Goal: Task Accomplishment & Management: Use online tool/utility

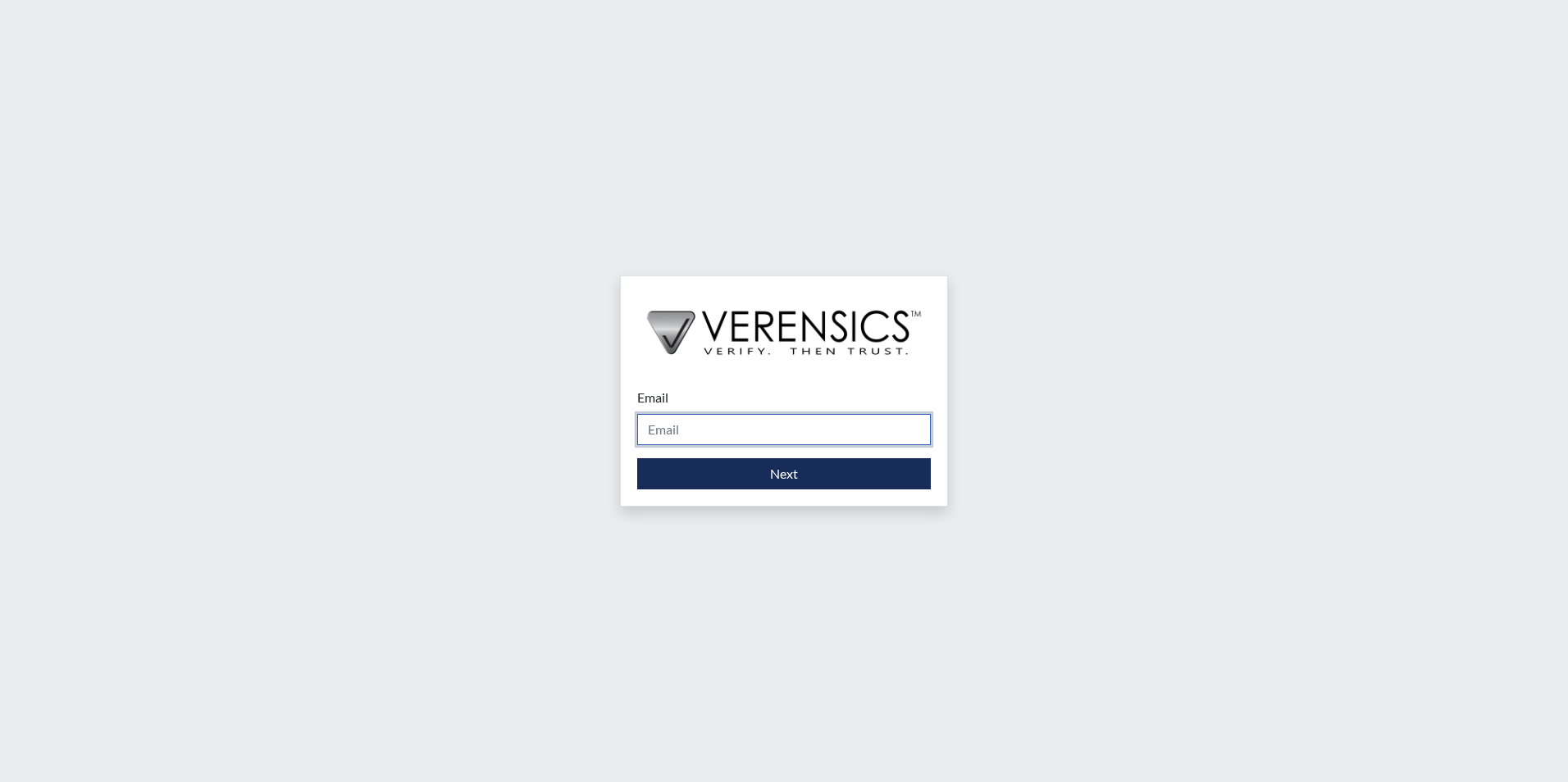
click at [692, 428] on input "Email" at bounding box center [784, 429] width 294 height 31
type input "[PERSON_NAME][EMAIL_ADDRESS][PERSON_NAME][DOMAIN_NAME]"
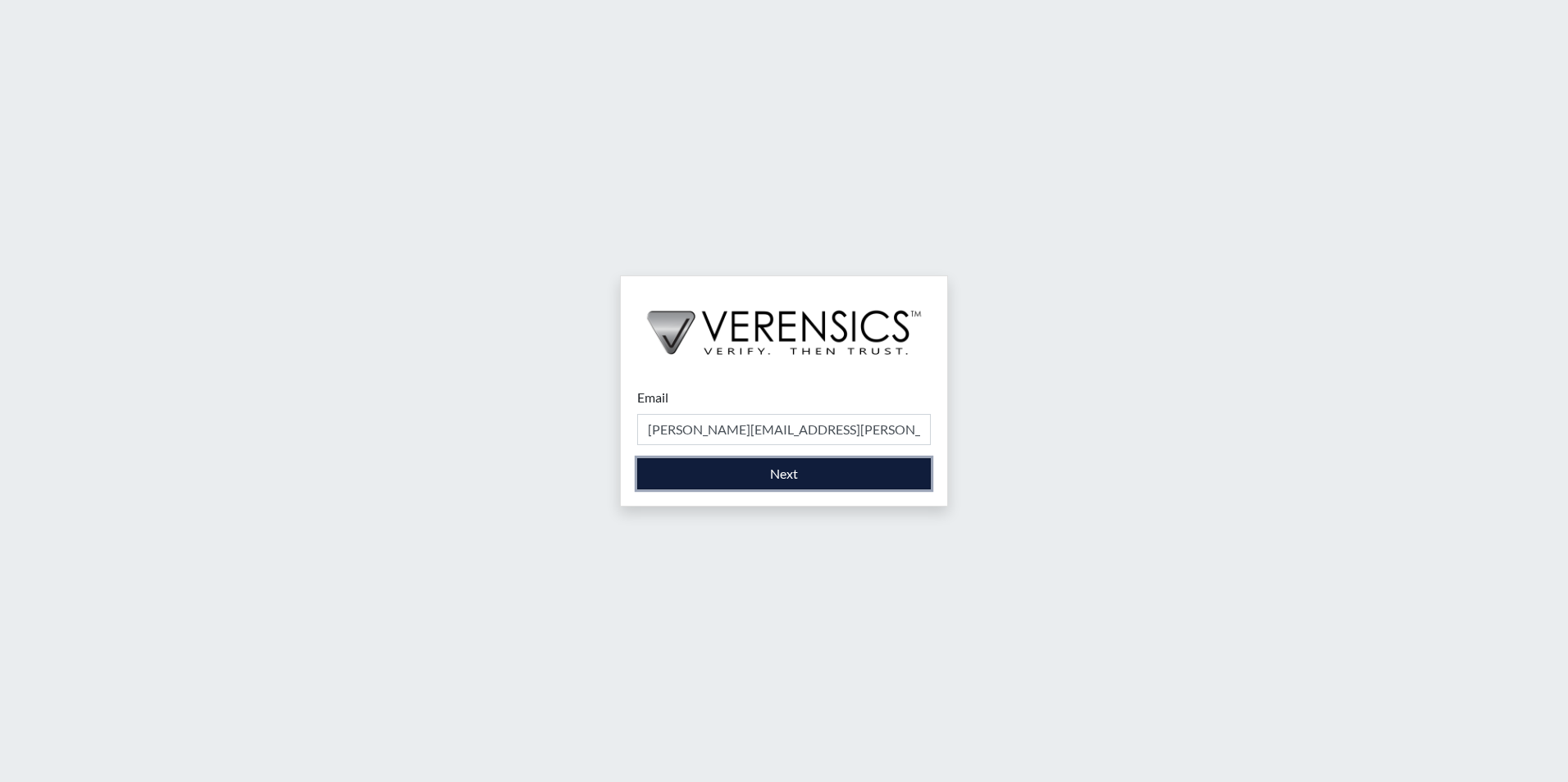
click at [733, 471] on button "Next" at bounding box center [784, 473] width 294 height 31
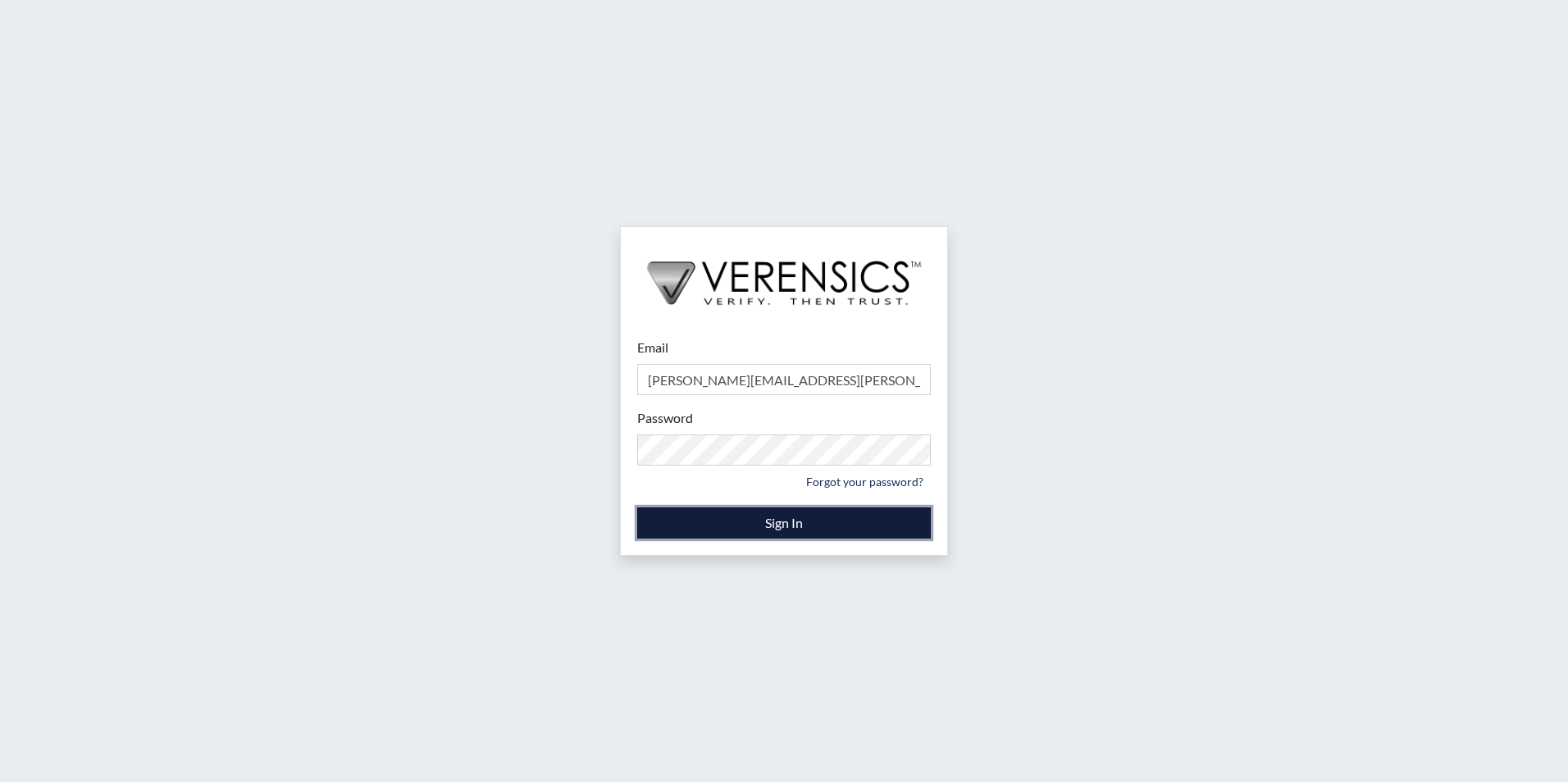
click at [780, 515] on button "Sign In" at bounding box center [784, 523] width 294 height 31
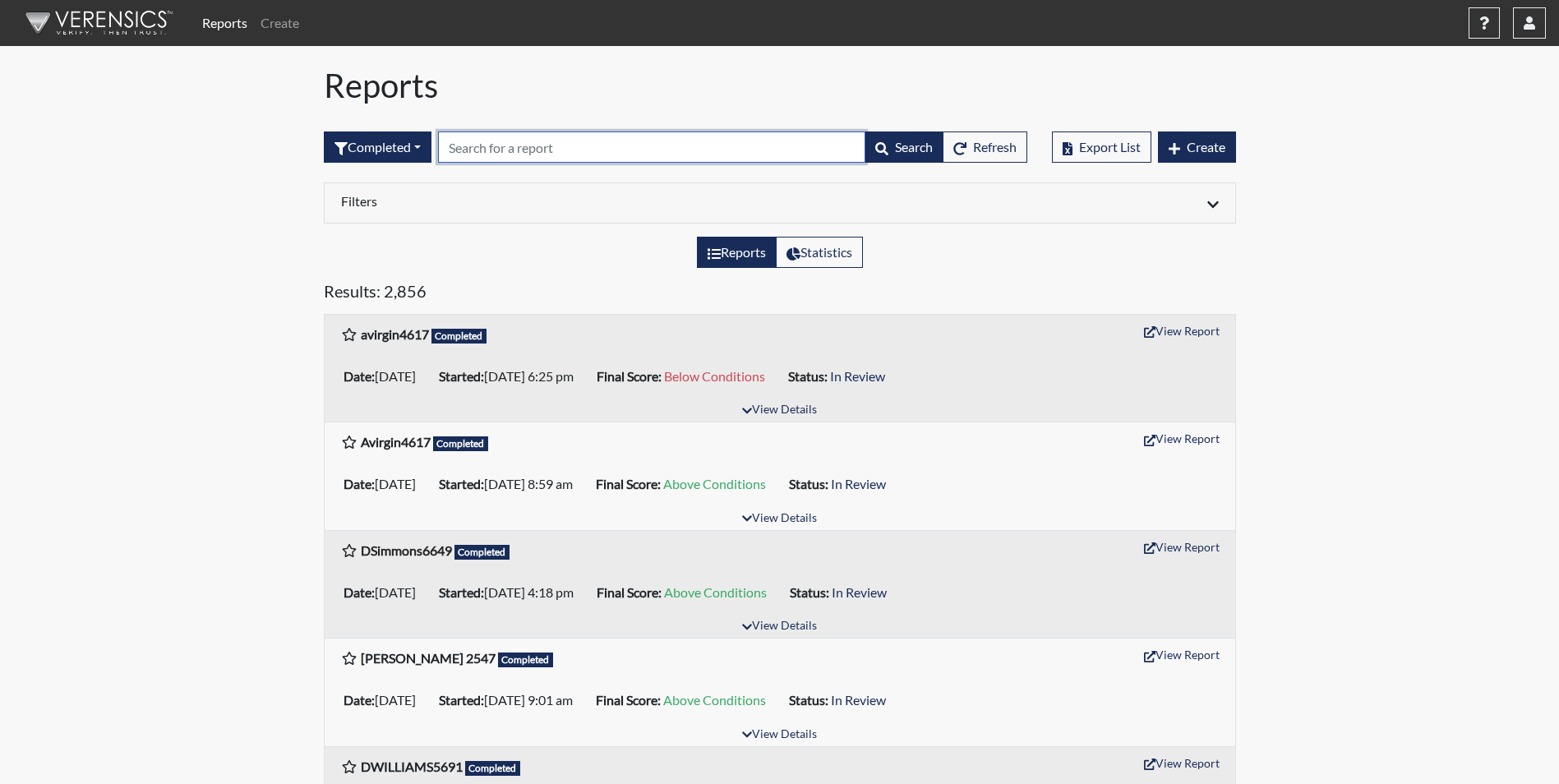
click at [496, 145] on input "text" at bounding box center [652, 147] width 428 height 31
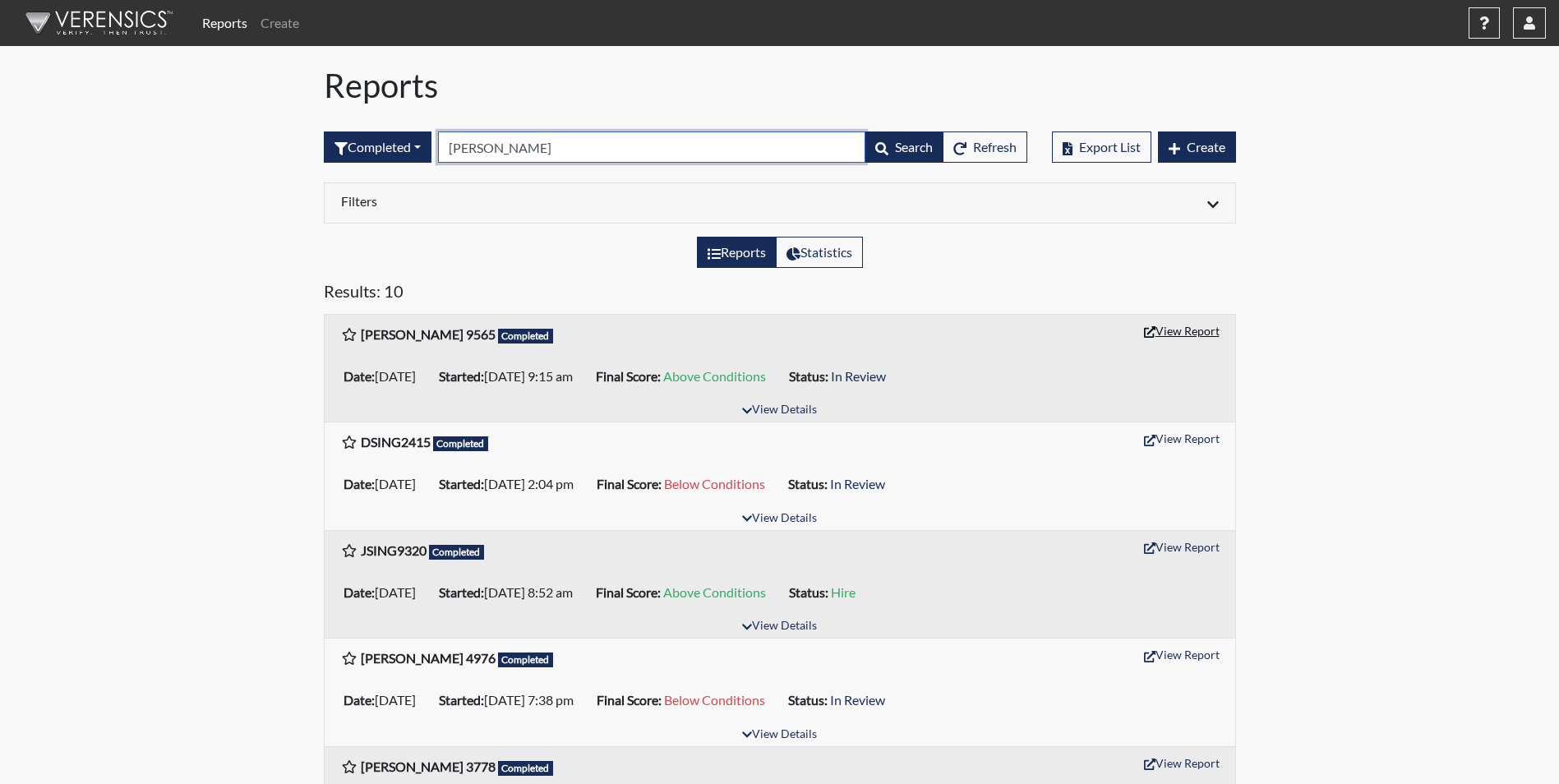
type input "singleton"
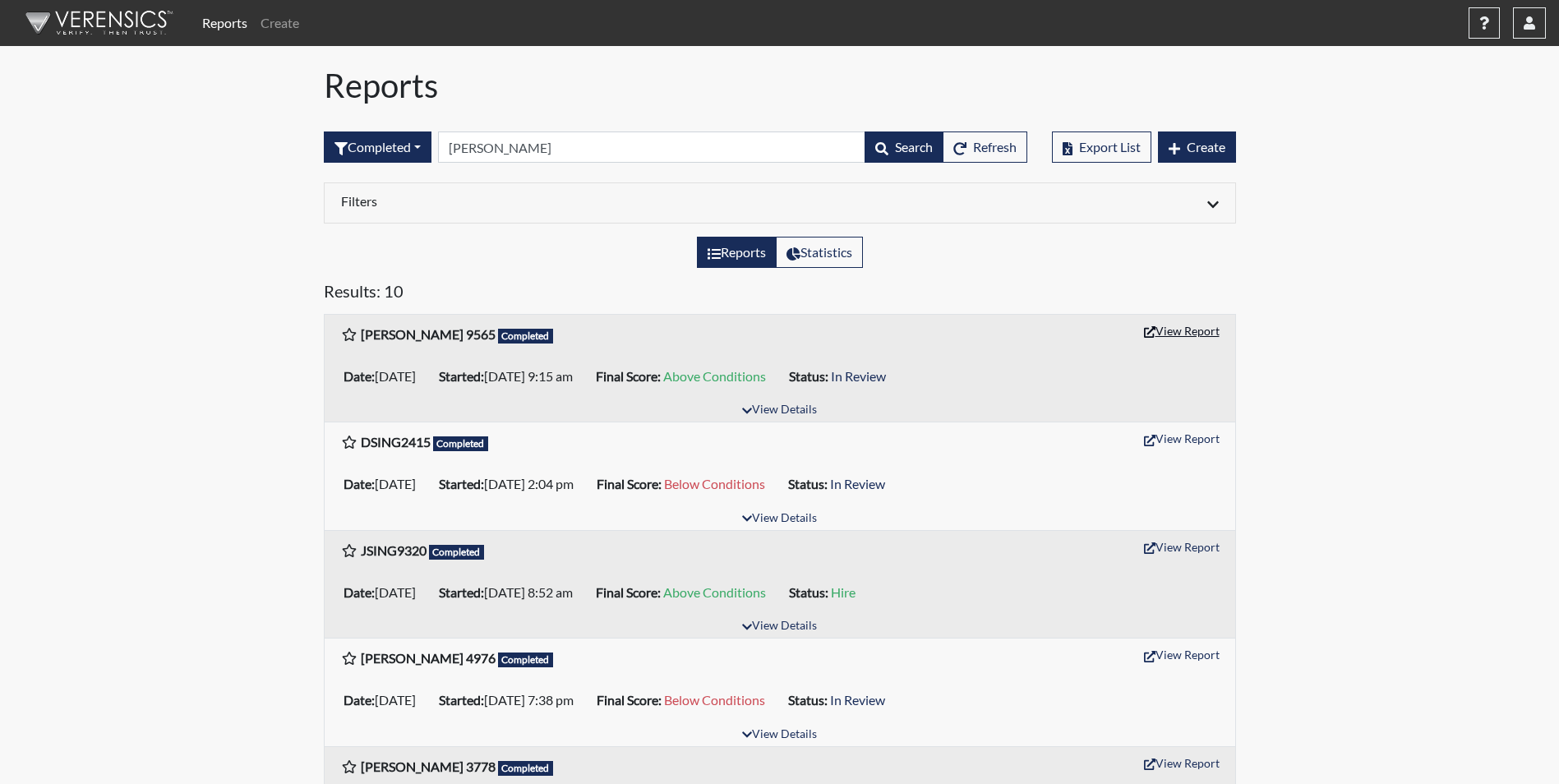
click at [1193, 330] on button "View Report" at bounding box center [1182, 330] width 90 height 26
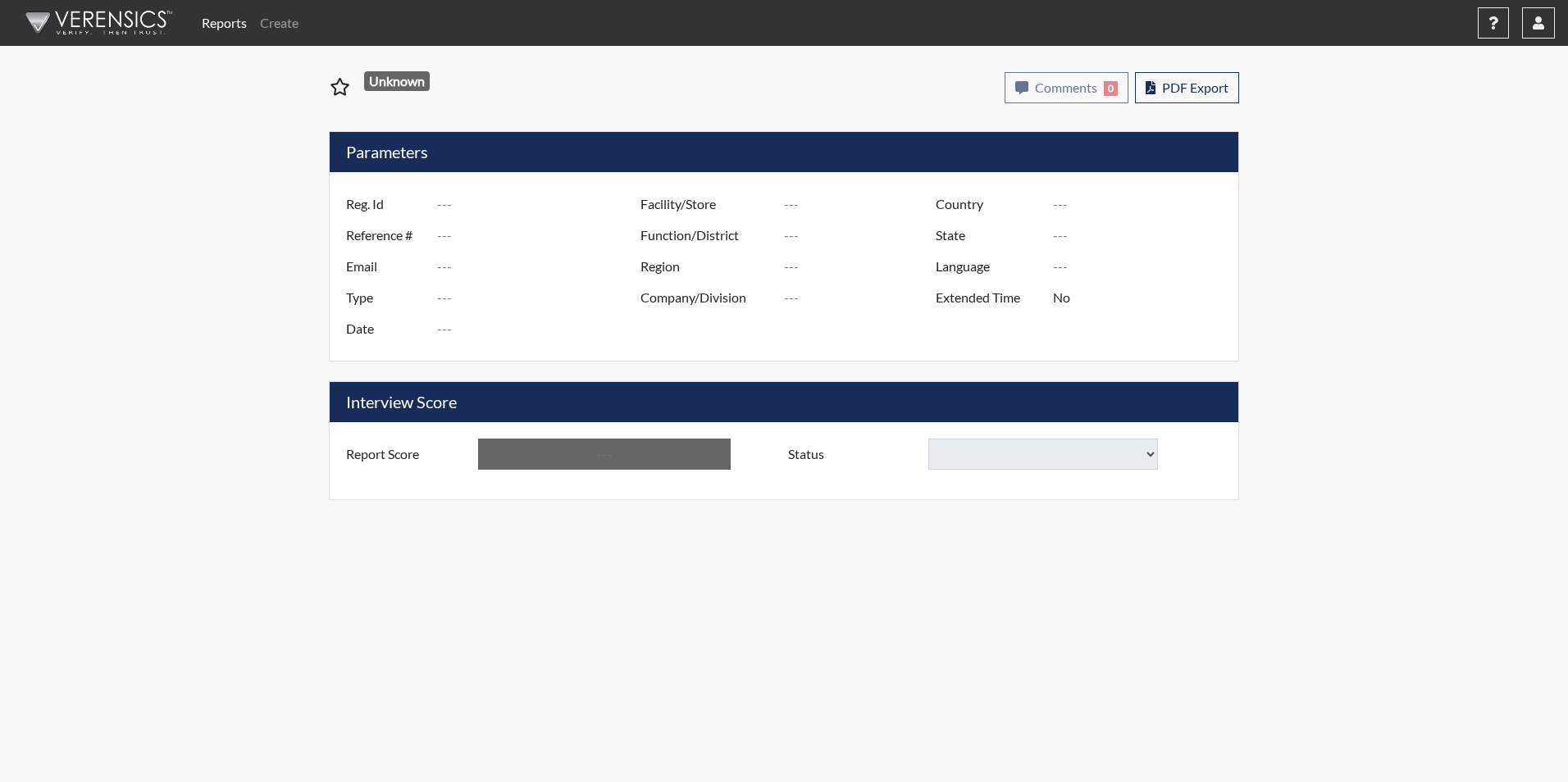
type input "[PERSON_NAME] 9565"
type input "51457"
type input "[EMAIL_ADDRESS][DOMAIN_NAME]"
type input "Corrections Pre-Employment"
type input "[DATE]"
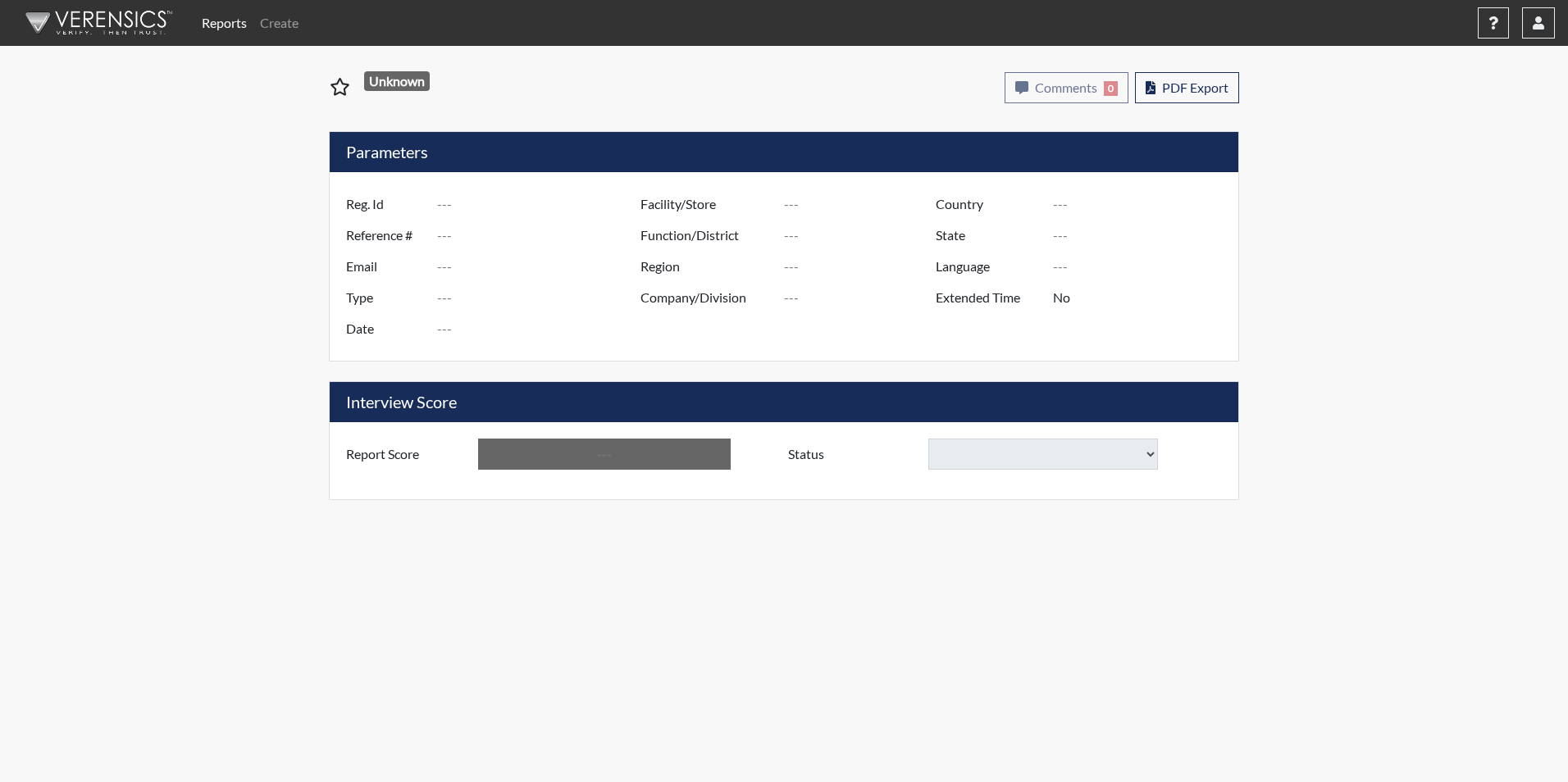
type input "[PERSON_NAME]"
type input "[GEOGRAPHIC_DATA]"
type input "[US_STATE]"
type input "English"
type input "Yes"
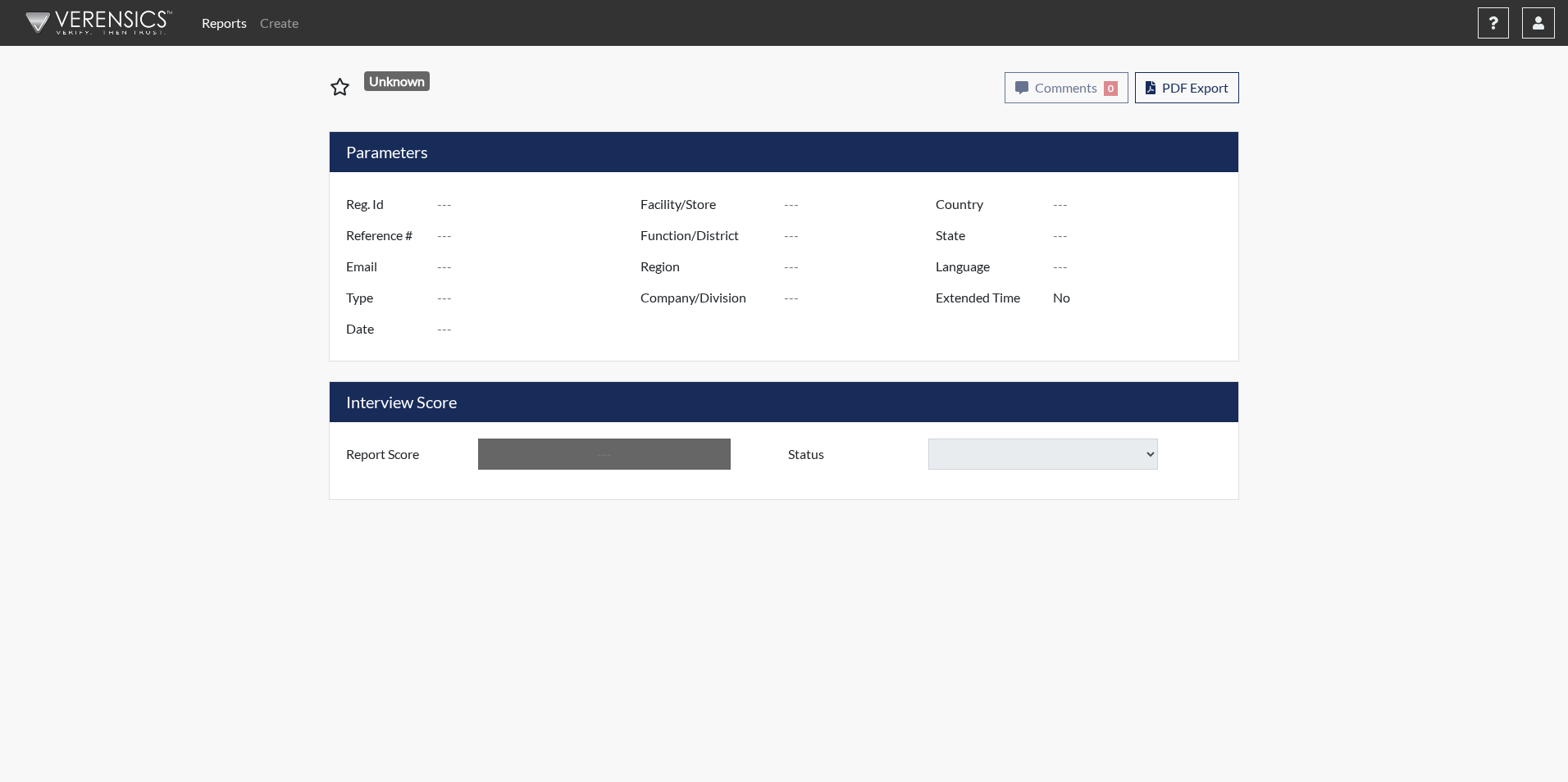
type input "Above Conditions"
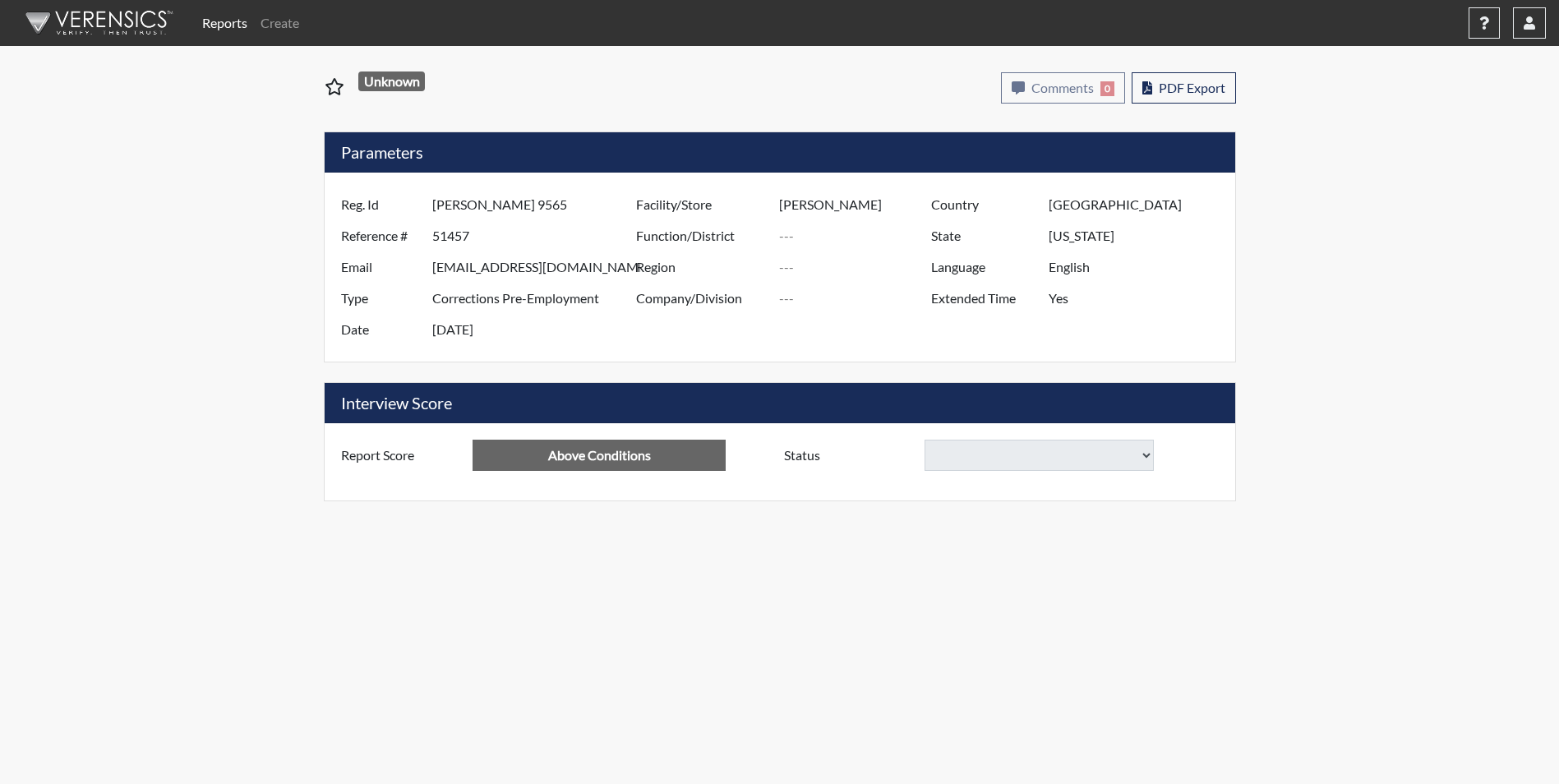
select select
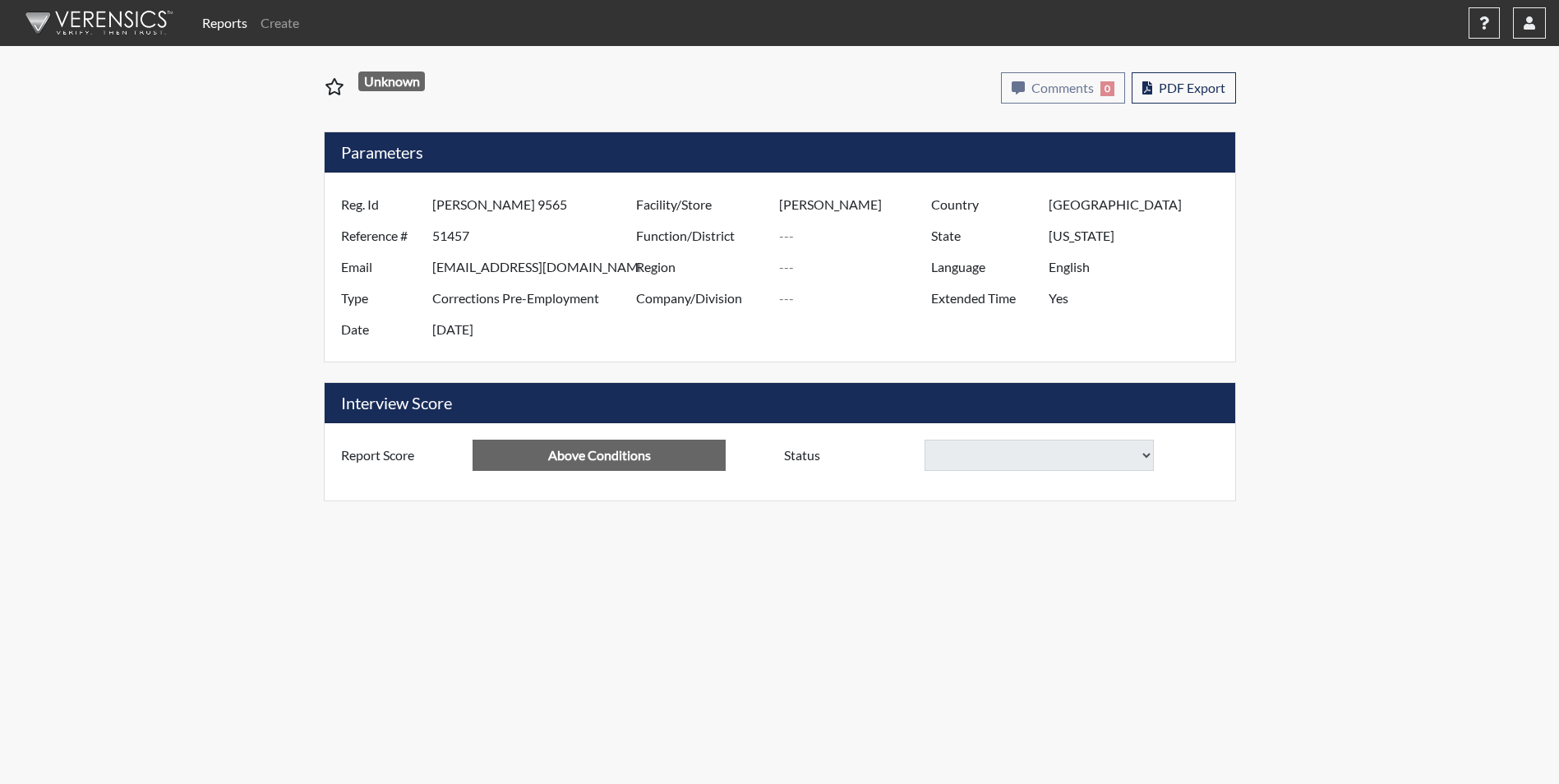
select select
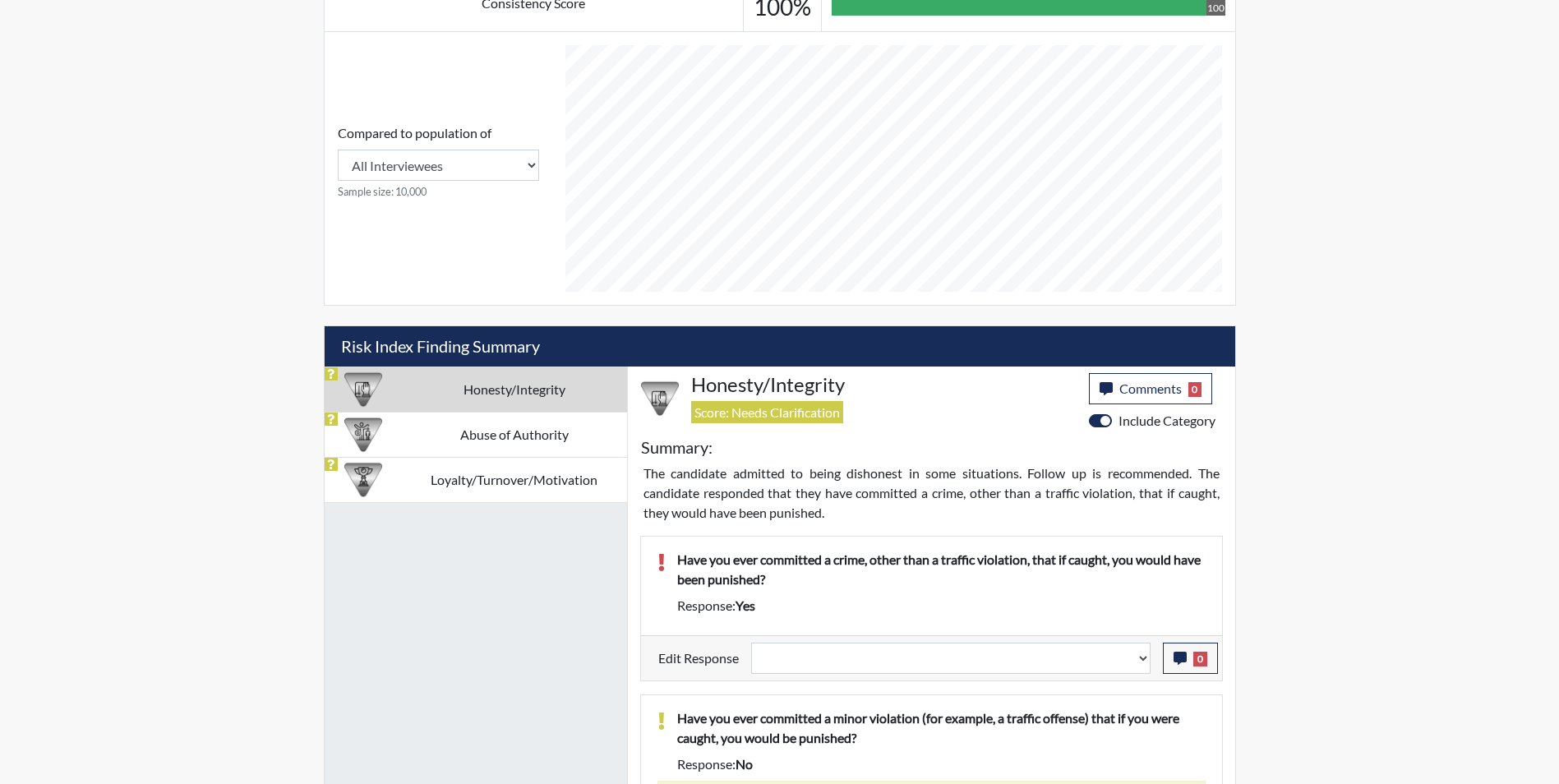
scroll to position [904, 0]
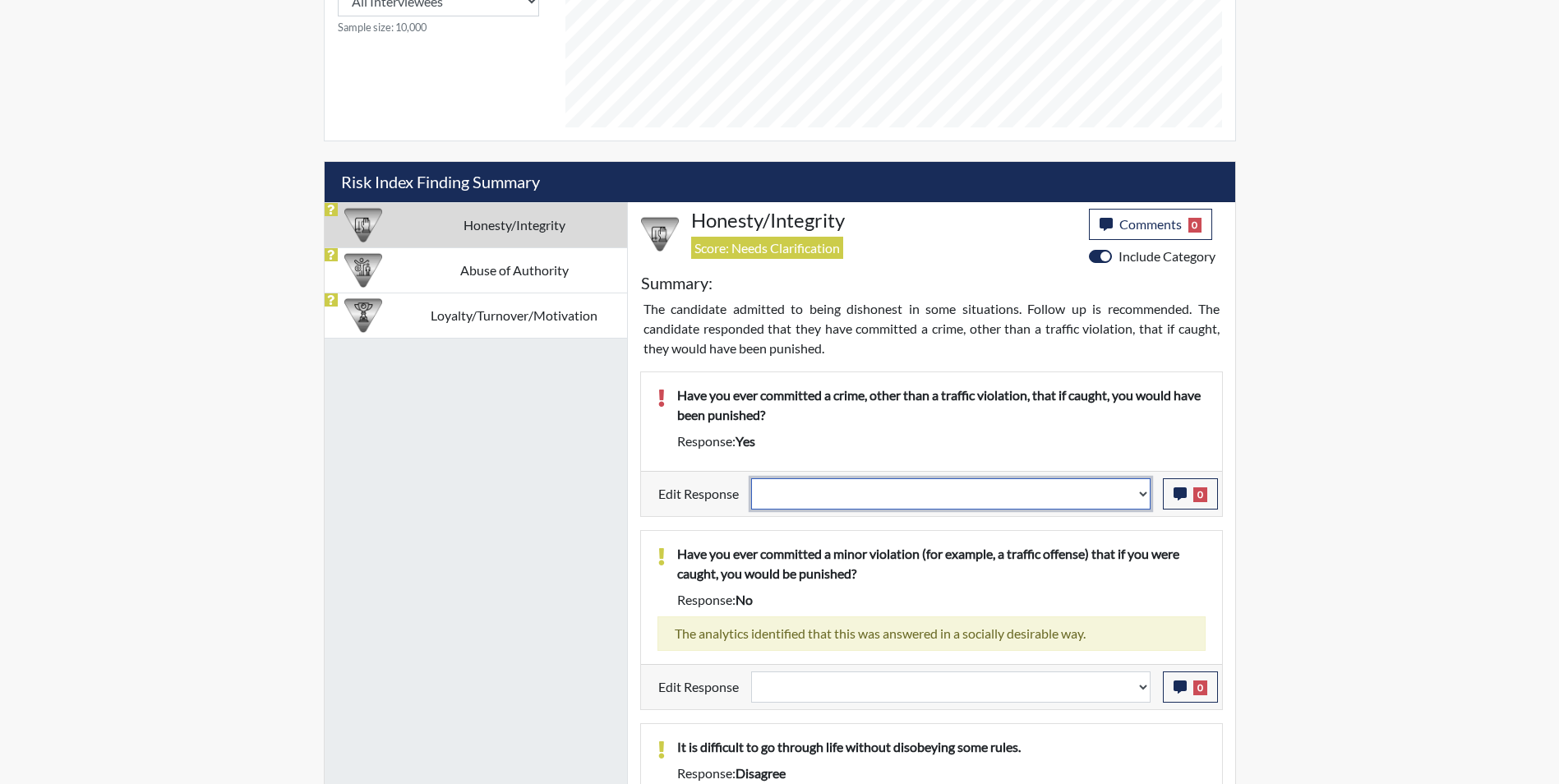
click at [842, 498] on select "Question is not relevant. Results will be updated. Reasonable explanation provi…" at bounding box center [950, 494] width 399 height 31
select select "reasonable-explanation-provided"
click at [751, 478] on select "Question is not relevant. Results will be updated. Reasonable explanation provi…" at bounding box center [950, 494] width 399 height 31
select select
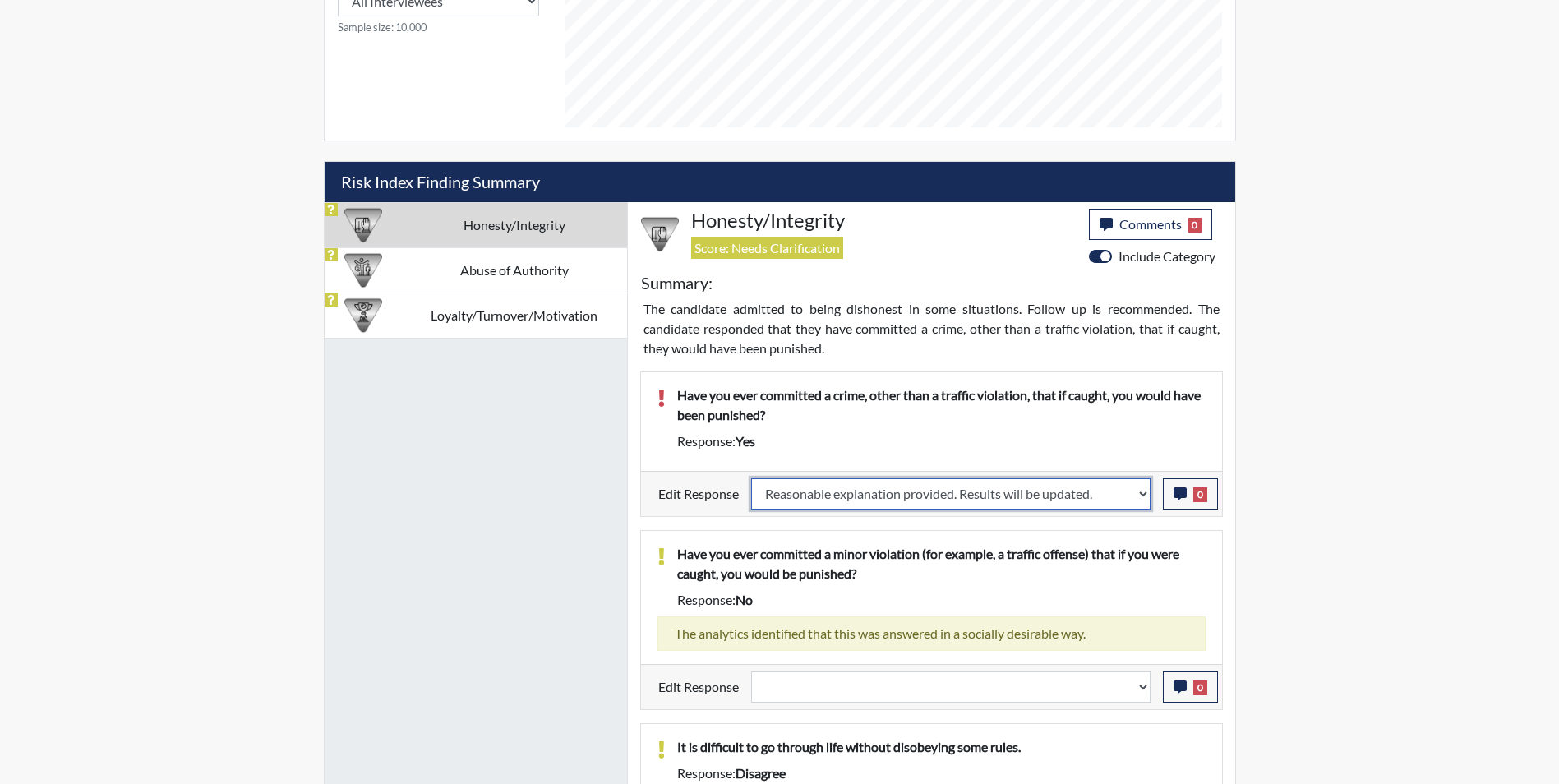
select select
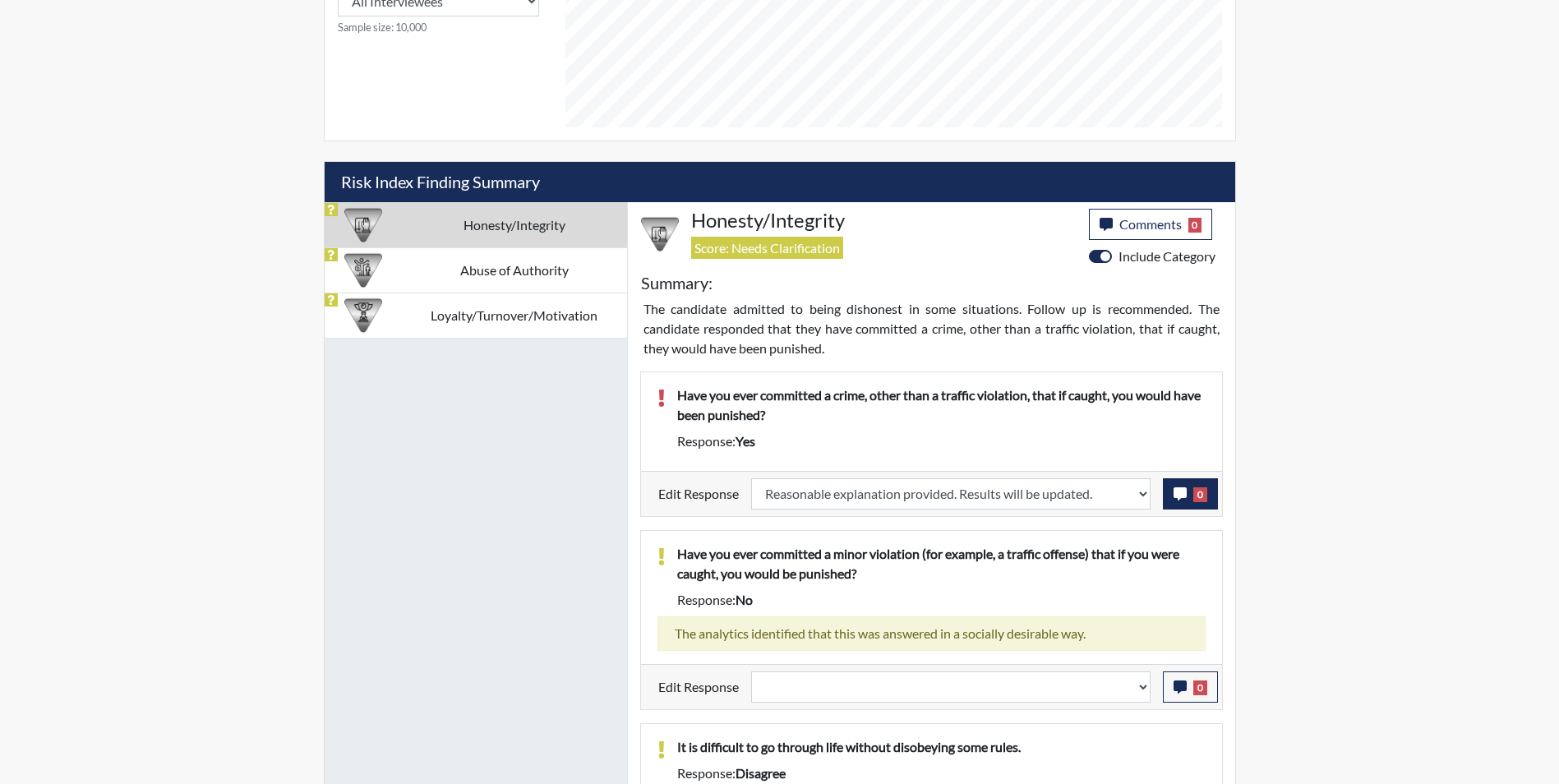
select select
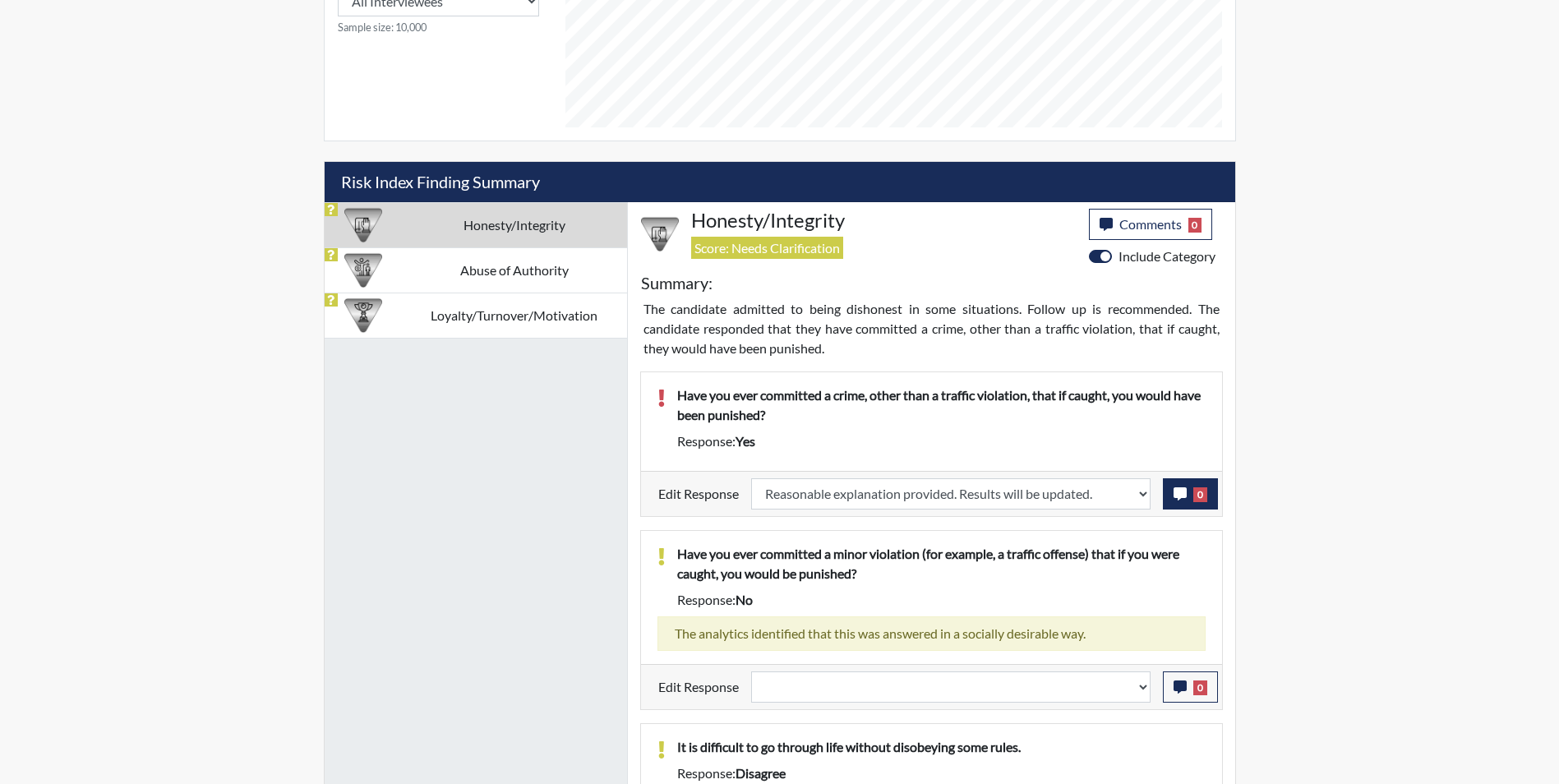
select select
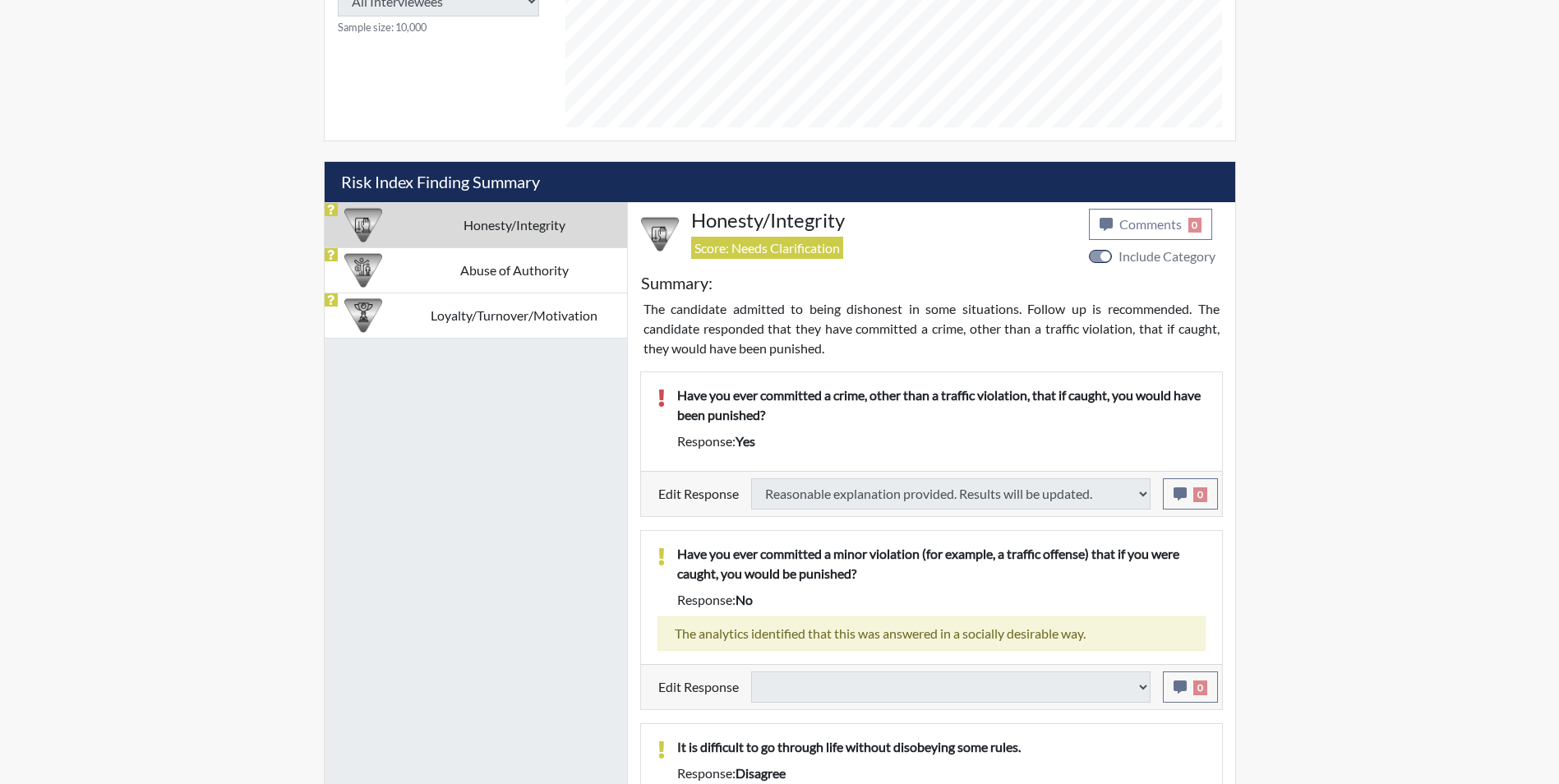
select select
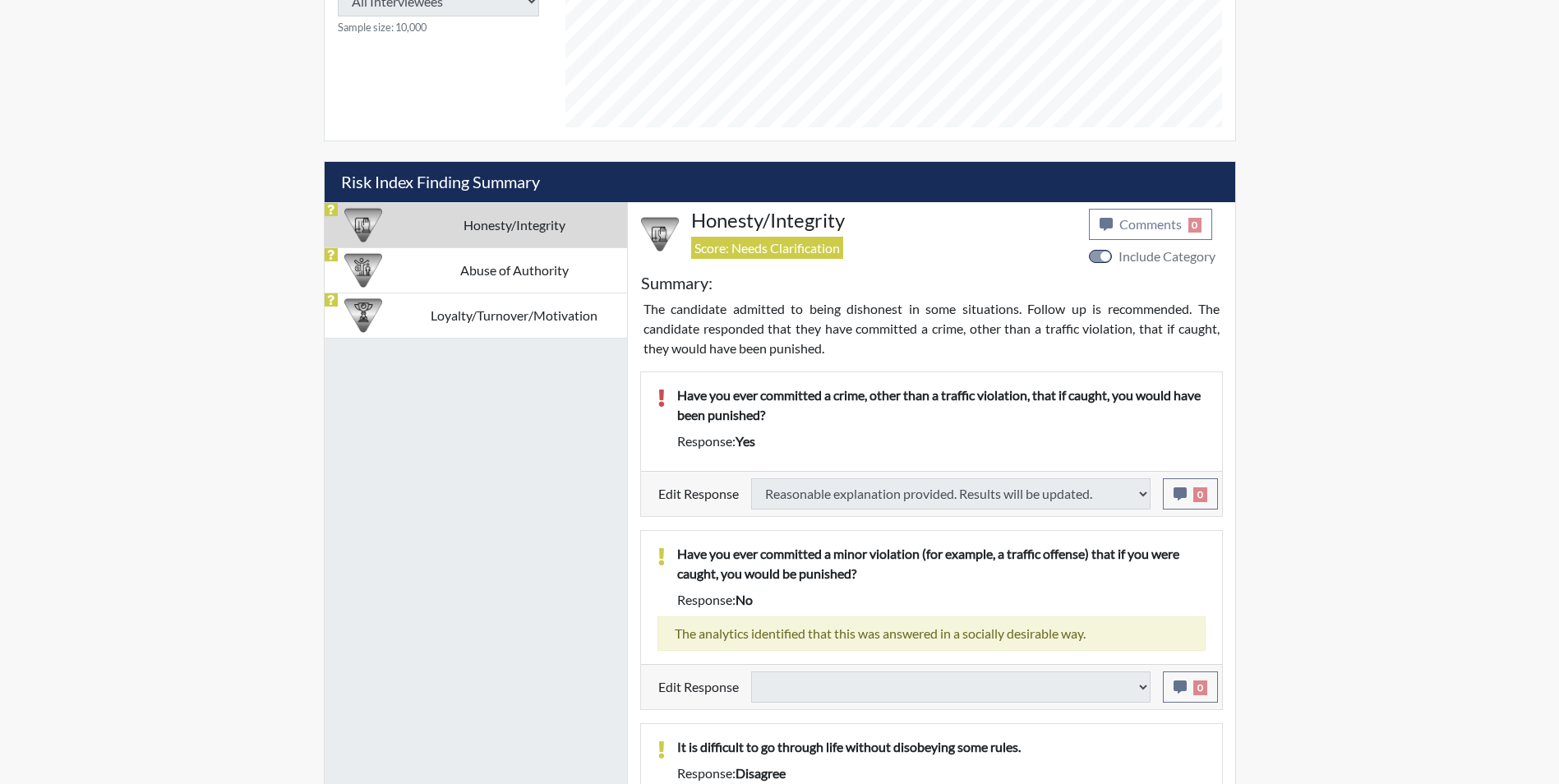
select select
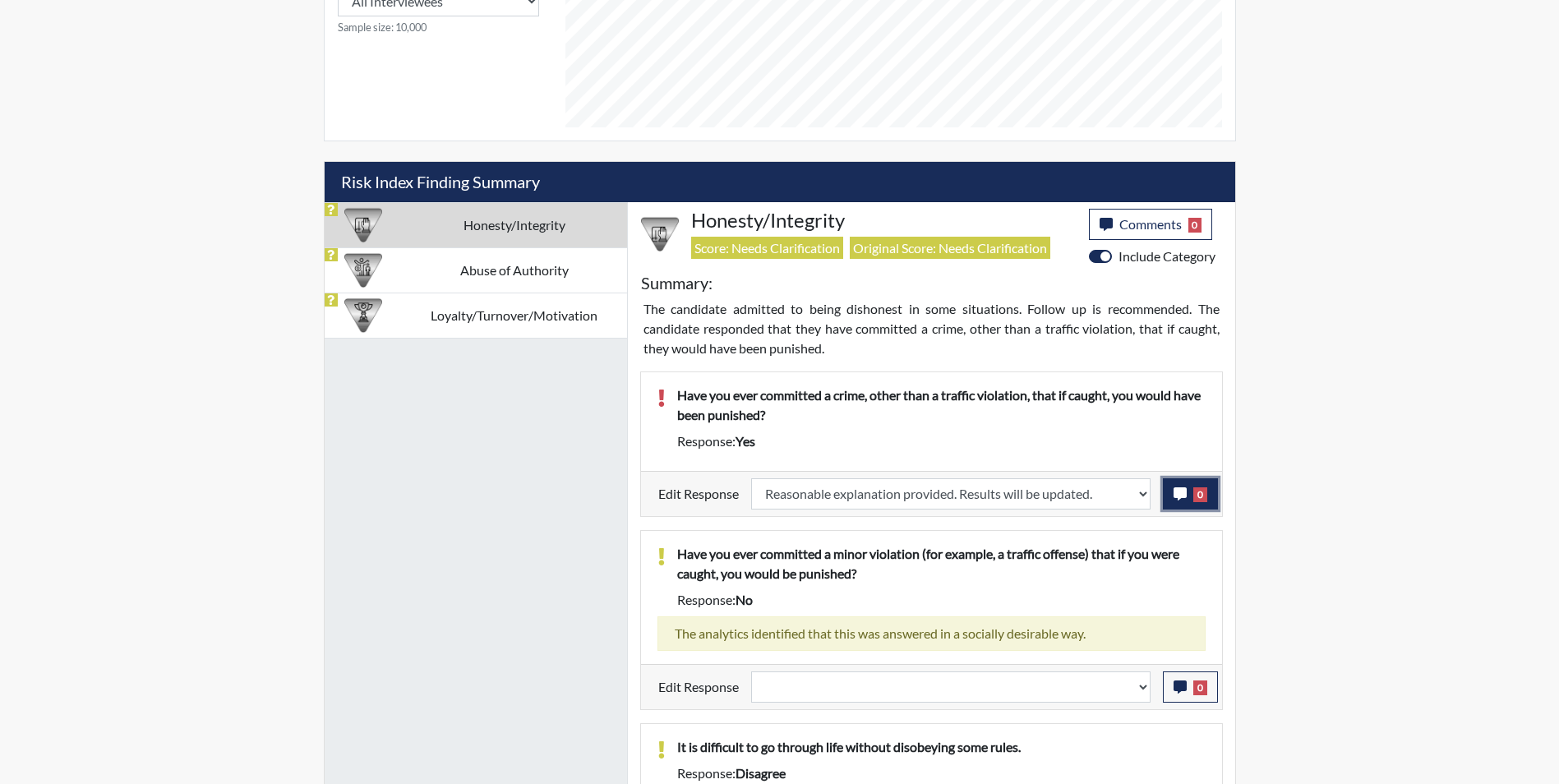
click at [1175, 493] on icon "button" at bounding box center [1181, 494] width 13 height 13
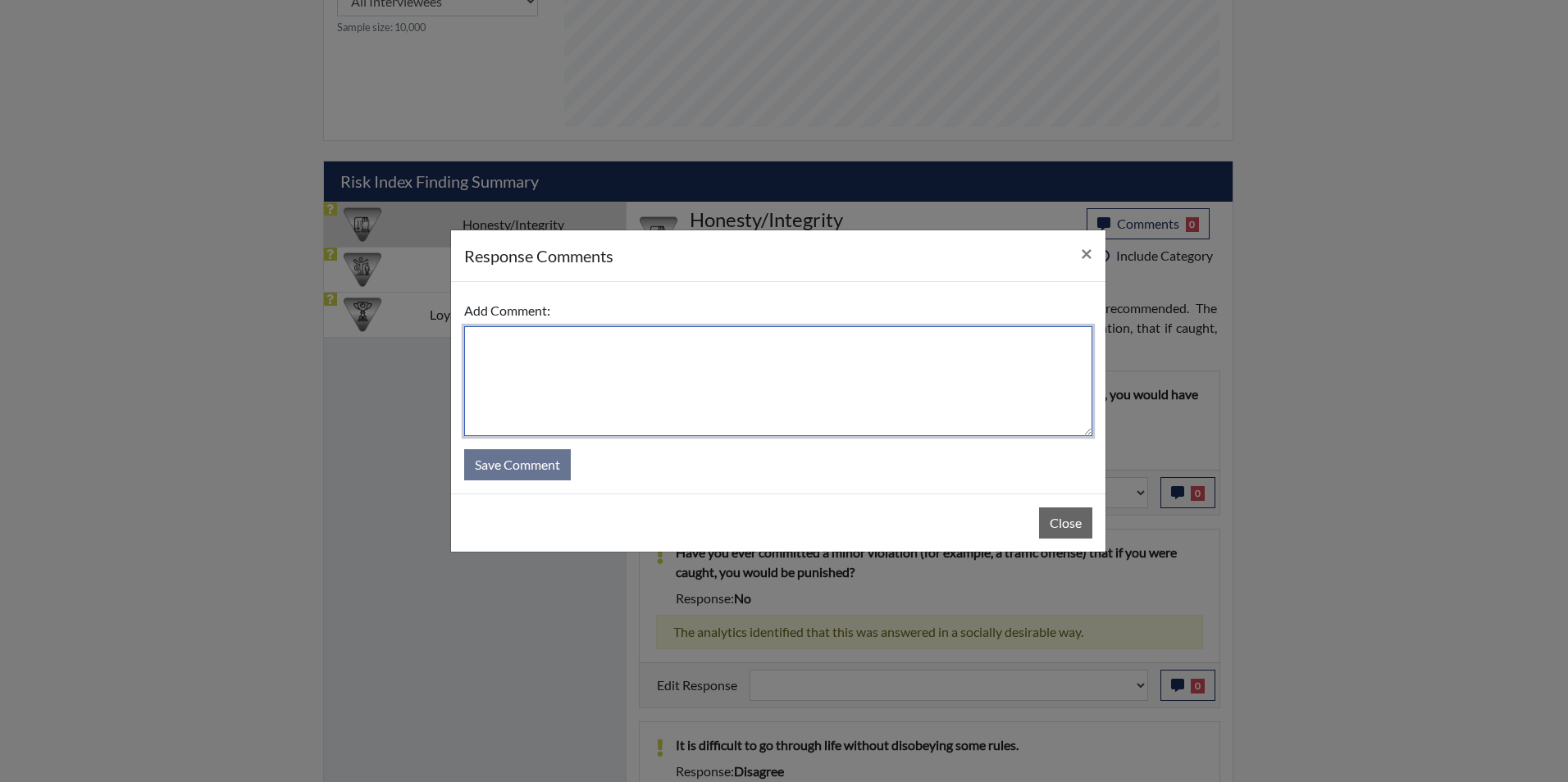
click at [632, 354] on textarea at bounding box center [779, 381] width 628 height 110
type textarea "Applicant answered no"
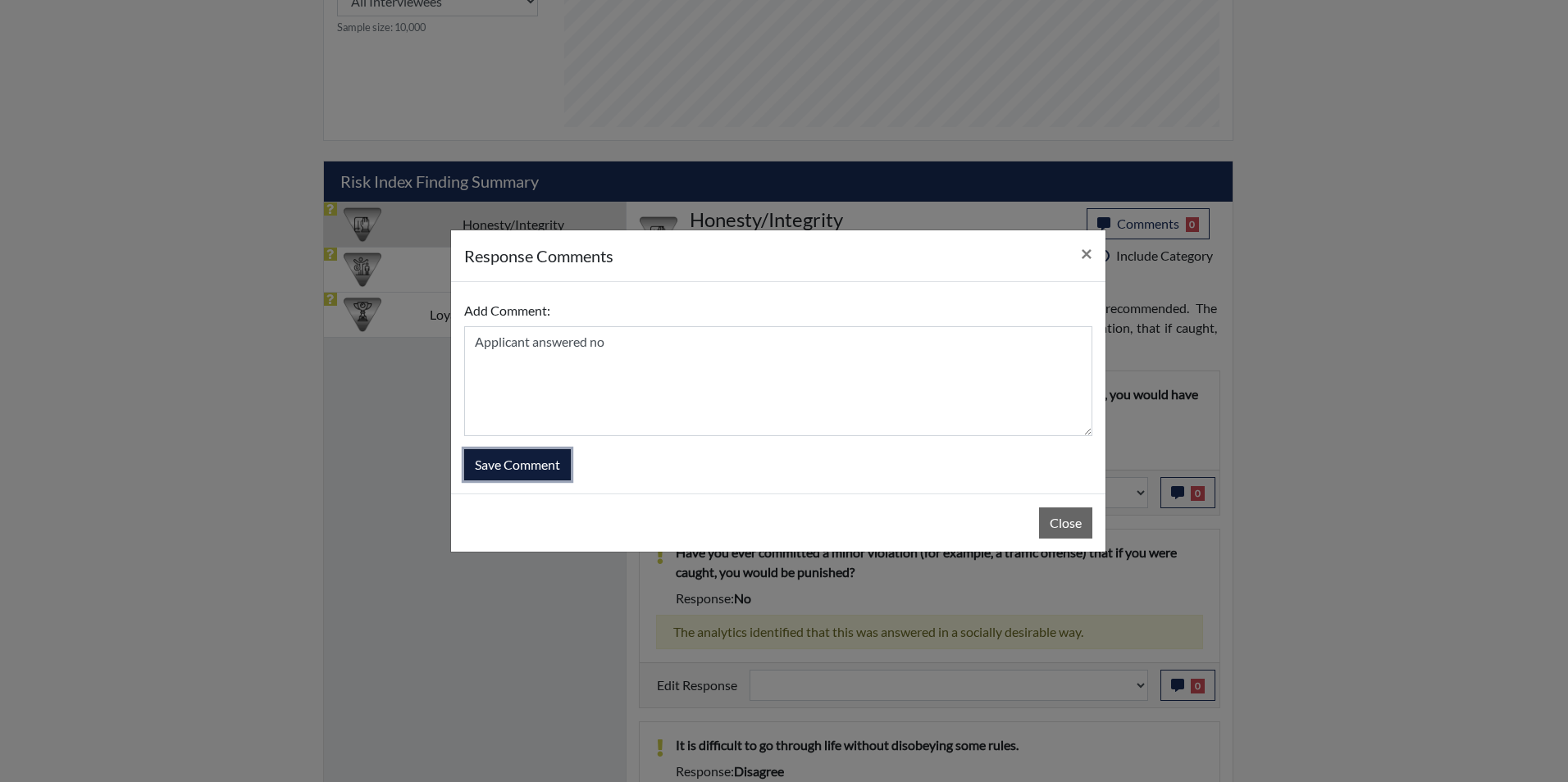
click at [556, 462] on button "Save Comment" at bounding box center [517, 465] width 106 height 31
select select
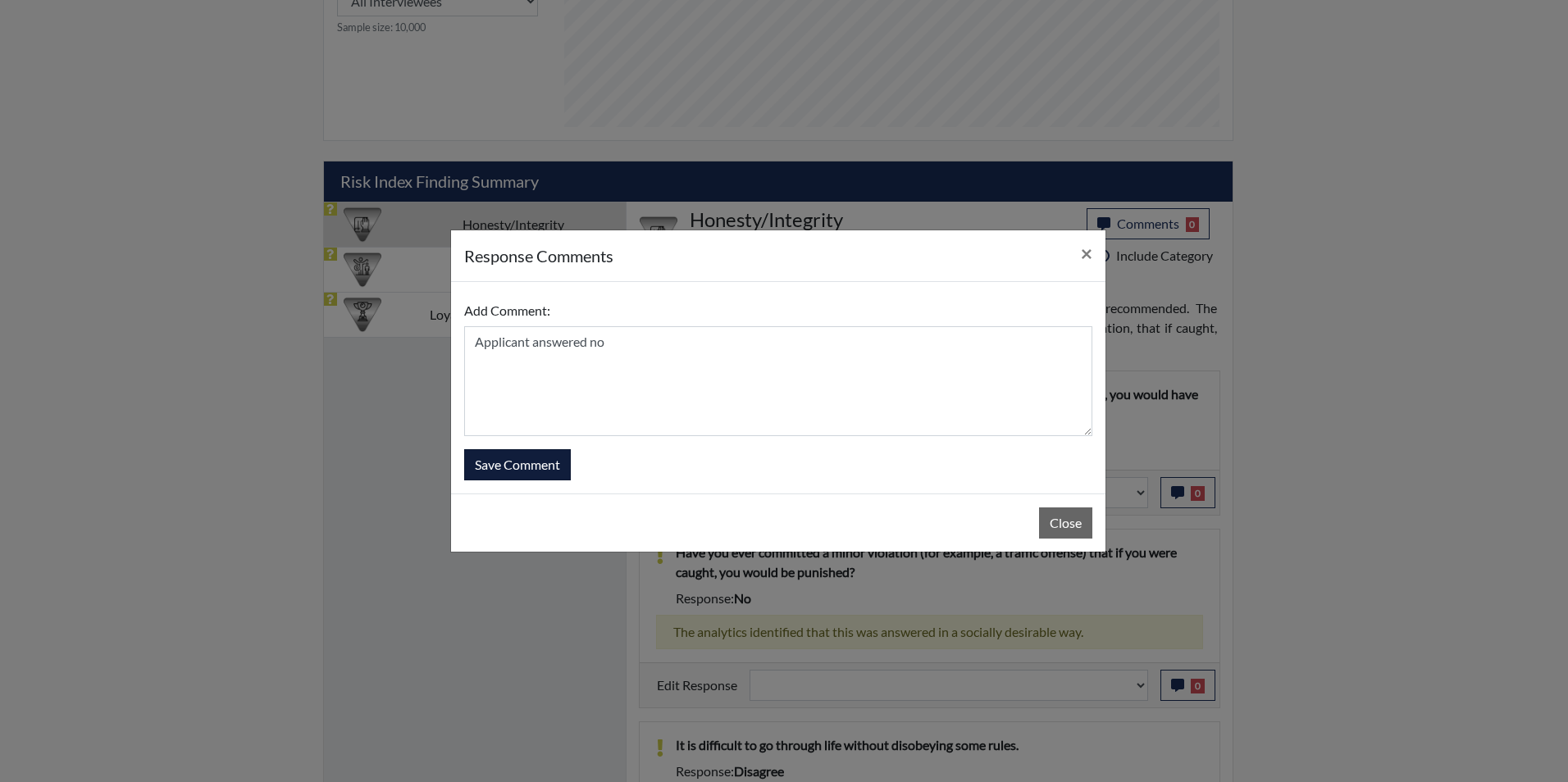
select select
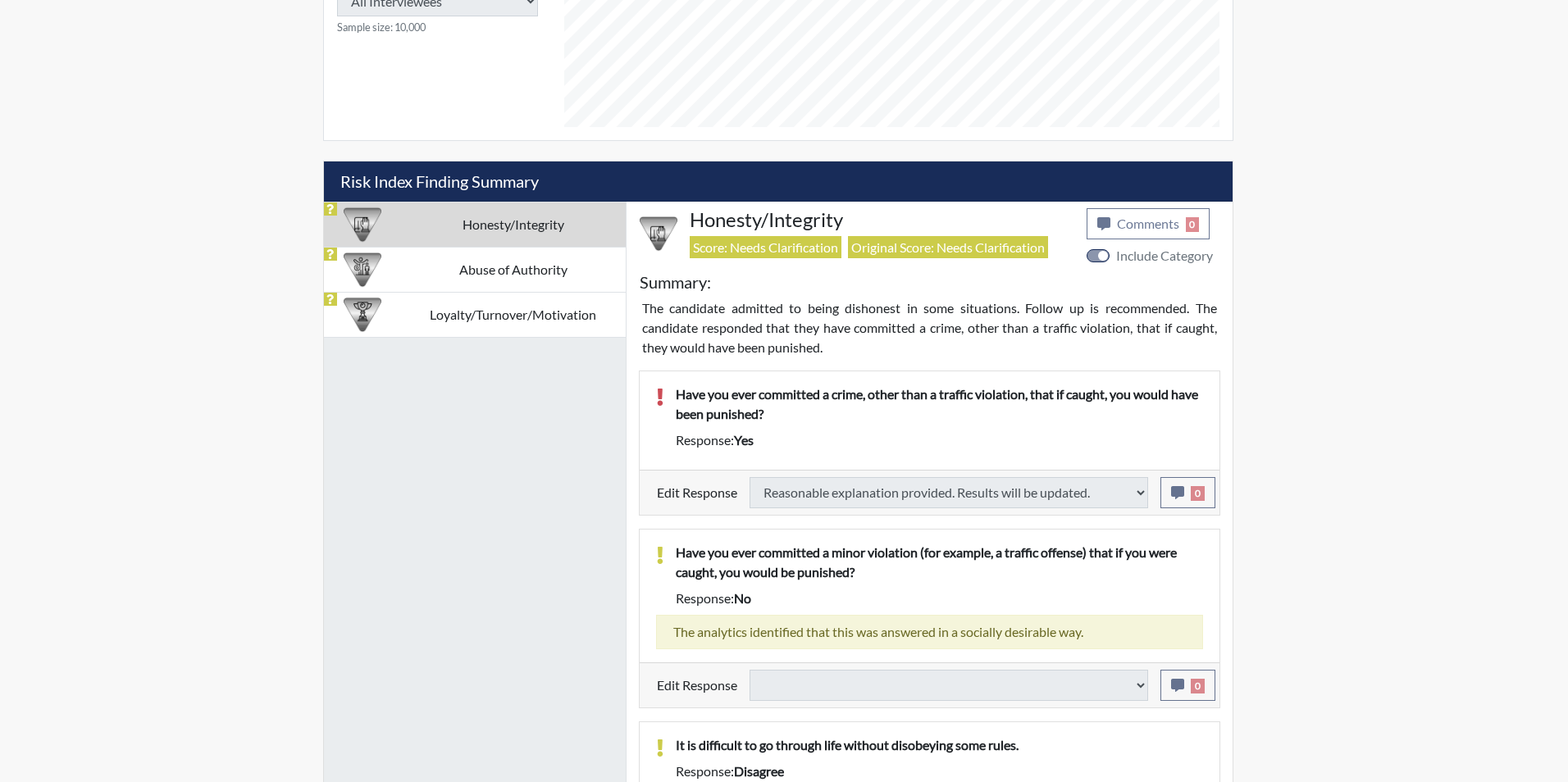
select select
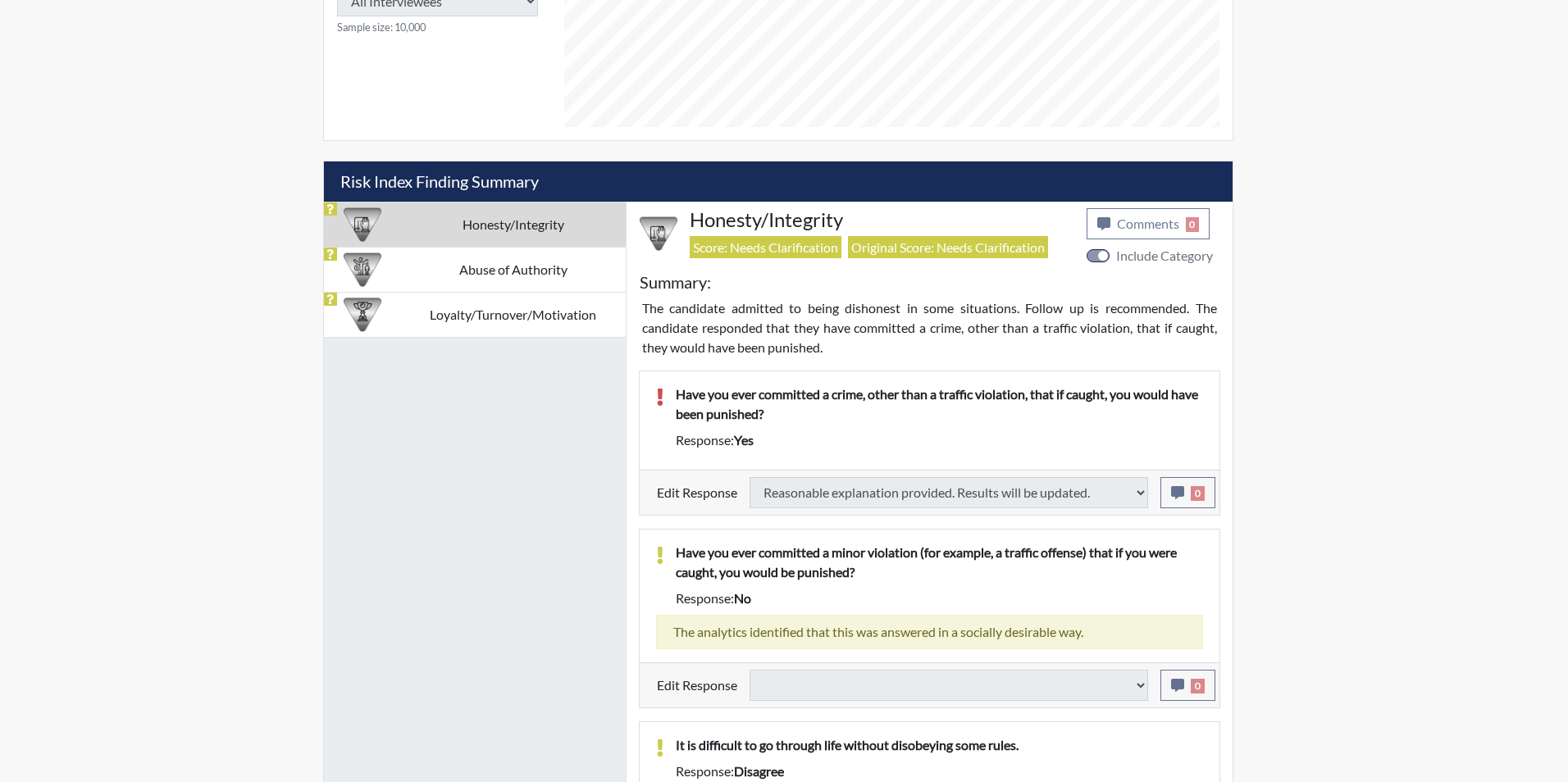
select select
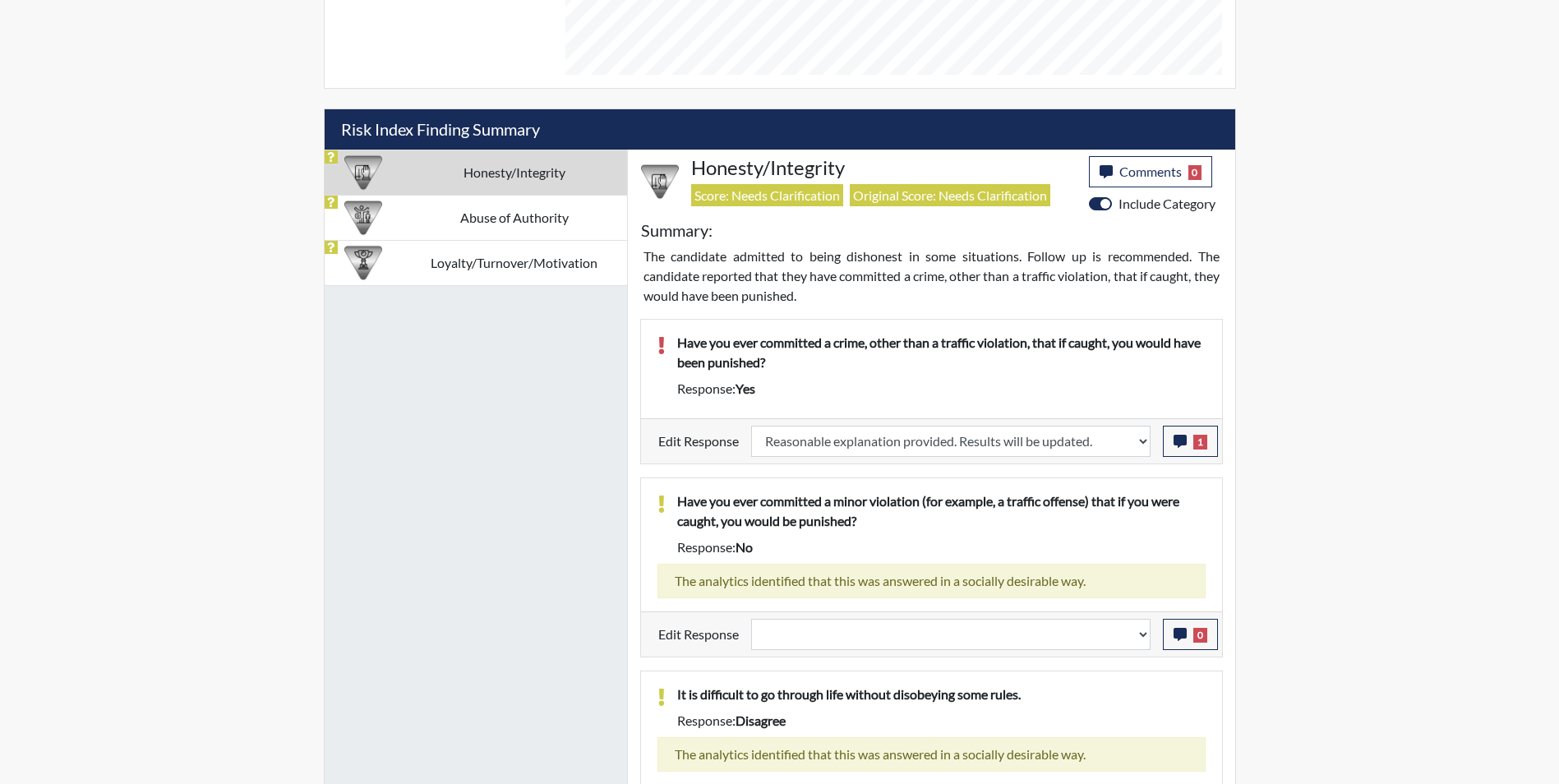
scroll to position [986, 0]
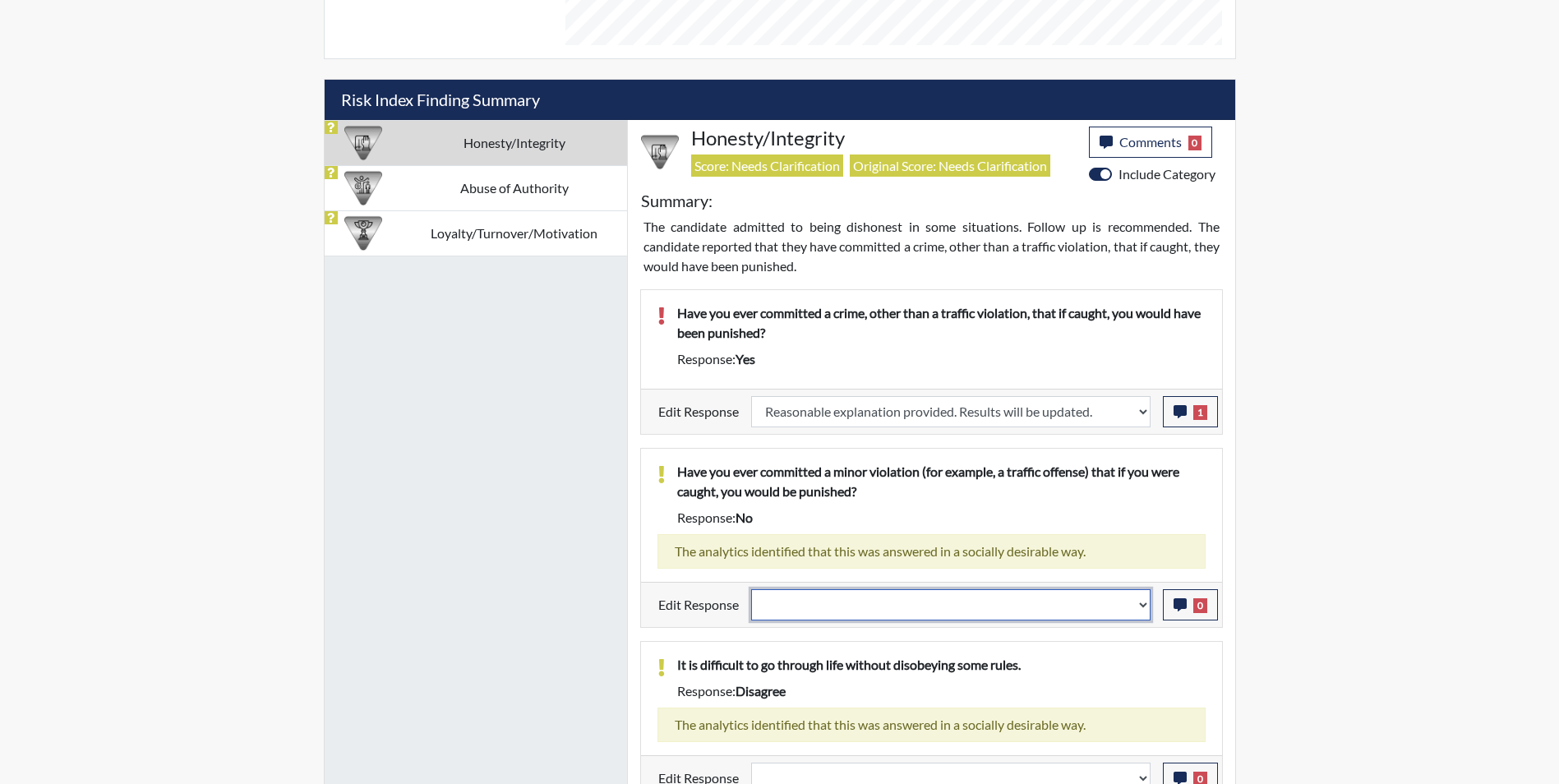
click at [869, 603] on select "Question is not relevant. Results will be updated. Reasonable explanation provi…" at bounding box center [950, 605] width 399 height 31
select select "reasonable-explanation-provided"
click at [751, 589] on select "Question is not relevant. Results will be updated. Reasonable explanation provi…" at bounding box center [950, 605] width 399 height 31
select select
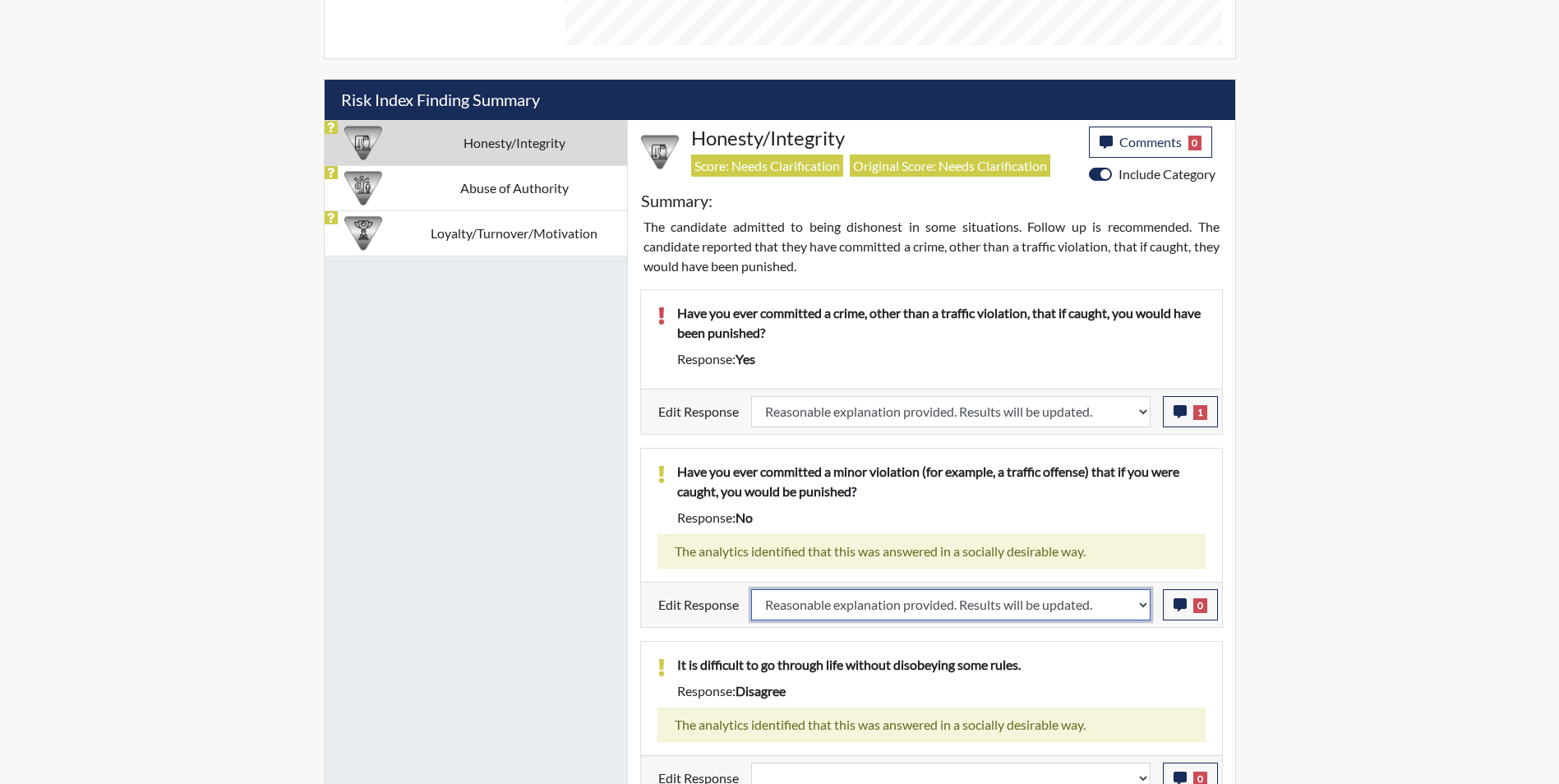
select select
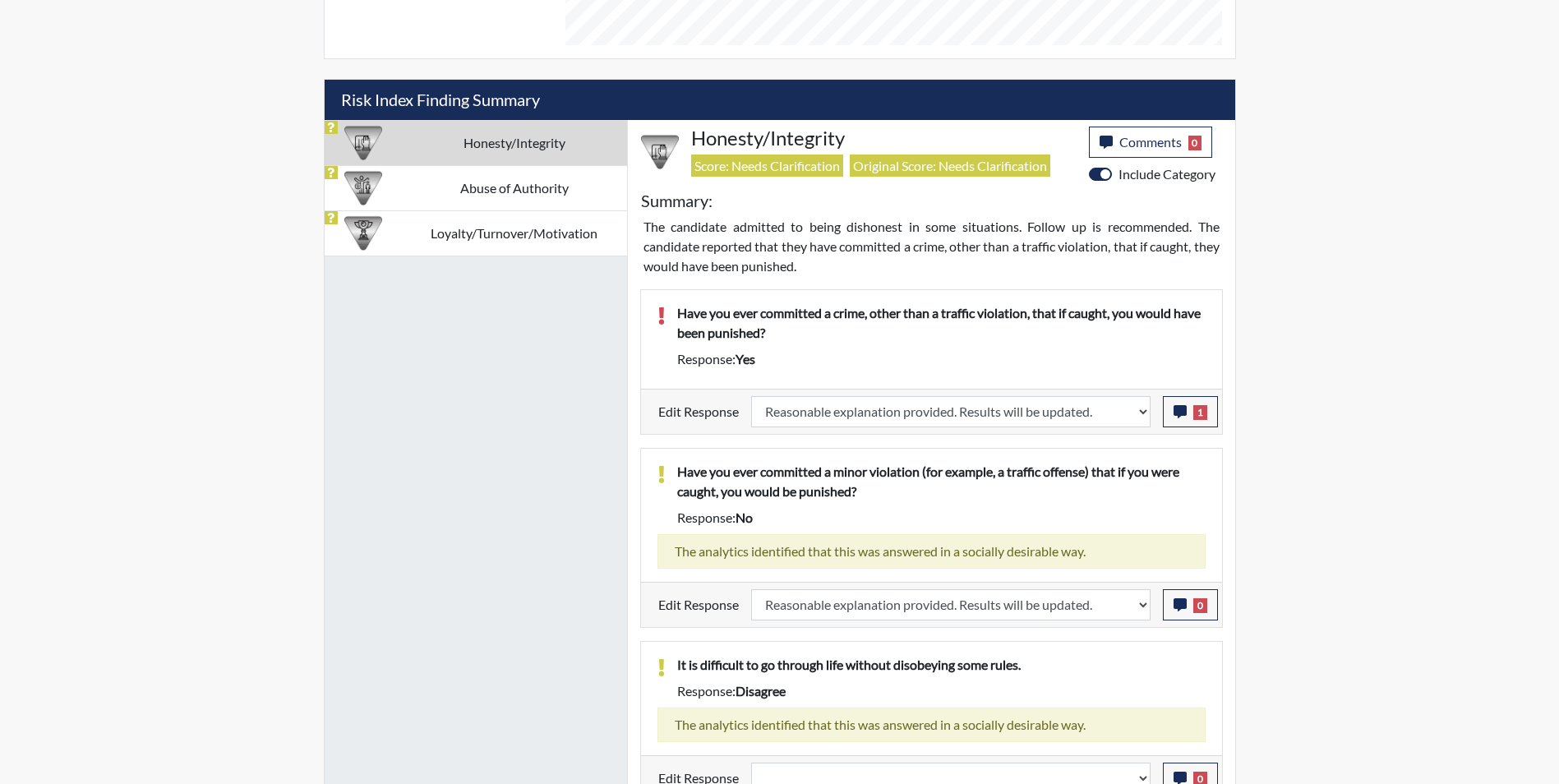
select select
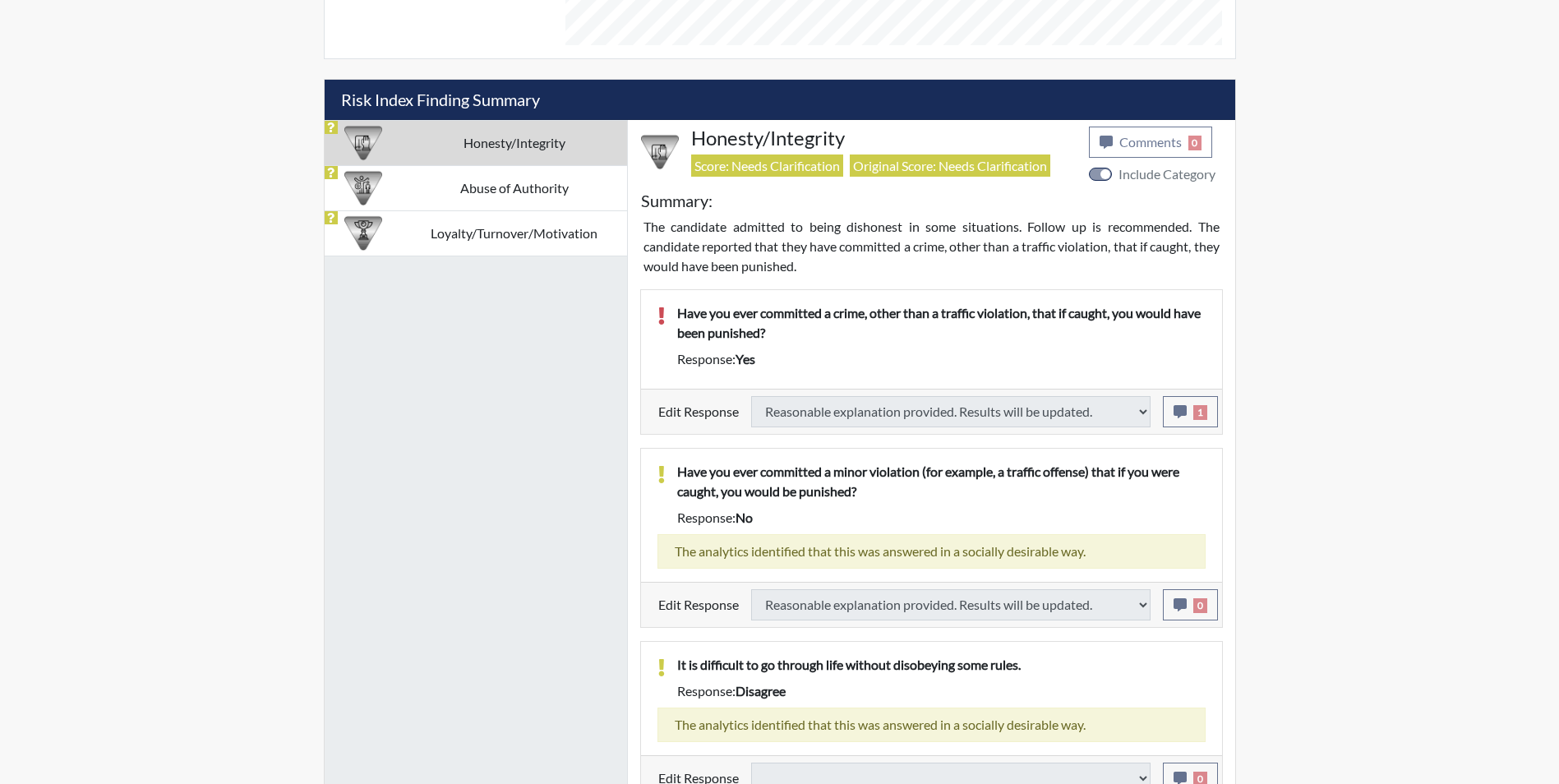
select select
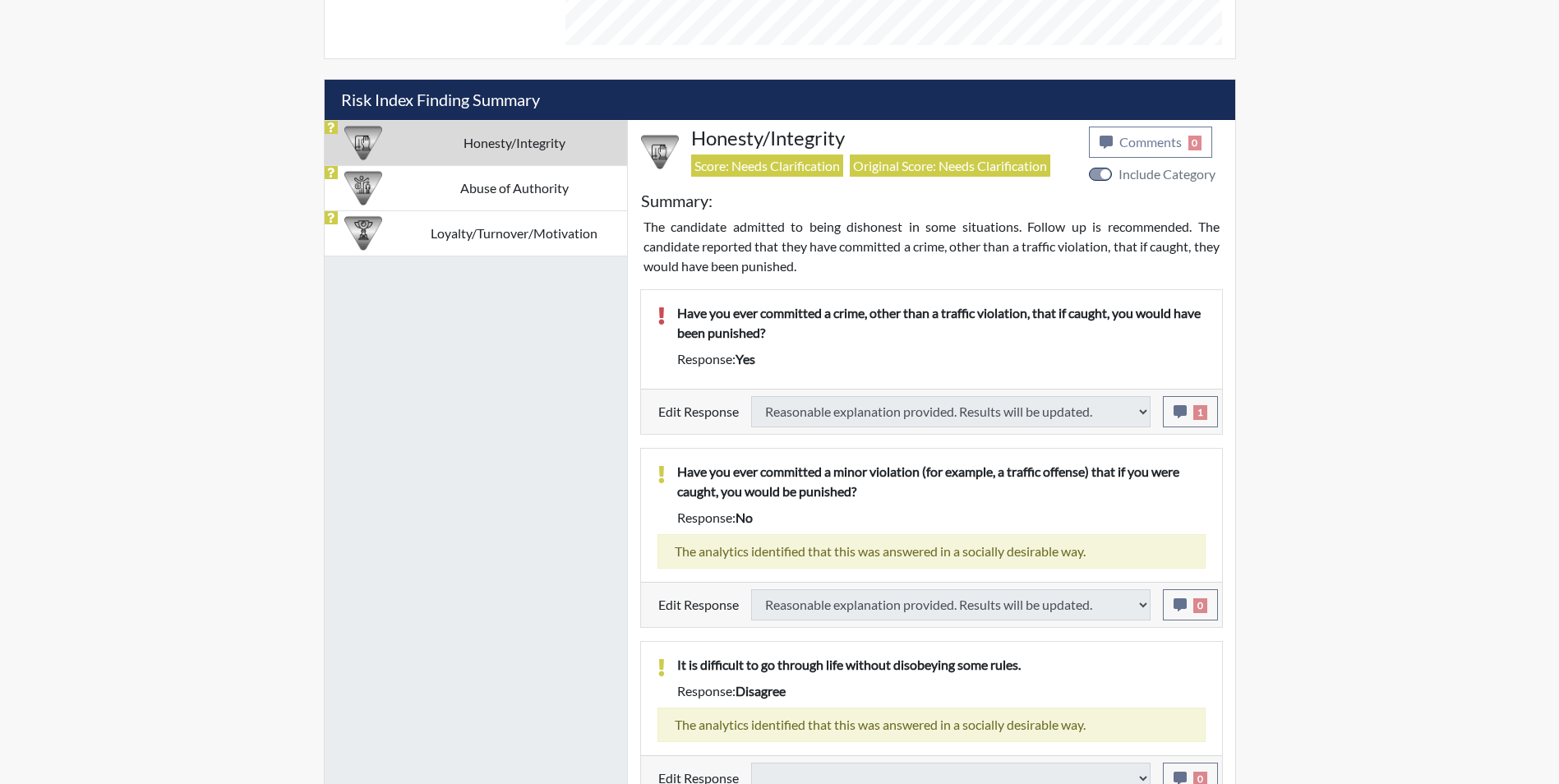
select select
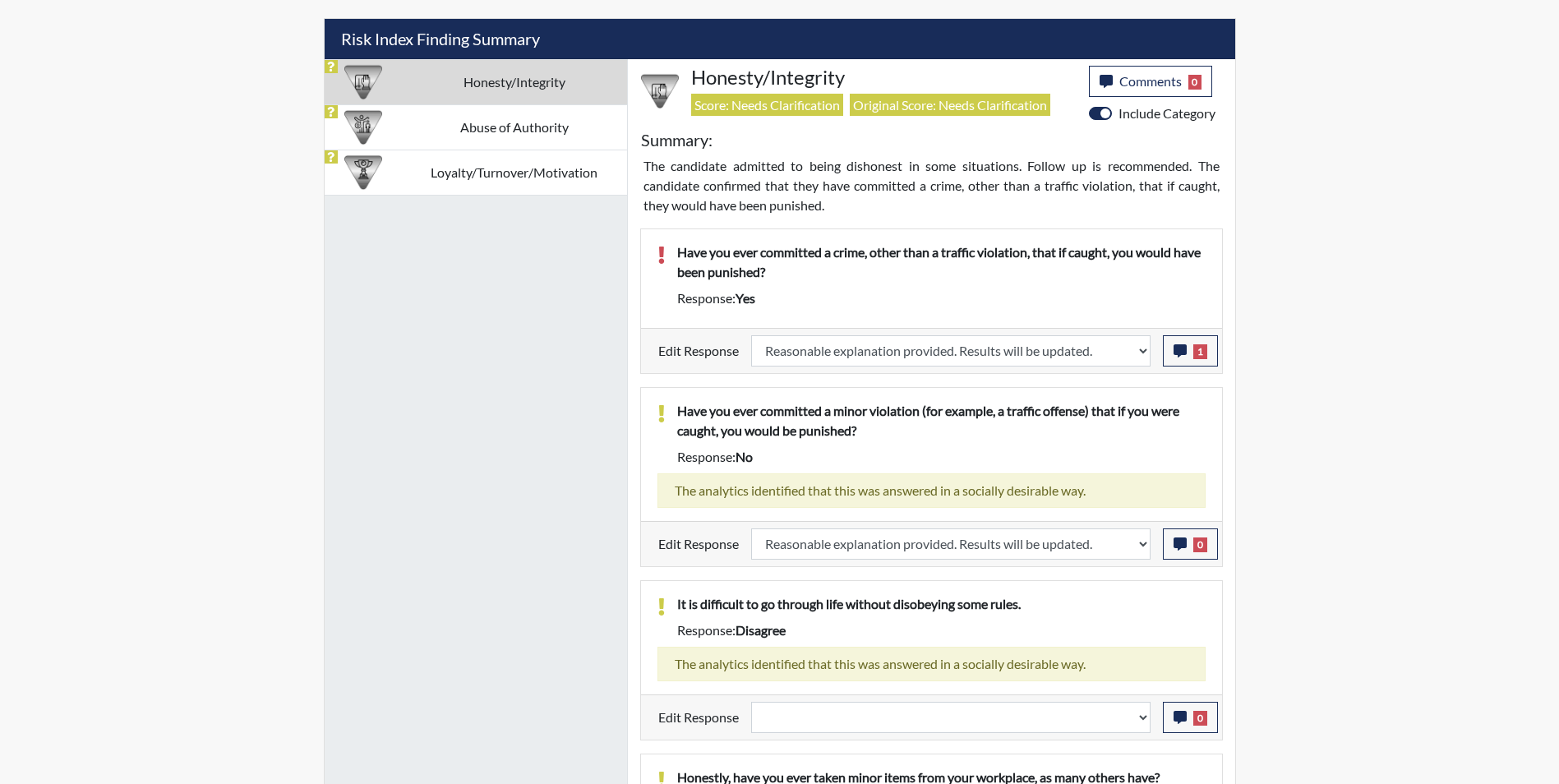
scroll to position [1233, 0]
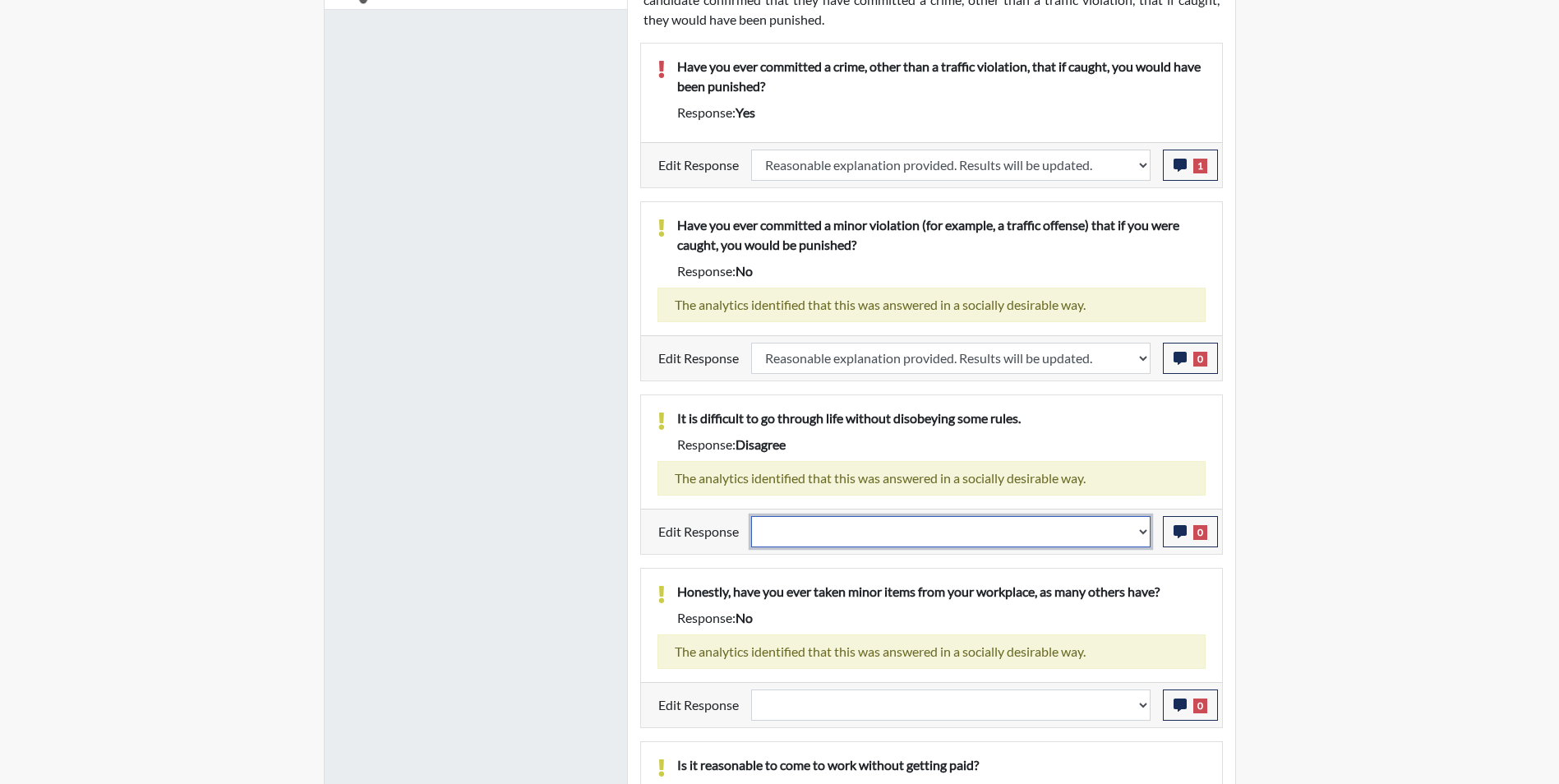
click at [826, 531] on select "Question is not relevant. Results will be updated. Reasonable explanation provi…" at bounding box center [950, 532] width 399 height 31
select select "reasonable-explanation-provided"
click at [751, 516] on select "Question is not relevant. Results will be updated. Reasonable explanation provi…" at bounding box center [950, 532] width 399 height 31
select select
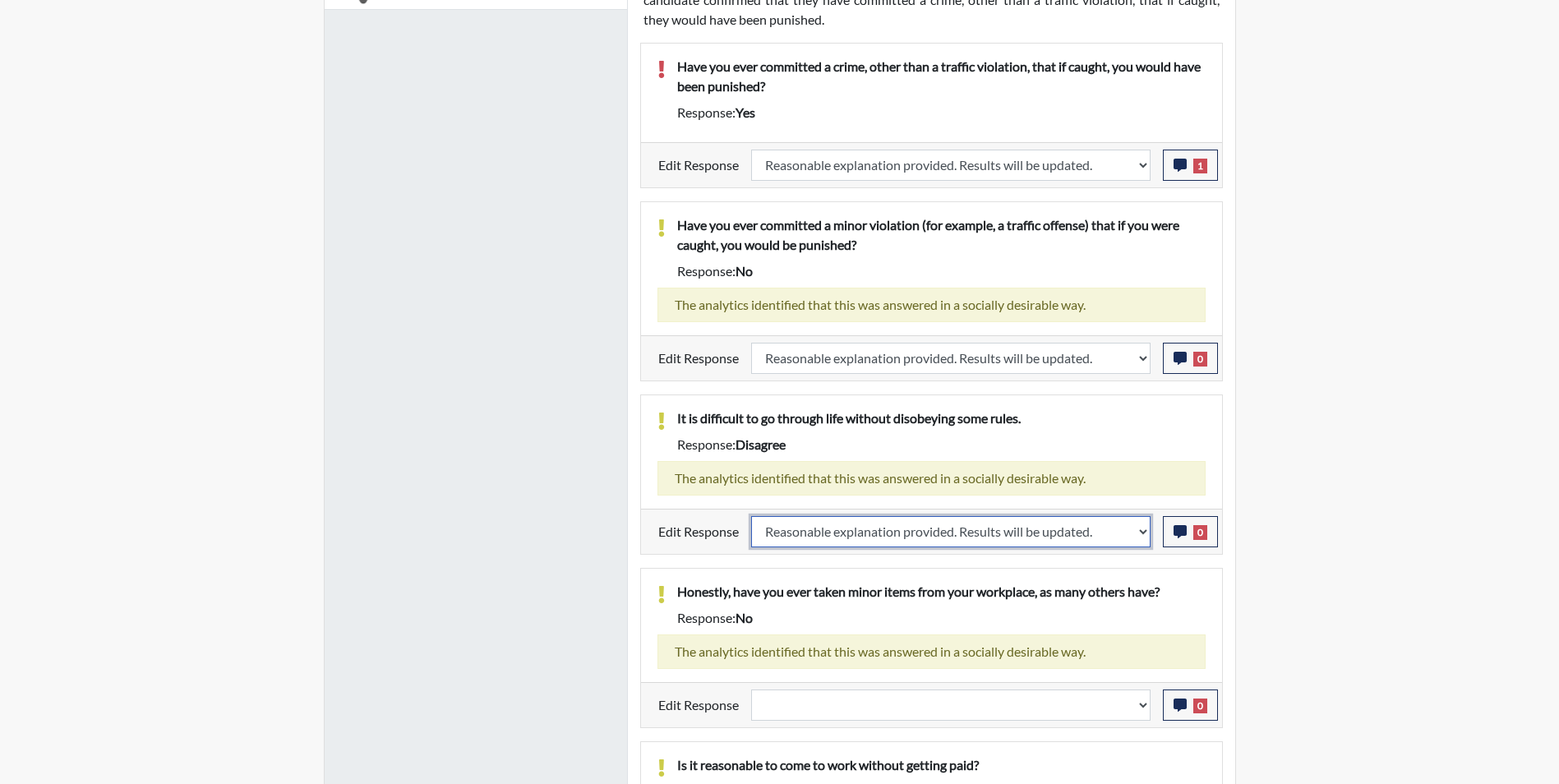
select select
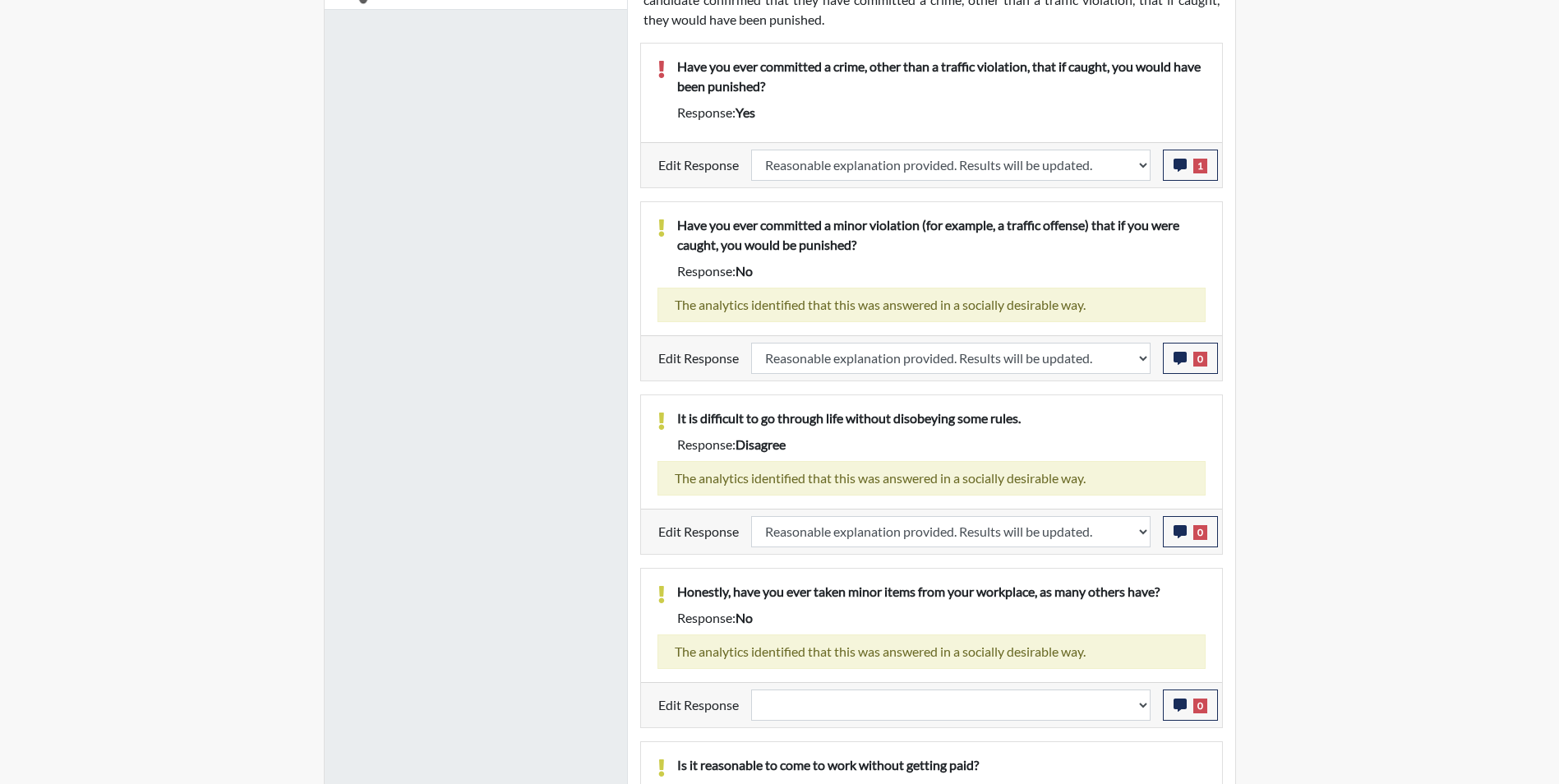
select select
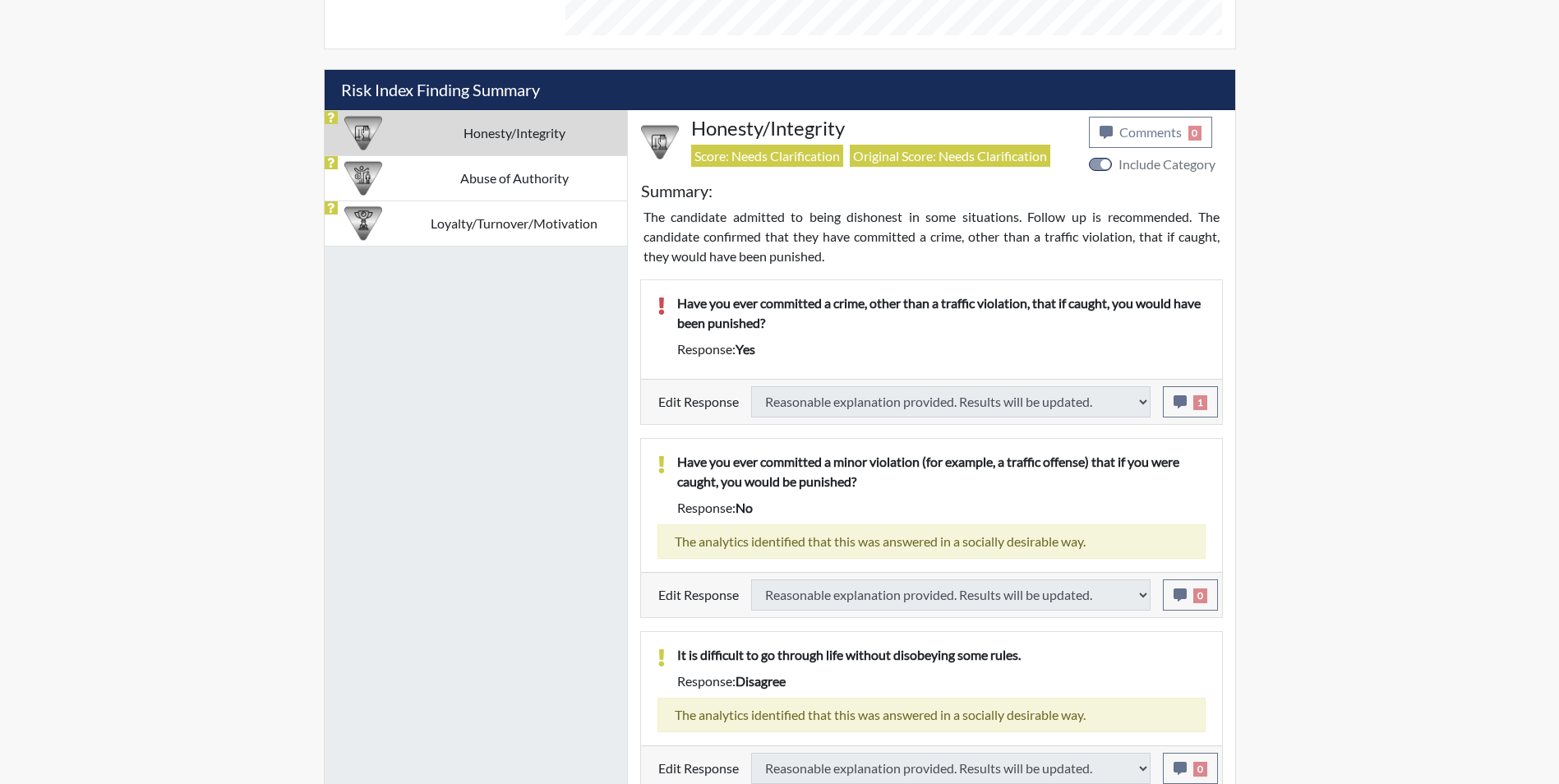
select select
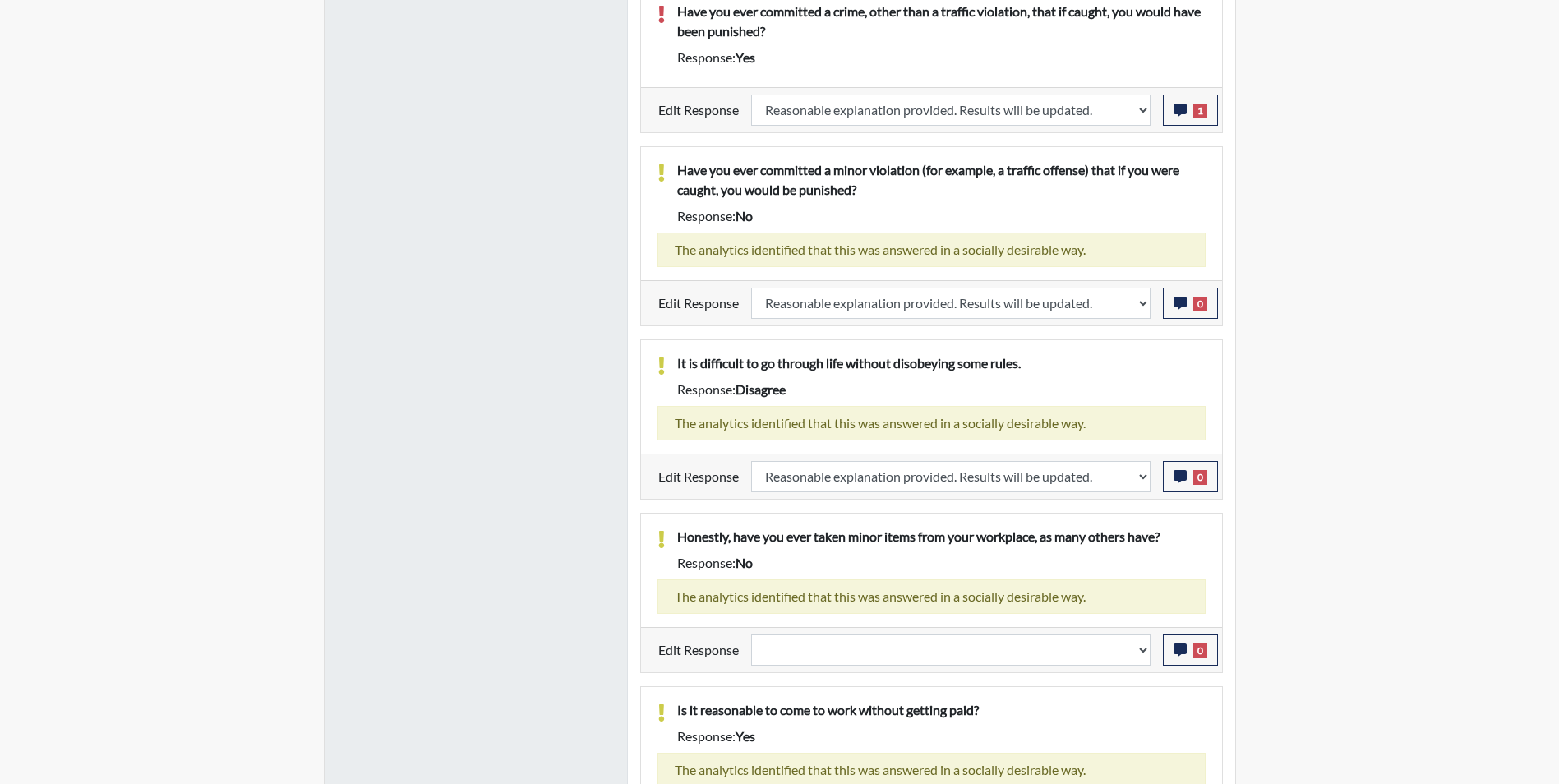
scroll to position [1315, 0]
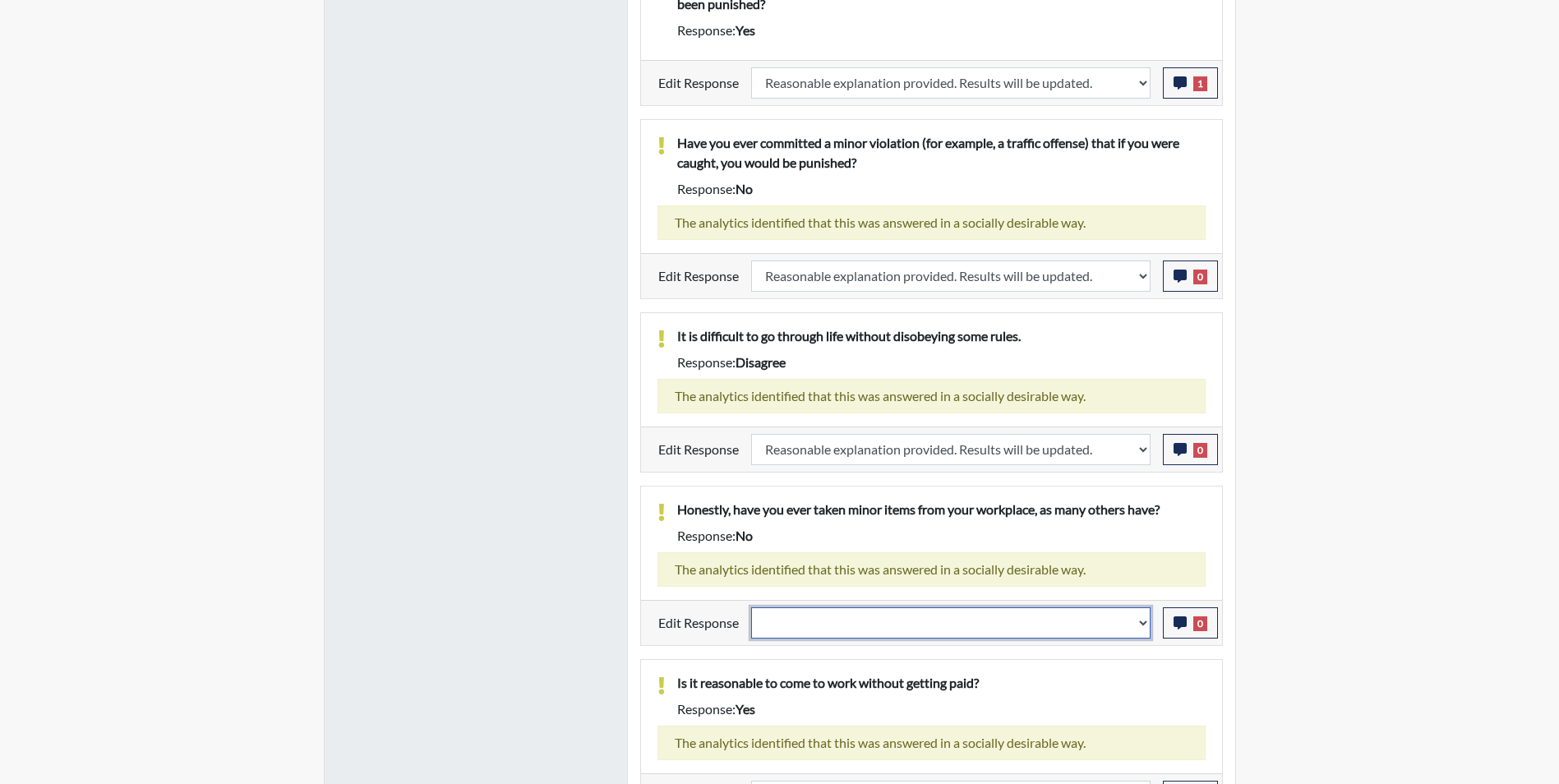
click at [874, 625] on select "Question is not relevant. Results will be updated. Reasonable explanation provi…" at bounding box center [950, 623] width 399 height 31
select select "reasonable-explanation-provided"
click at [751, 608] on select "Question is not relevant. Results will be updated. Reasonable explanation provi…" at bounding box center [950, 623] width 399 height 31
select select
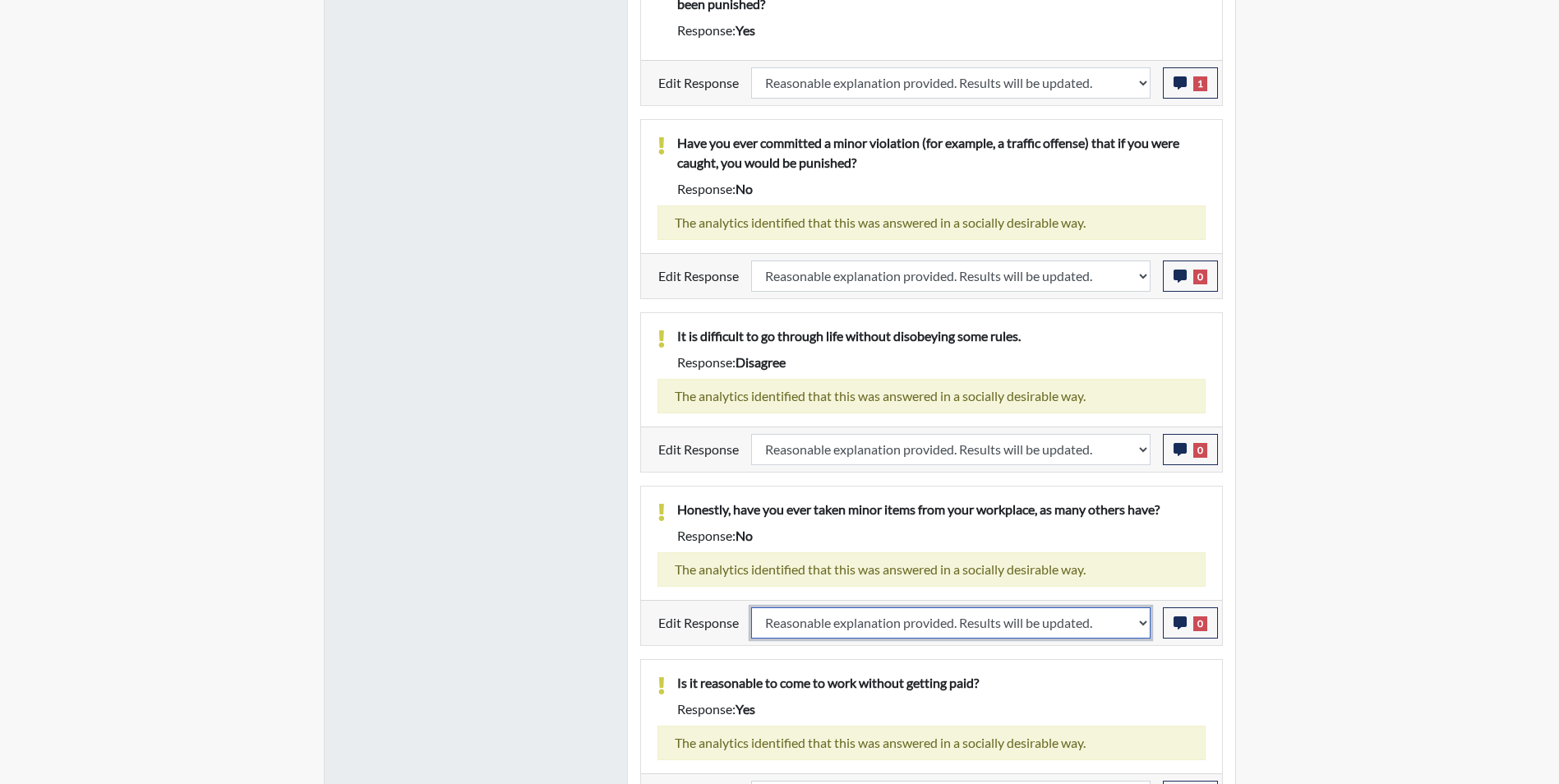
select select
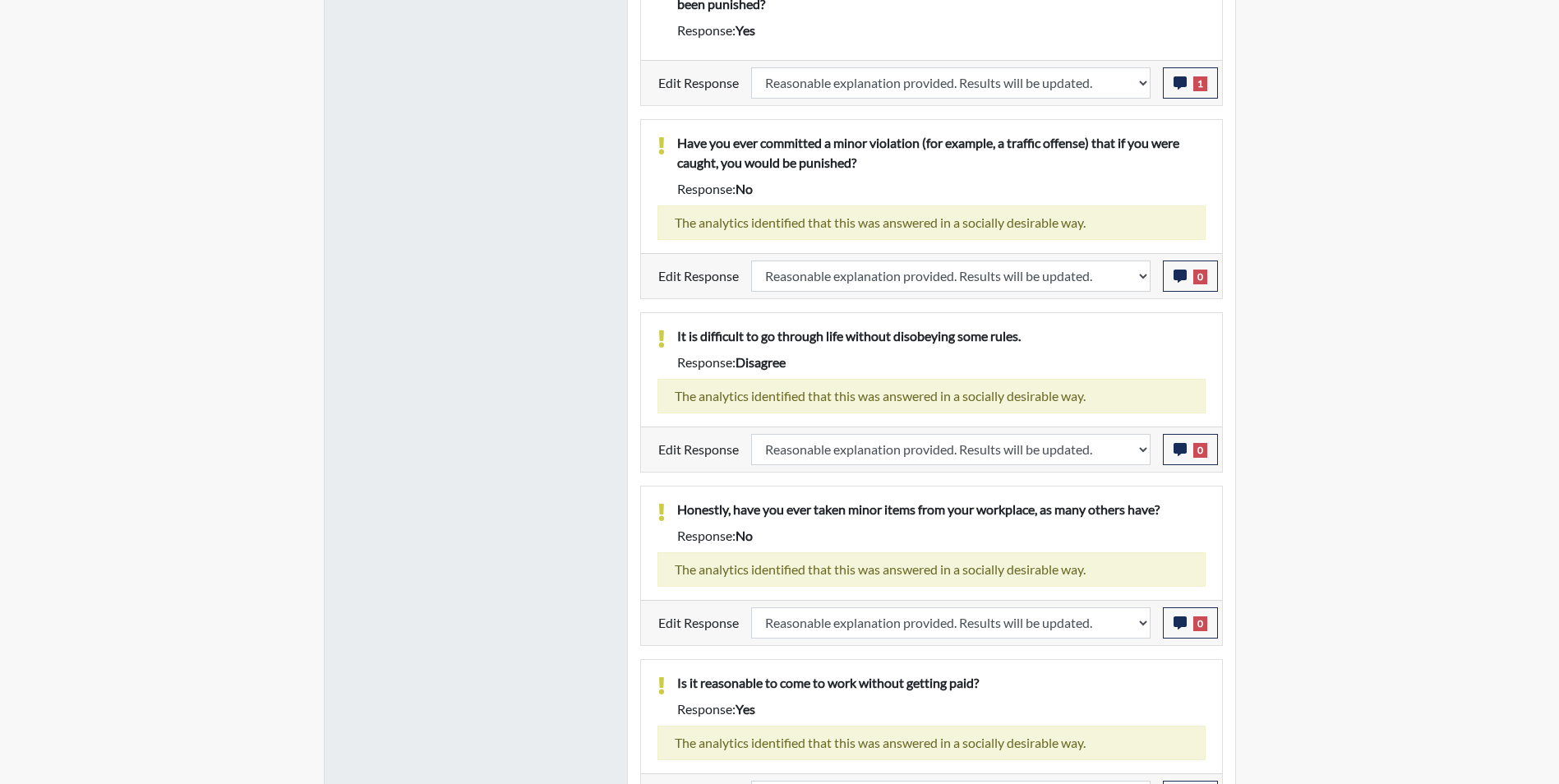
select select
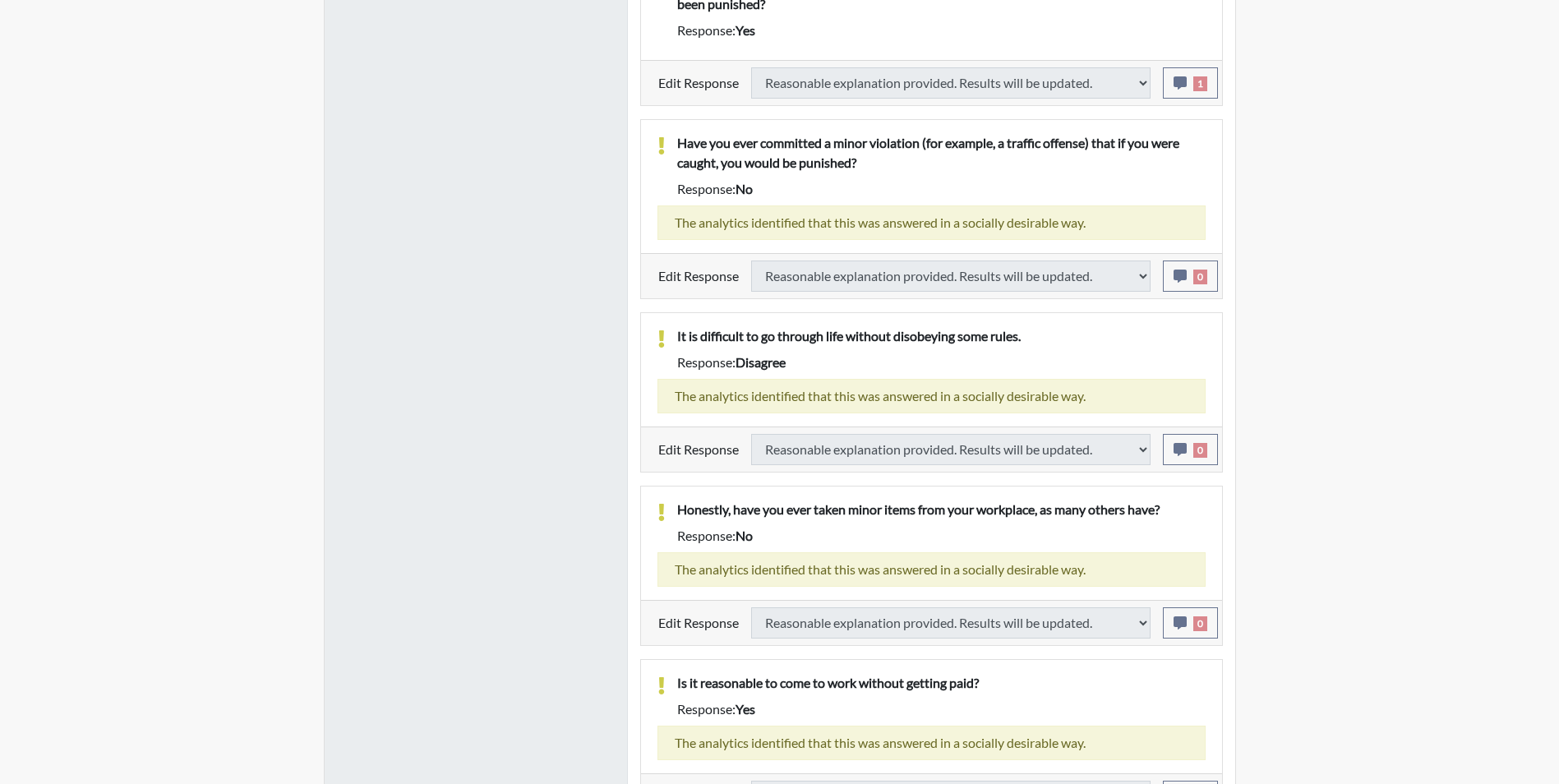
select select
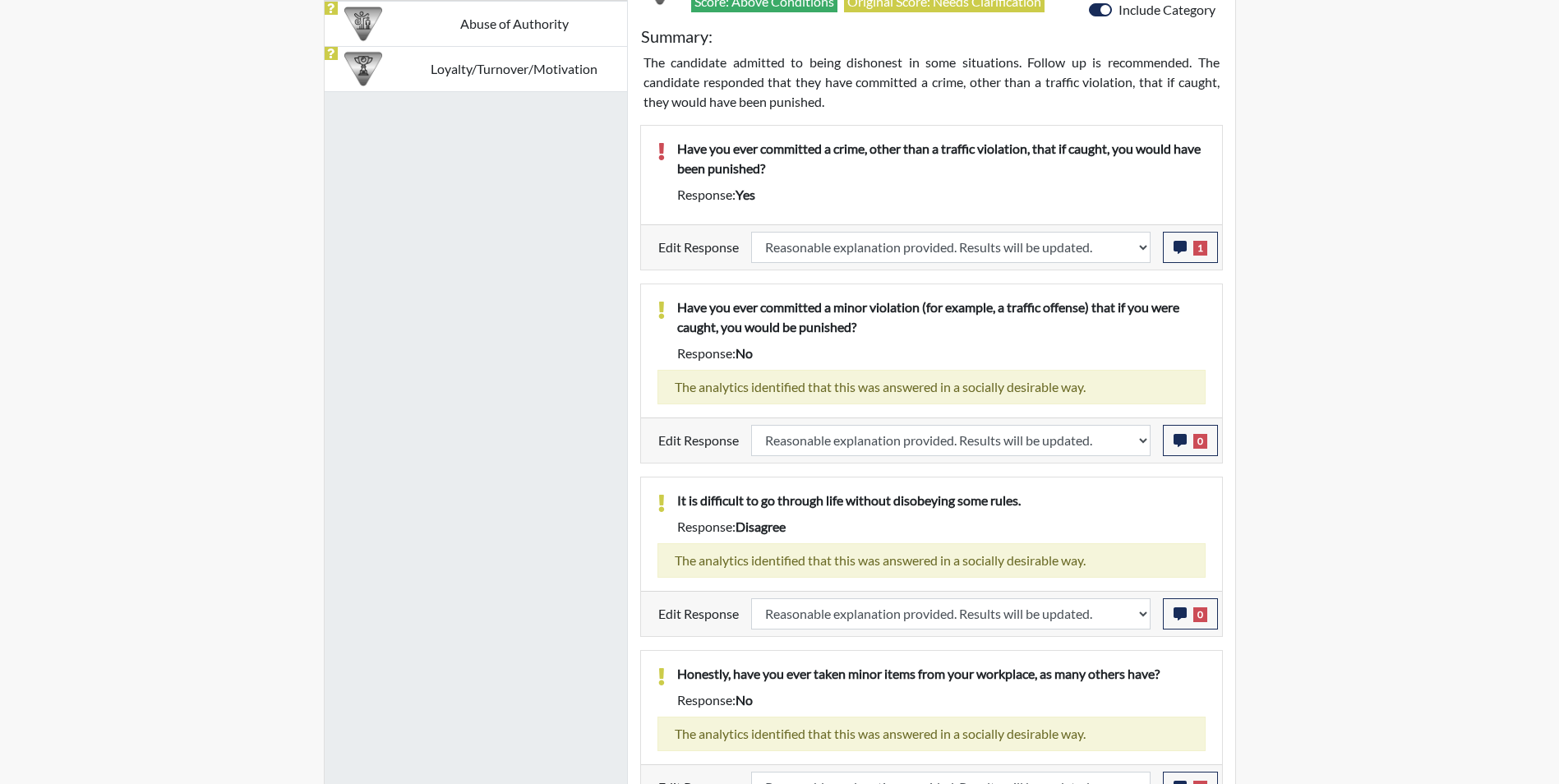
scroll to position [273, 683]
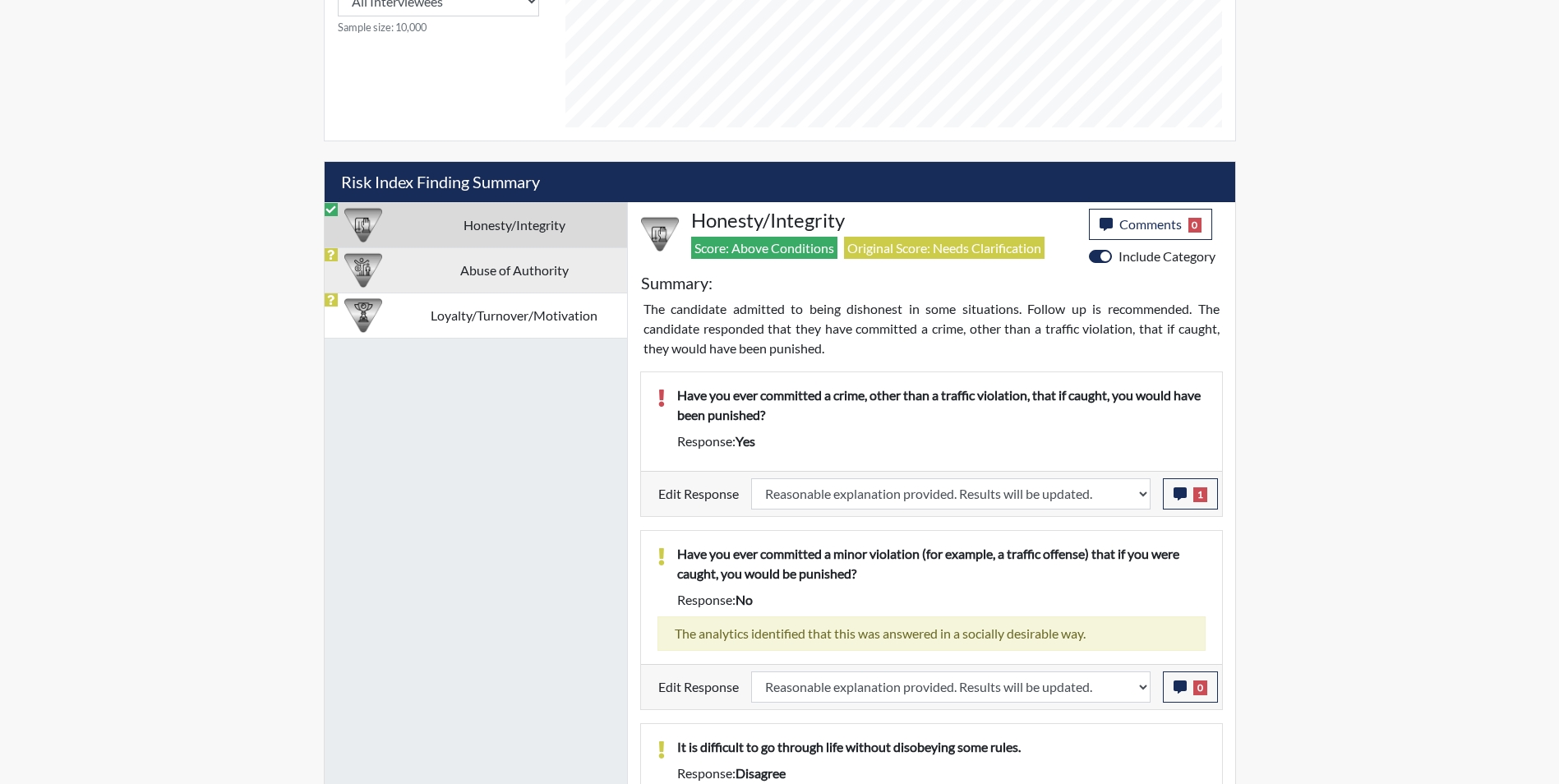
click at [495, 263] on td "Abuse of Authority" at bounding box center [514, 269] width 225 height 45
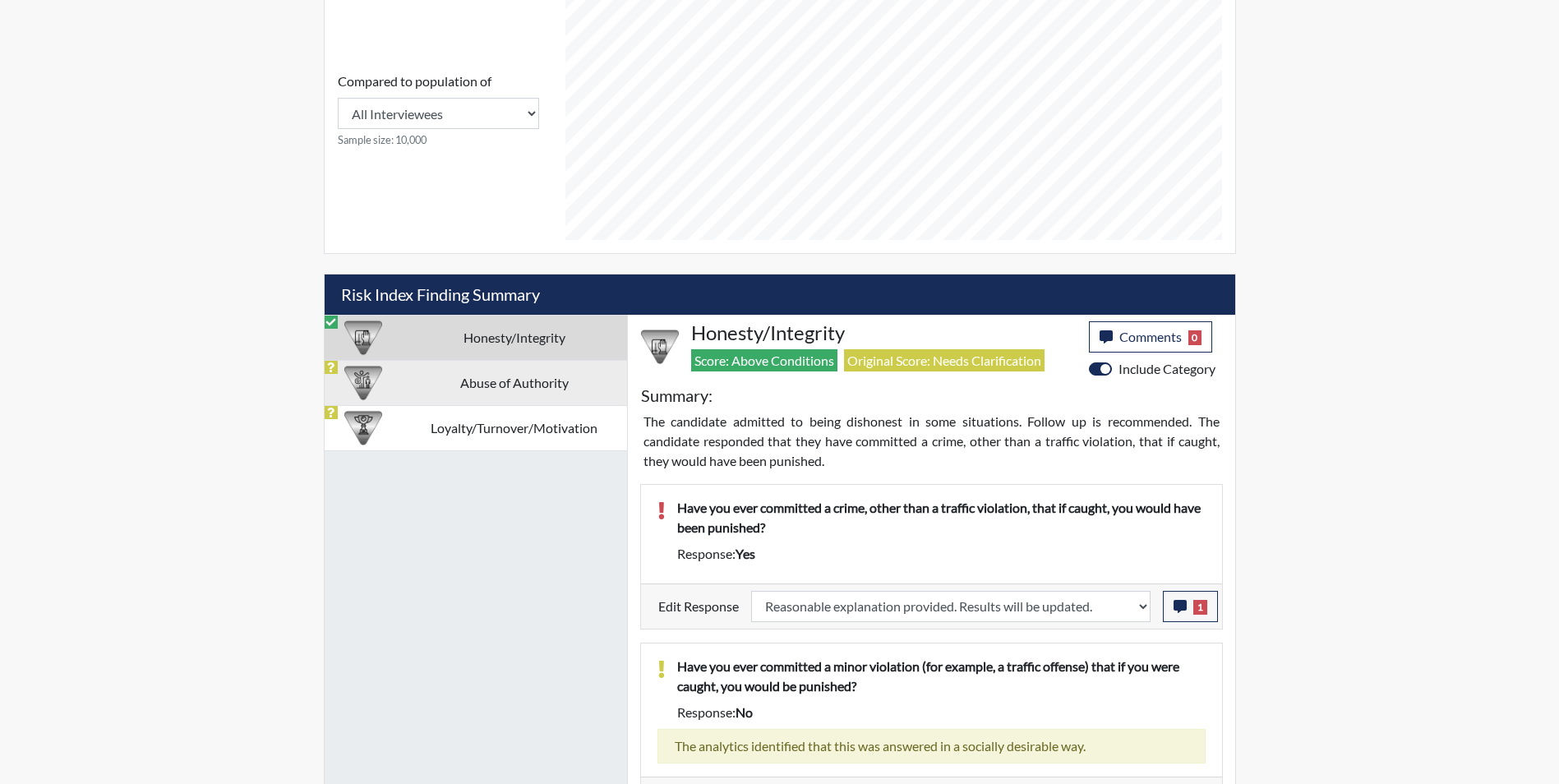
select select
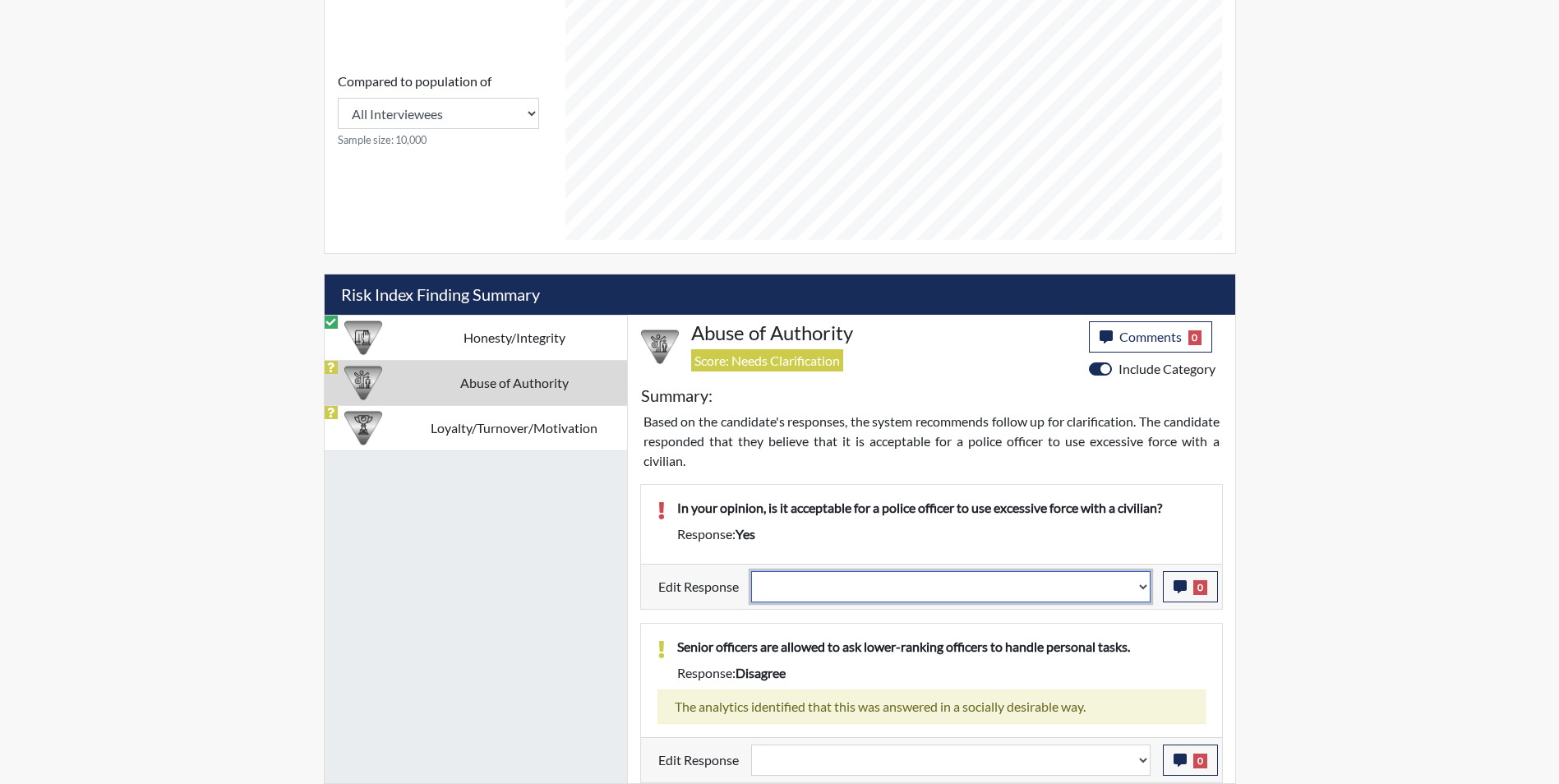
click at [981, 590] on select "Question is not relevant. Results will be updated. Reasonable explanation provi…" at bounding box center [950, 587] width 399 height 31
select select "reasonable-explanation-provided"
click at [751, 571] on select "Question is not relevant. Results will be updated. Reasonable explanation provi…" at bounding box center [950, 587] width 399 height 31
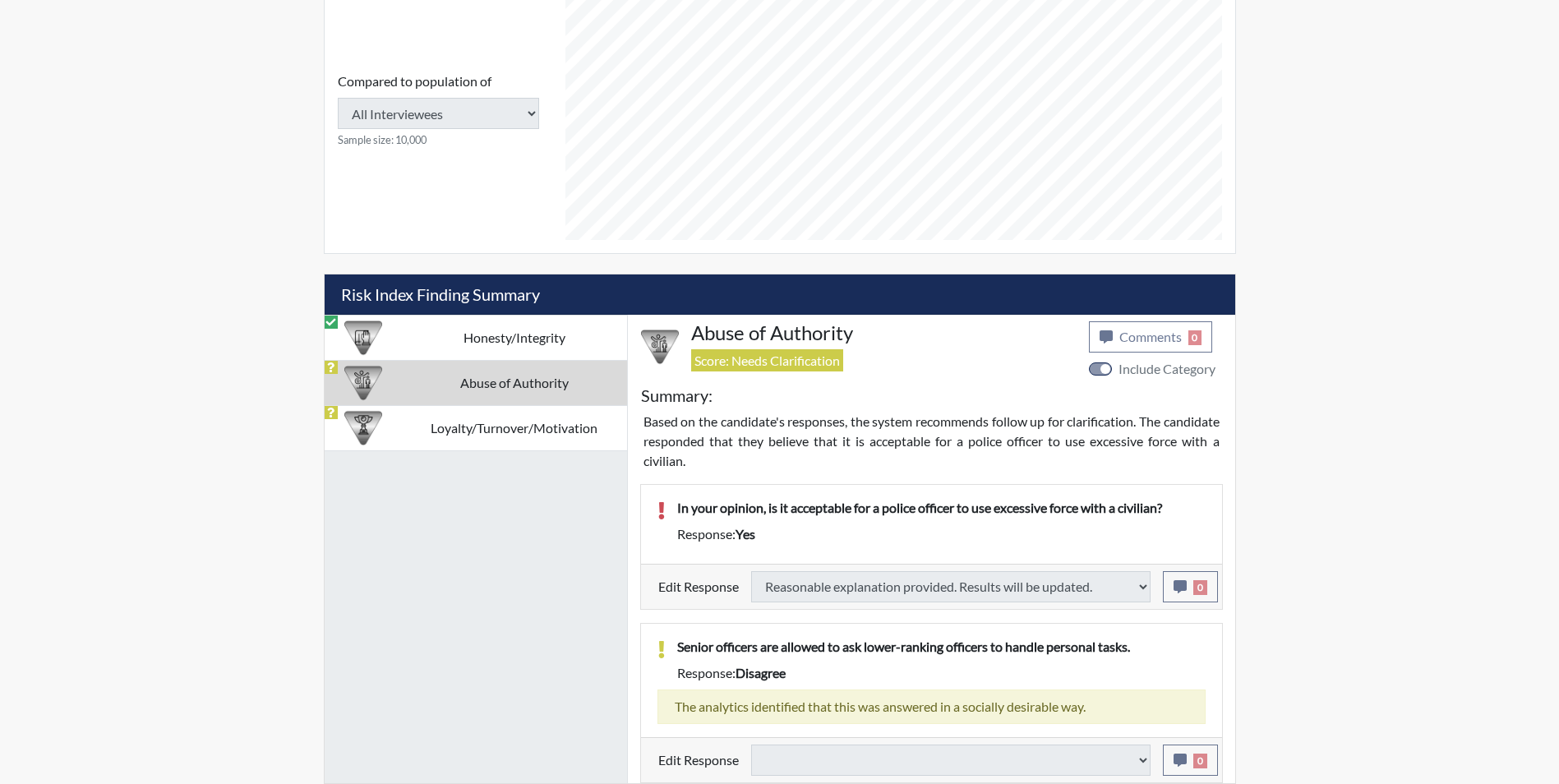
select select
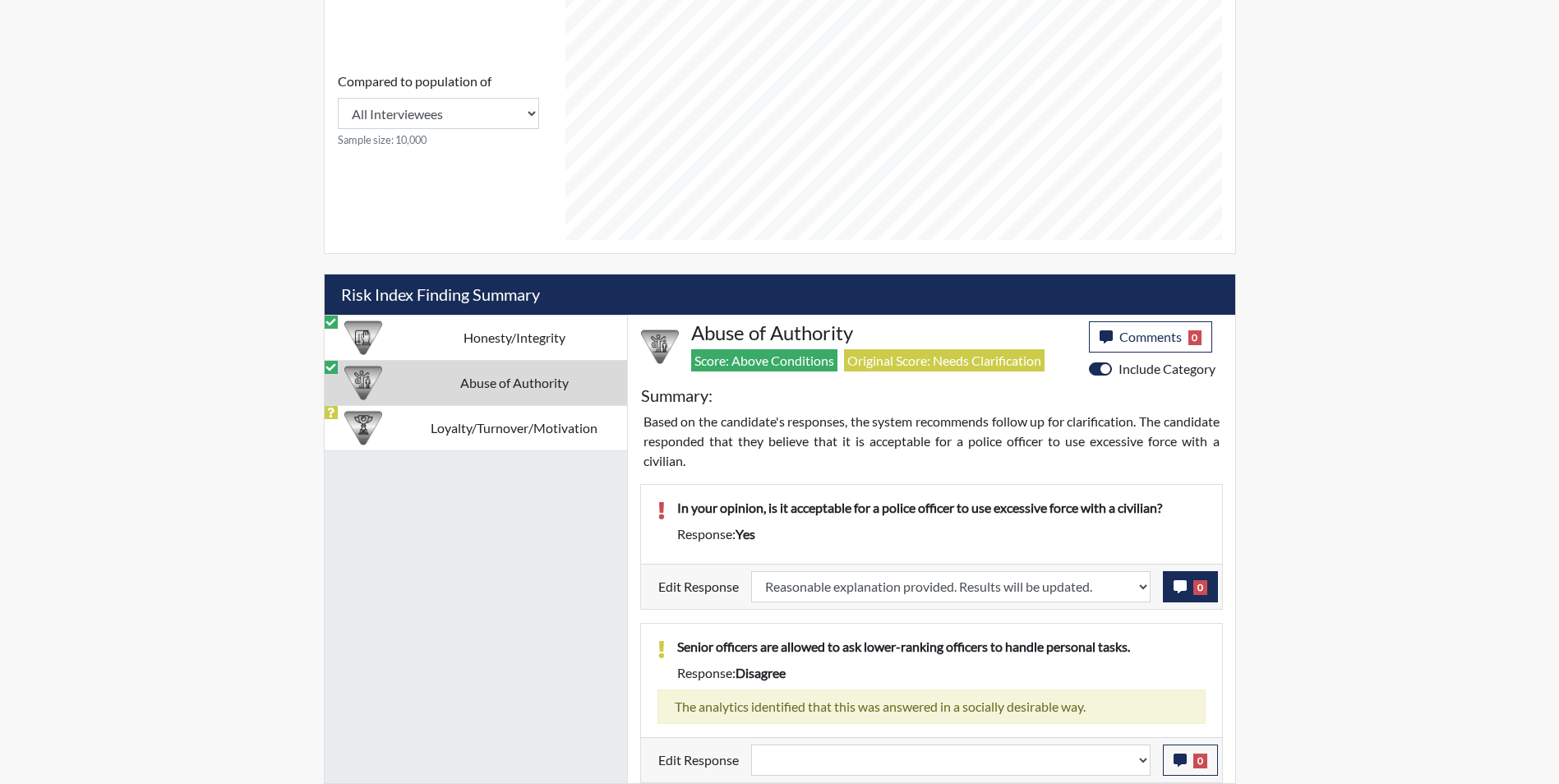
scroll to position [273, 683]
click at [1174, 590] on icon "button" at bounding box center [1181, 587] width 13 height 13
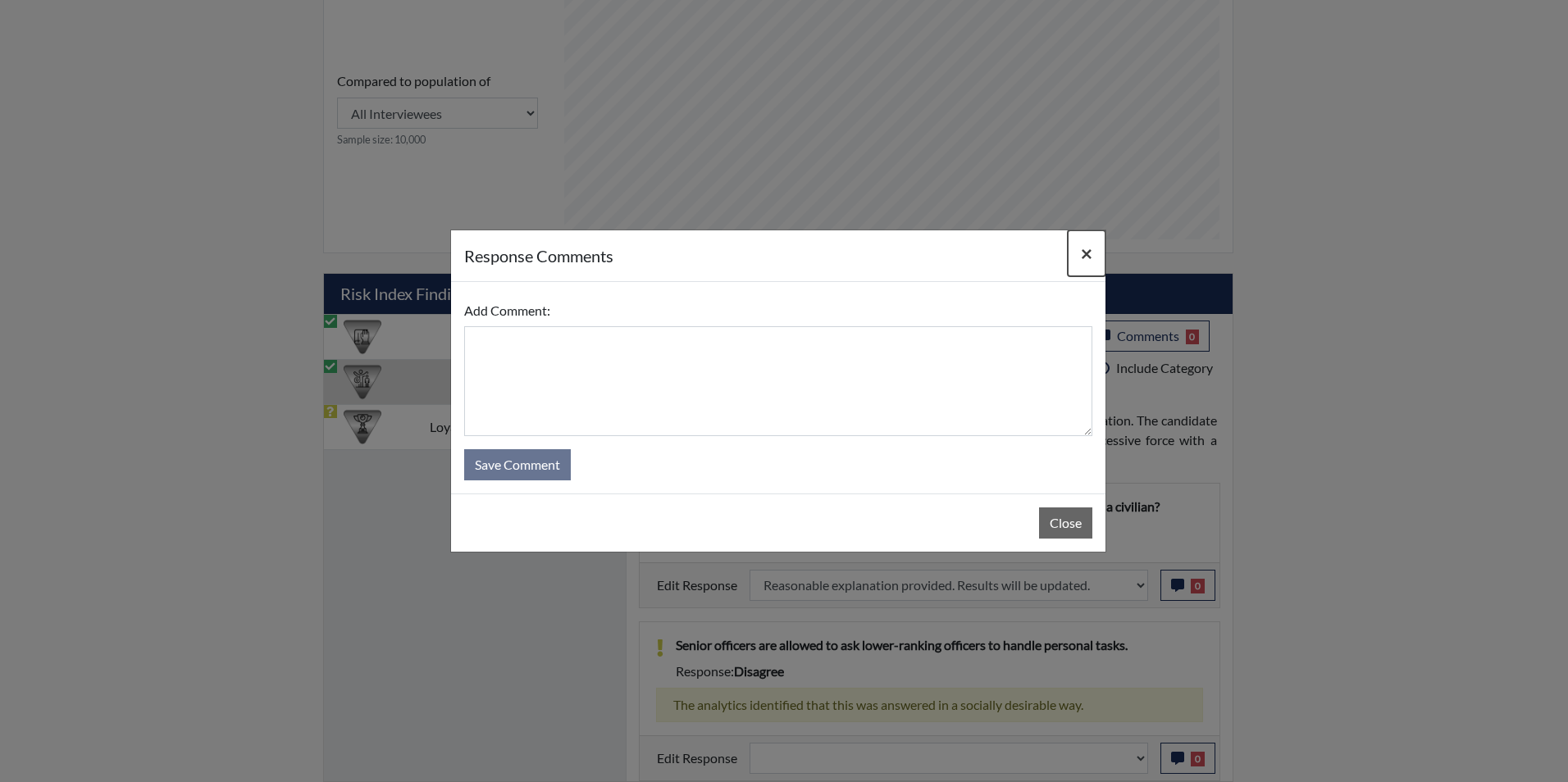
click at [1085, 258] on span "×" at bounding box center [1086, 253] width 12 height 24
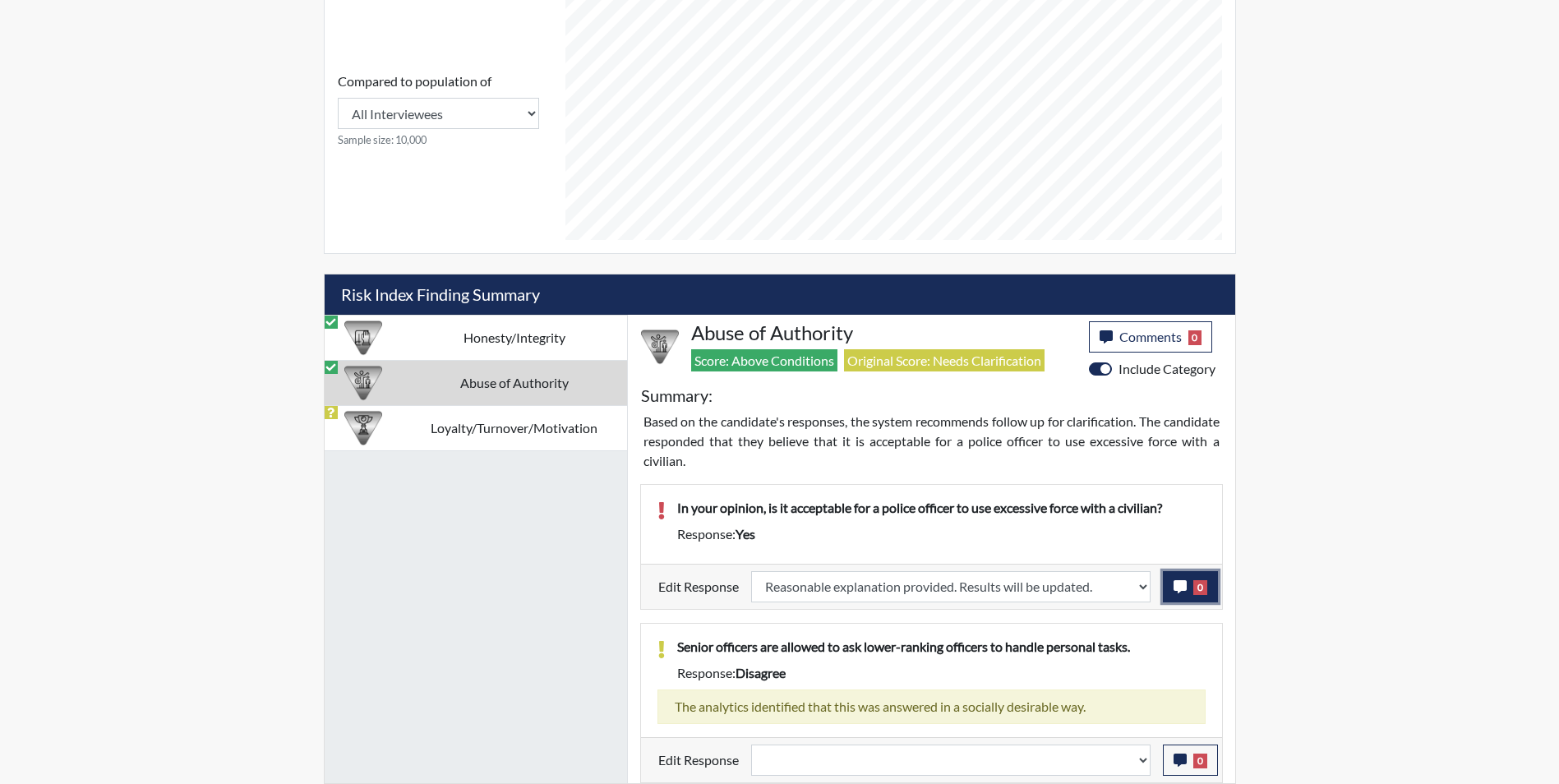
click at [1176, 585] on icon "button" at bounding box center [1181, 587] width 13 height 13
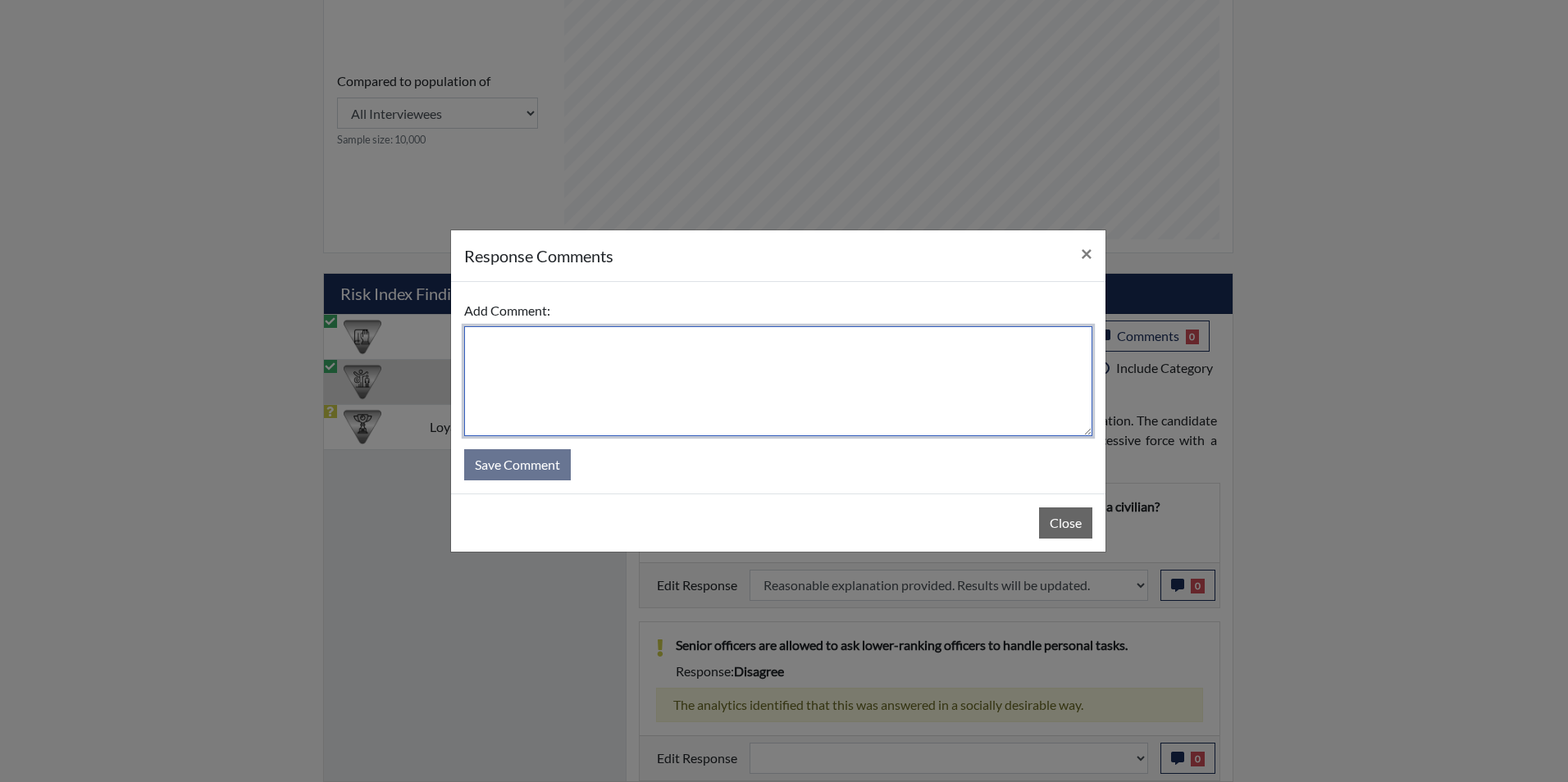
click at [599, 367] on textarea at bounding box center [779, 381] width 628 height 110
type textarea "Applicant answered no"
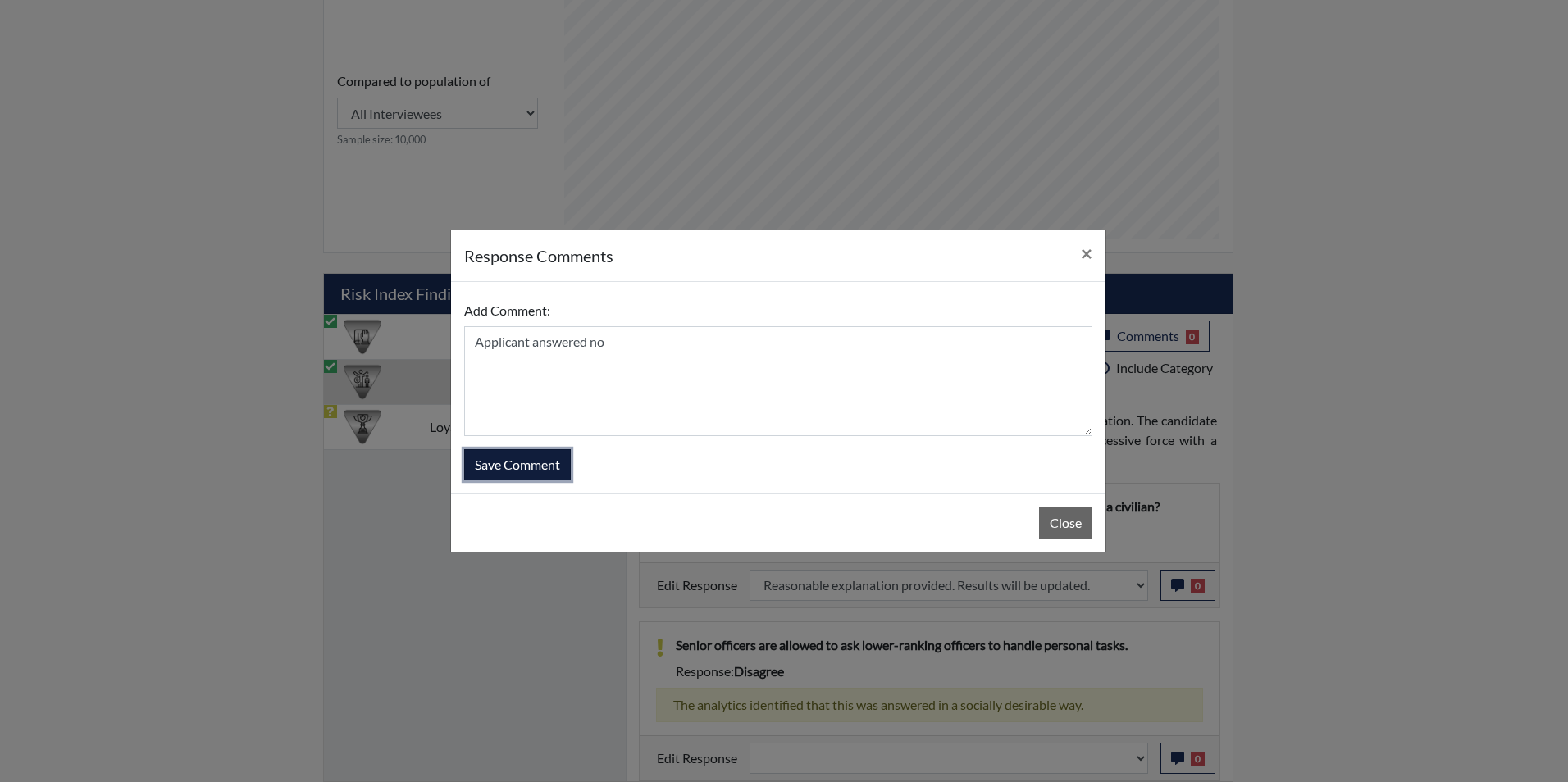
click at [549, 464] on button "Save Comment" at bounding box center [517, 465] width 106 height 31
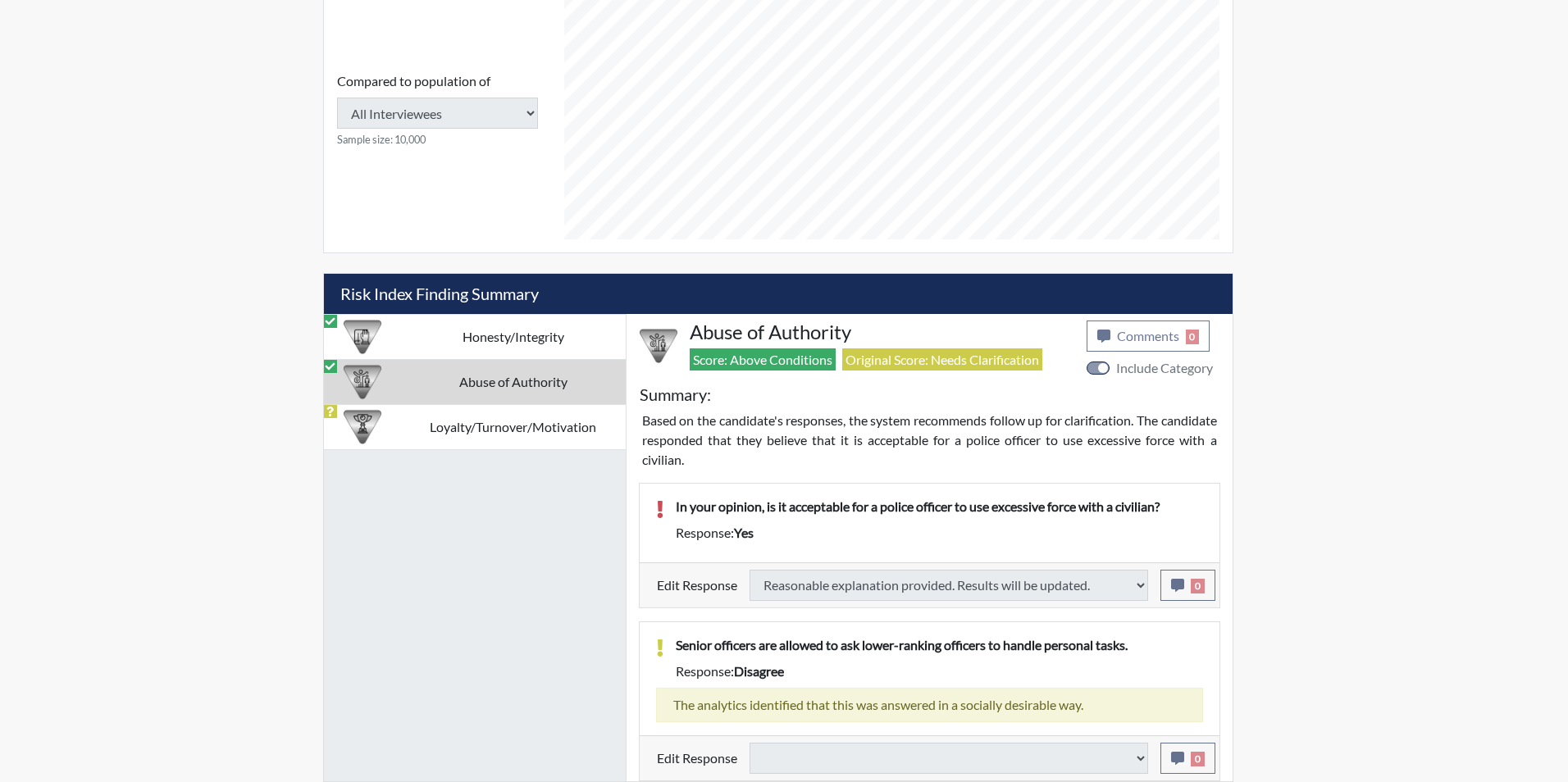
select select
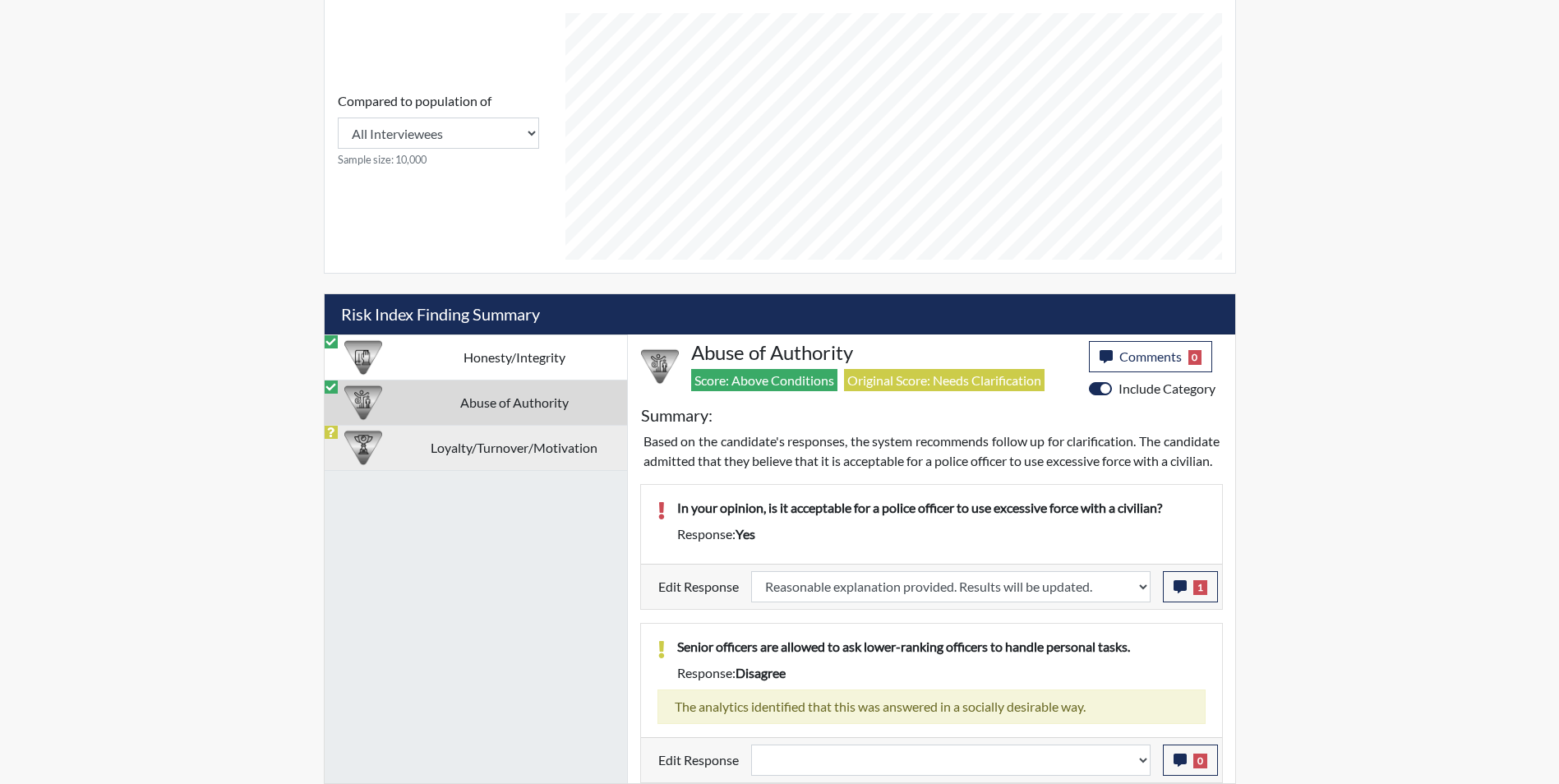
click at [468, 435] on td "Loyalty/Turnover/Motivation" at bounding box center [514, 447] width 225 height 45
select select
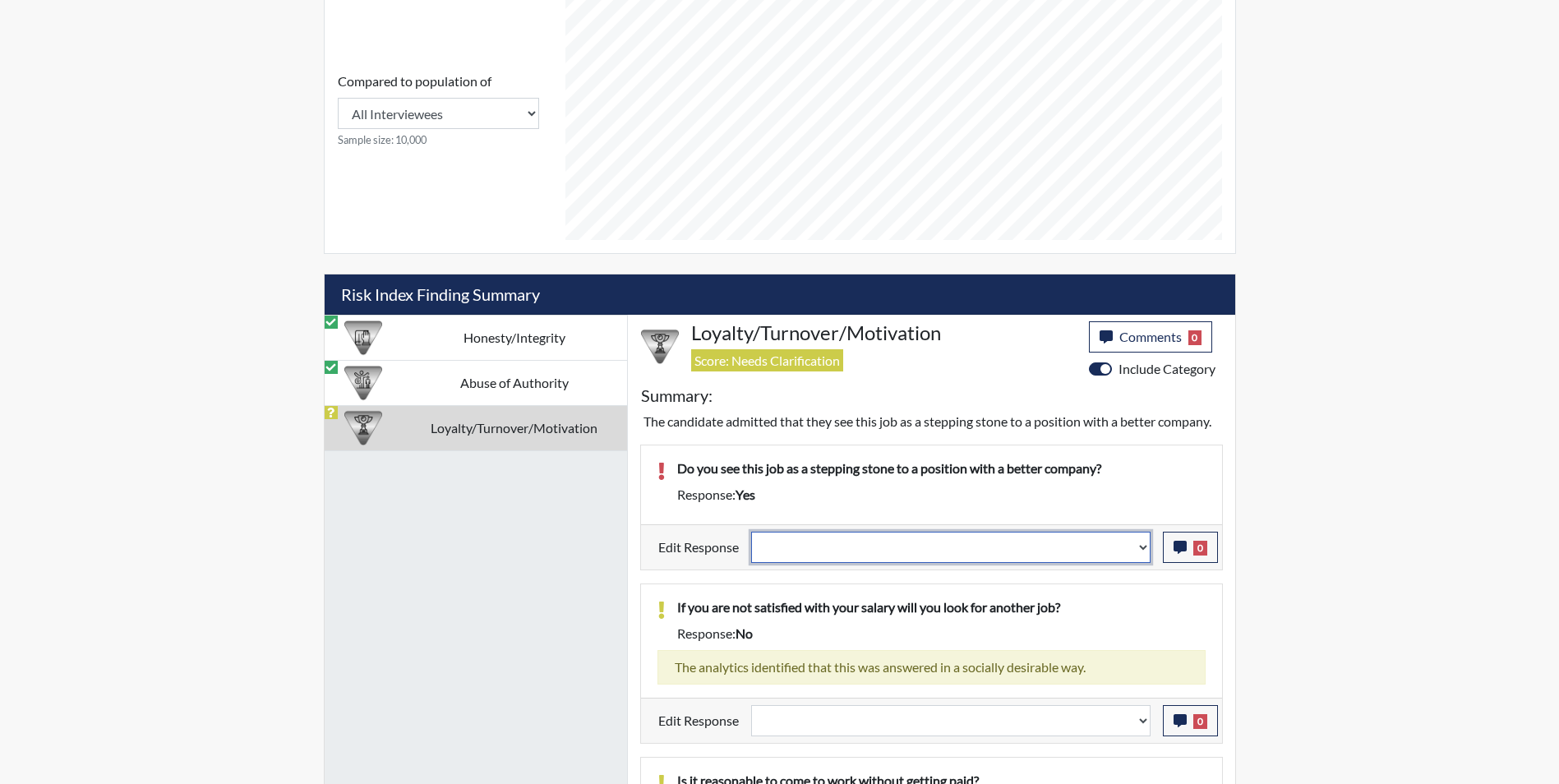
click at [875, 558] on select "Question is not relevant. Results will be updated. Reasonable explanation provi…" at bounding box center [950, 547] width 399 height 31
select select "reasonable-explanation-provided"
click at [751, 532] on select "Question is not relevant. Results will be updated. Reasonable explanation provi…" at bounding box center [950, 547] width 399 height 31
select select
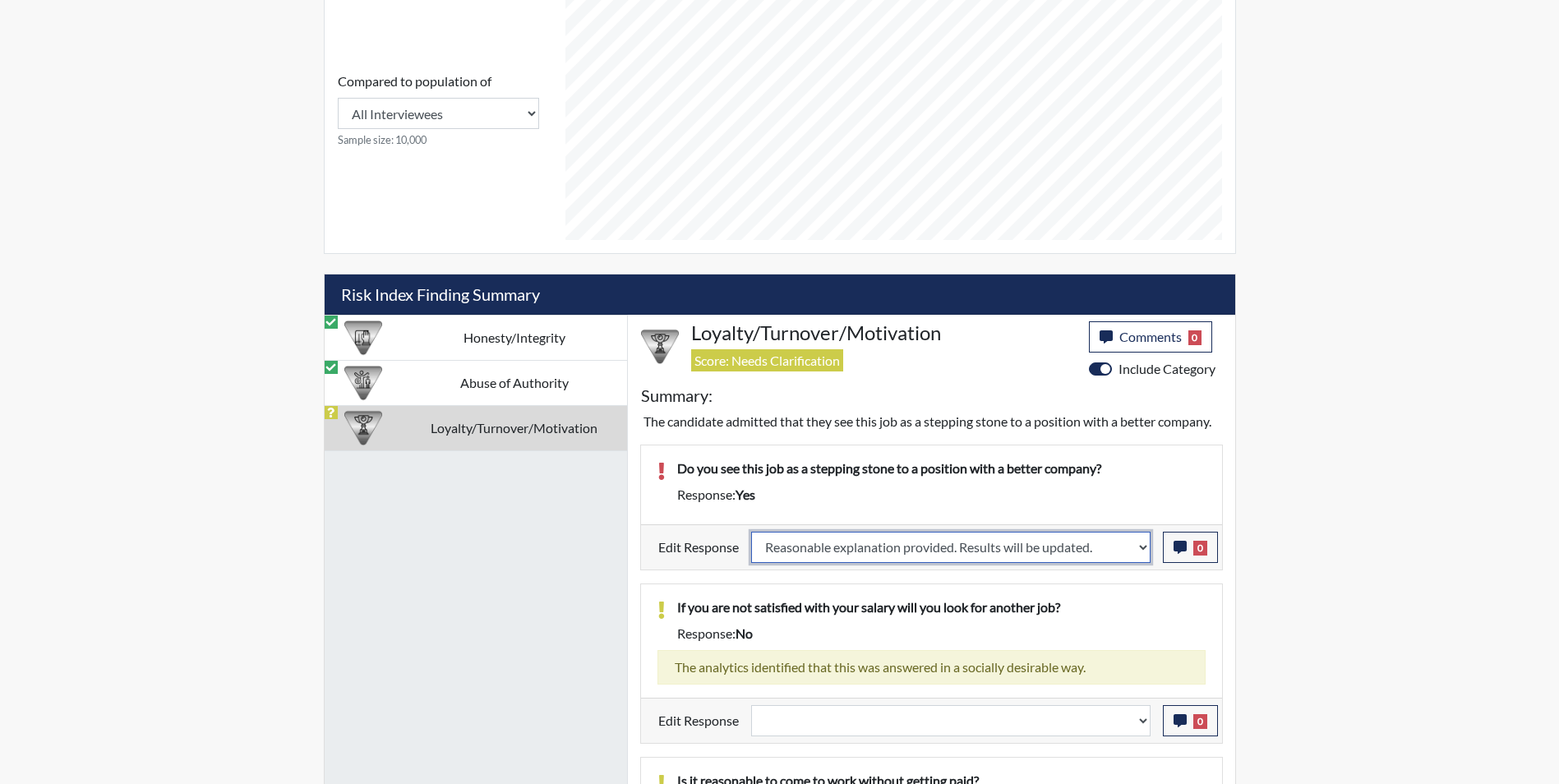
select select
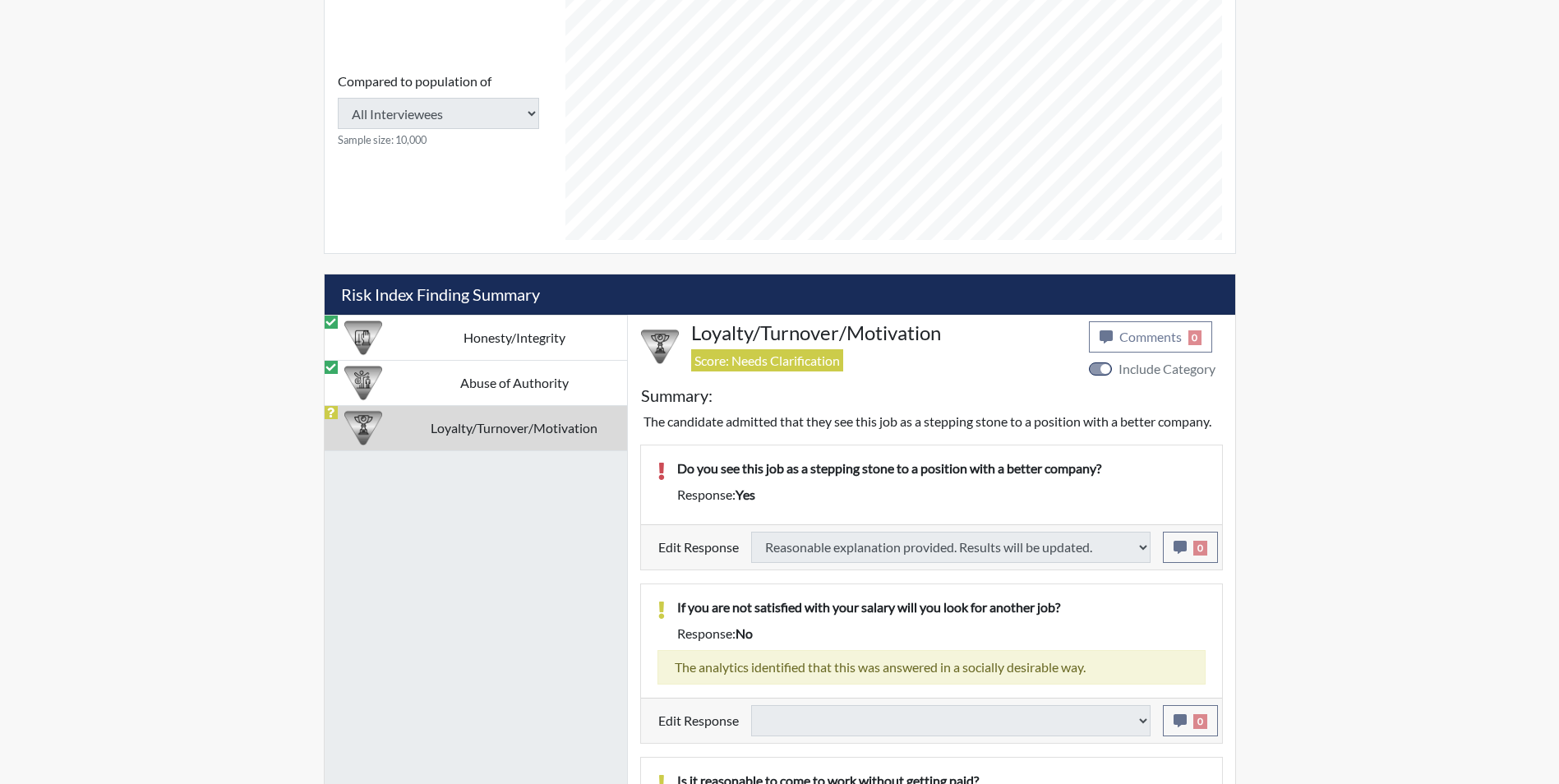
select select
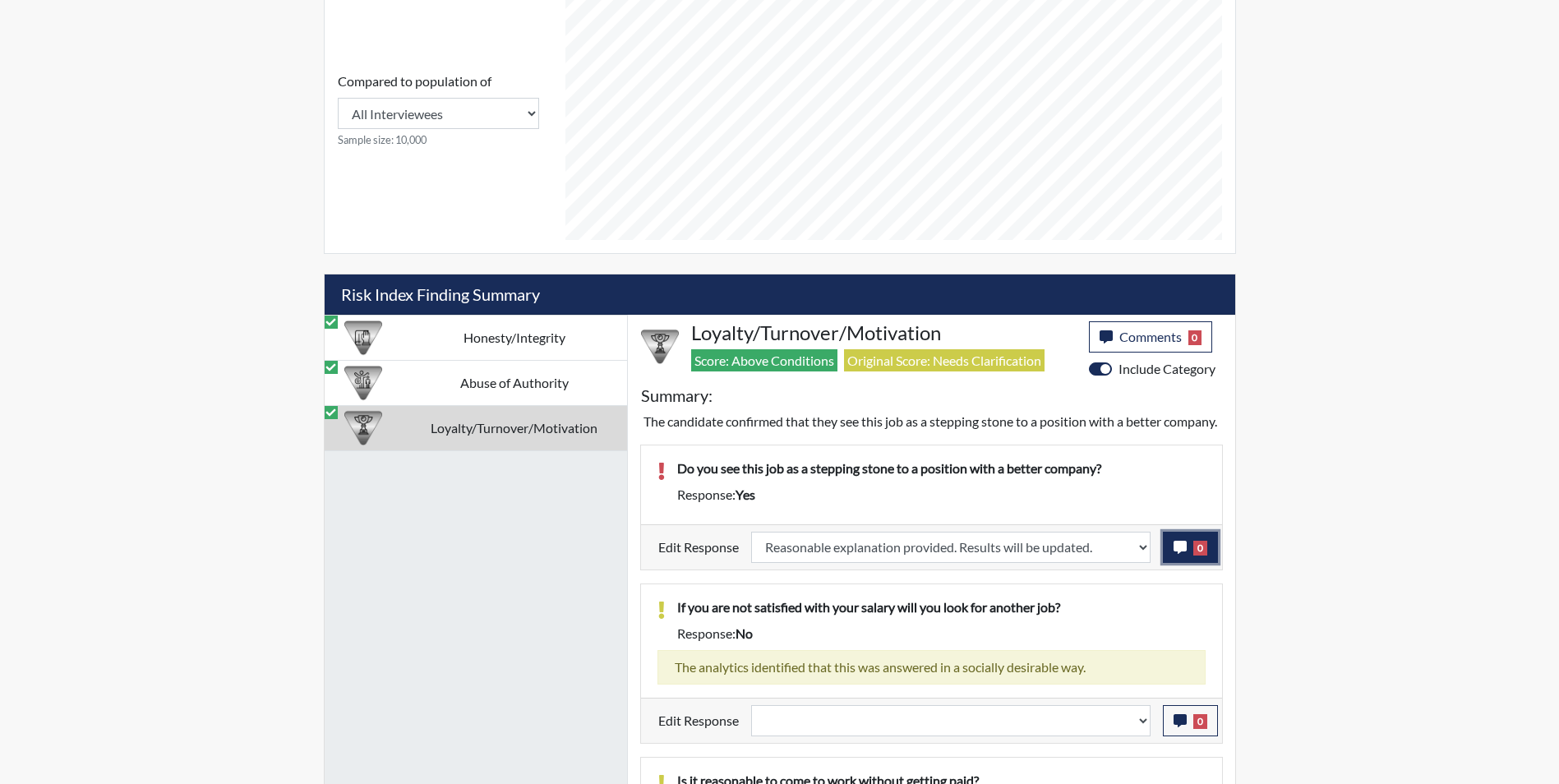
click at [1177, 554] on icon "button" at bounding box center [1181, 547] width 13 height 13
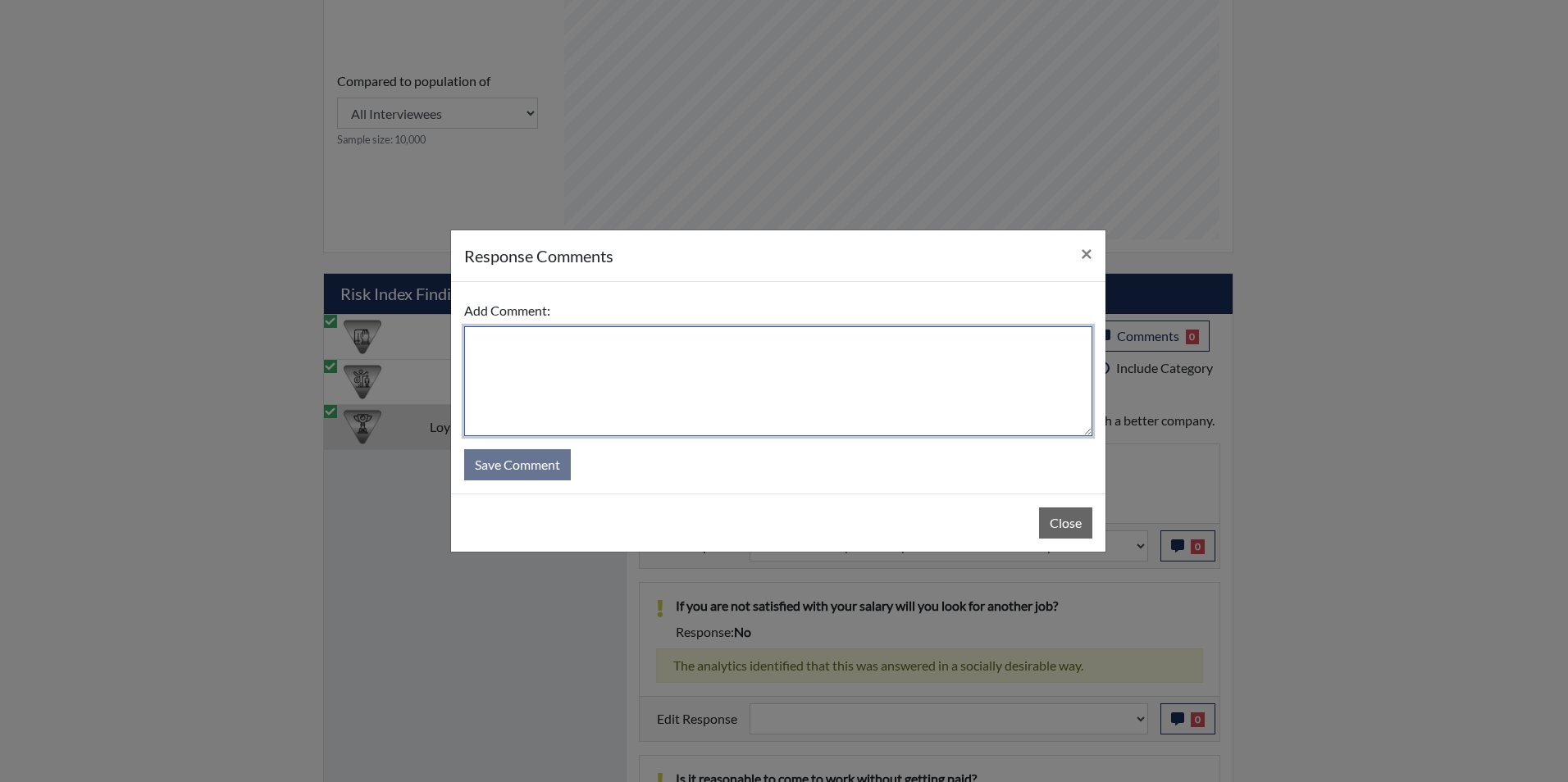
click at [644, 363] on textarea at bounding box center [779, 381] width 628 height 110
type textarea "Applicant answered no"
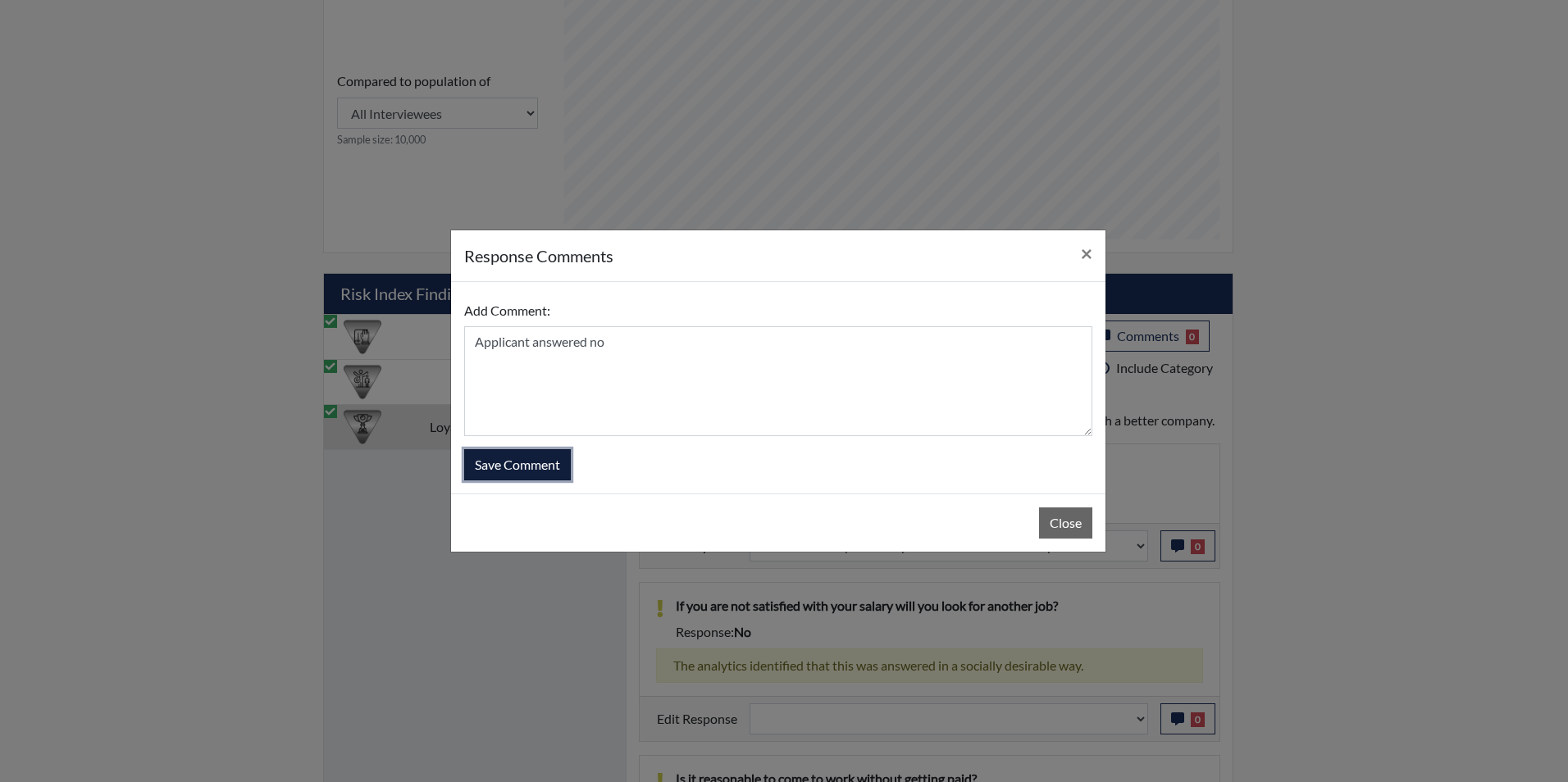
click at [535, 469] on button "Save Comment" at bounding box center [517, 465] width 106 height 31
select select
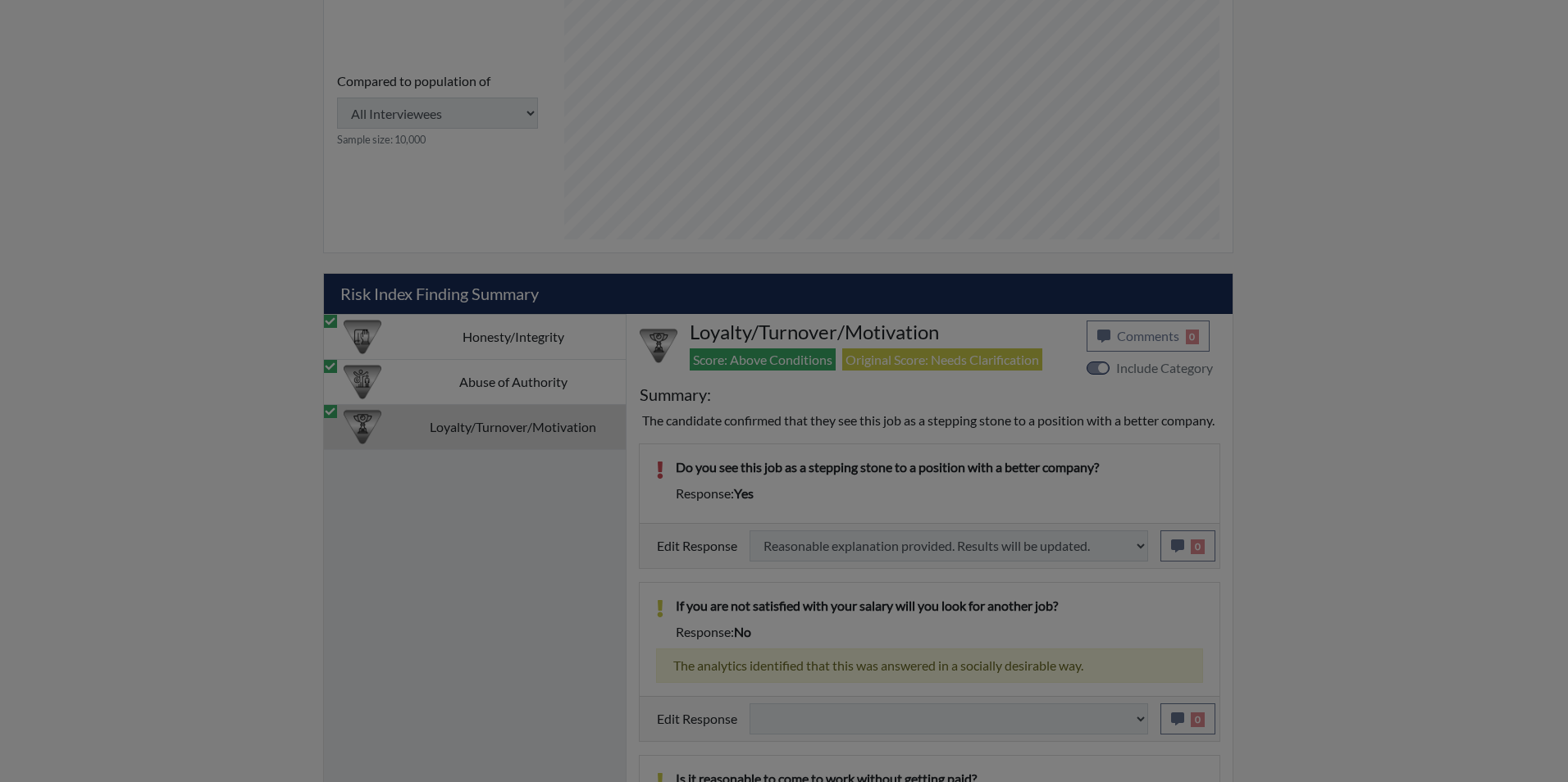
select select
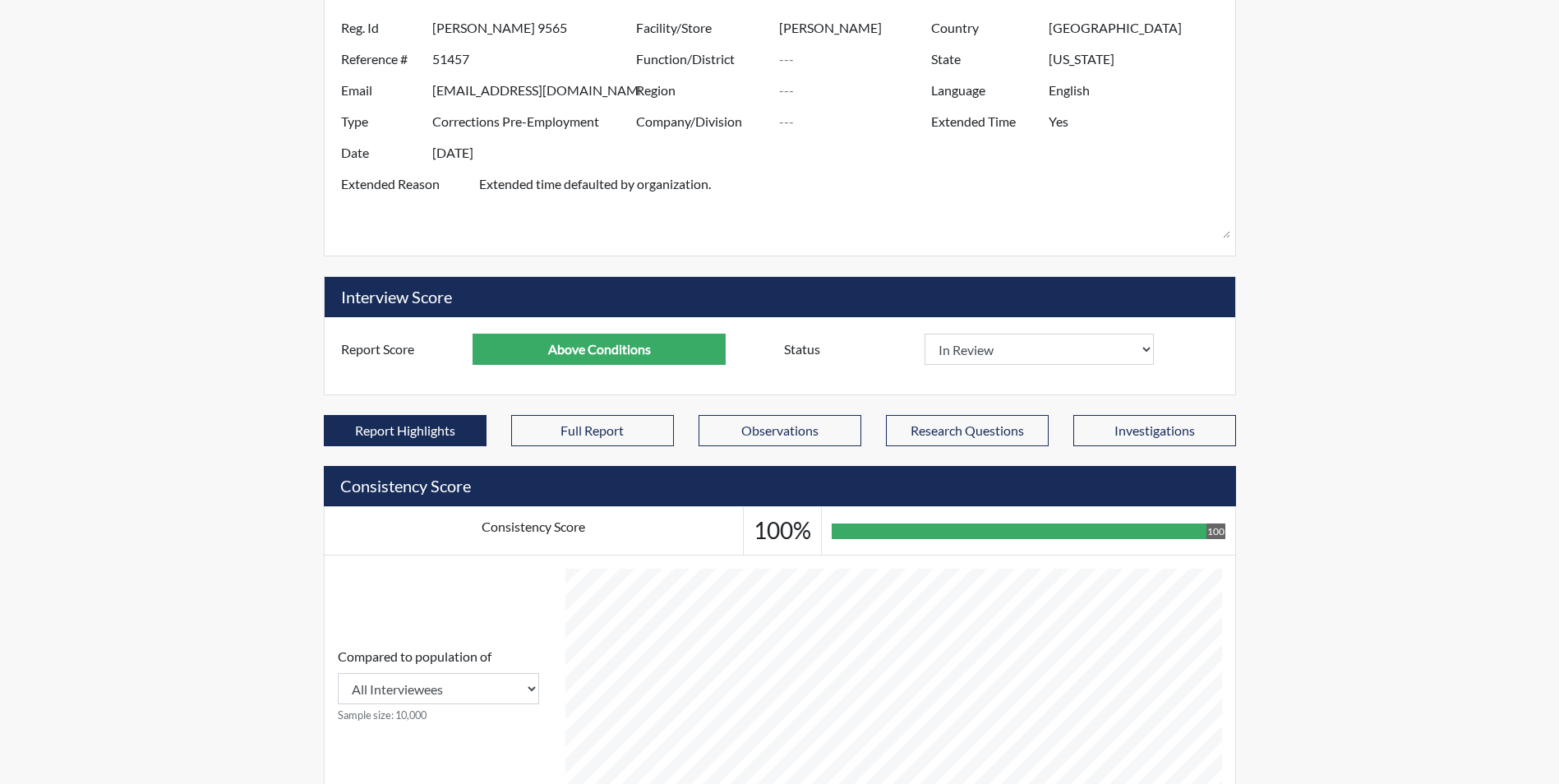
scroll to position [0, 0]
